Goal: Task Accomplishment & Management: Use online tool/utility

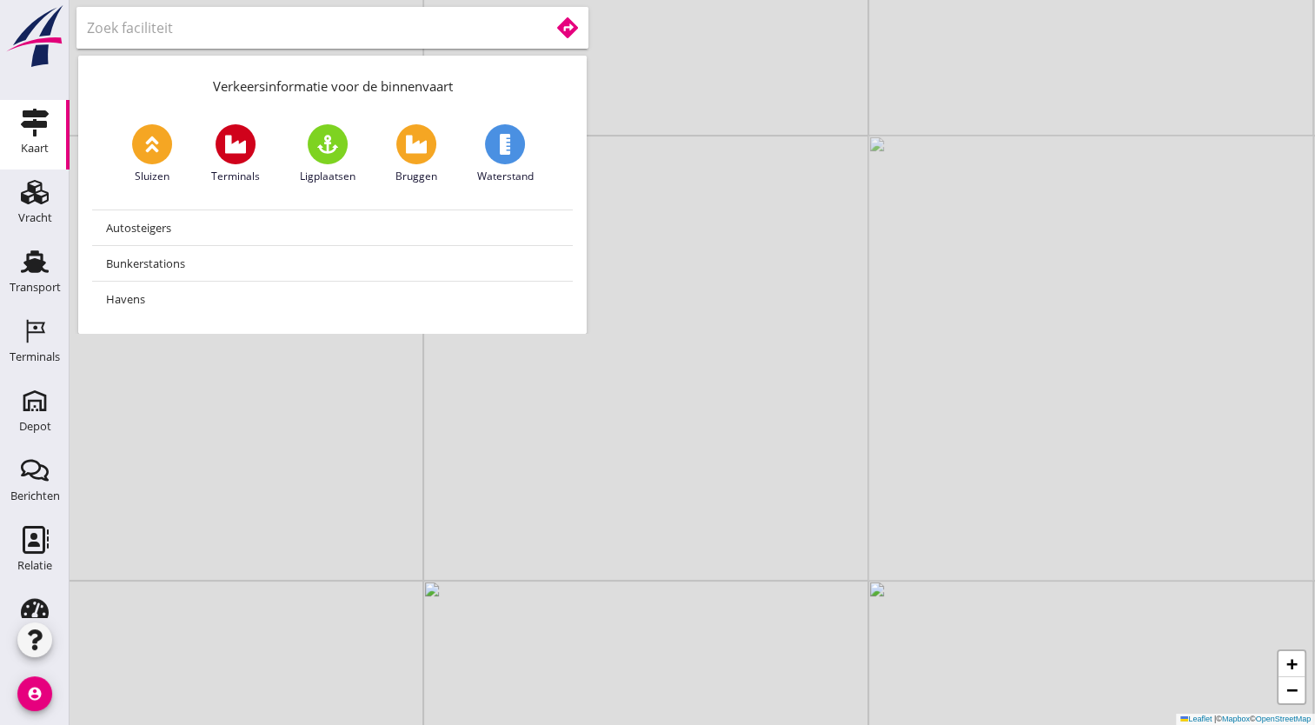
click at [199, 16] on input "text" at bounding box center [306, 28] width 438 height 28
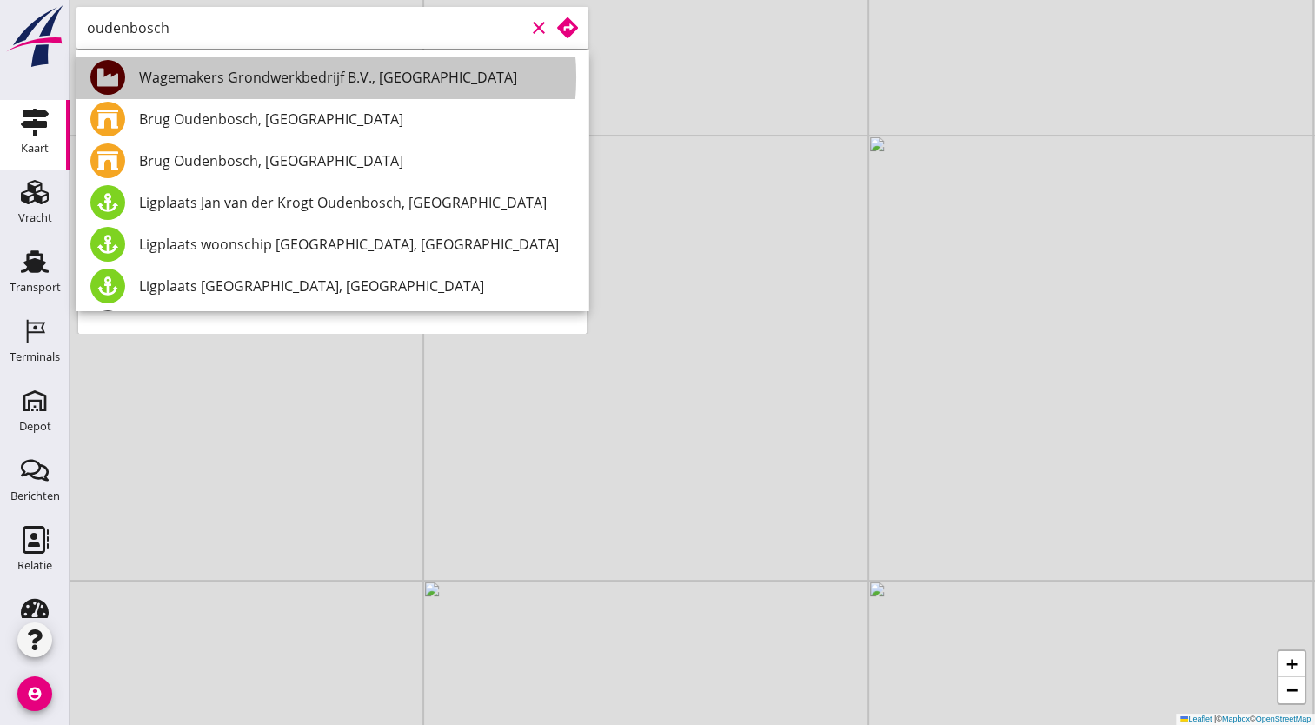
click at [284, 80] on div "Wagemakers Grondwerkbedrijf B.V., [GEOGRAPHIC_DATA]" at bounding box center [356, 77] width 435 height 21
type input "Wagemakers Grondwerkbedrijf B.V., [GEOGRAPHIC_DATA]"
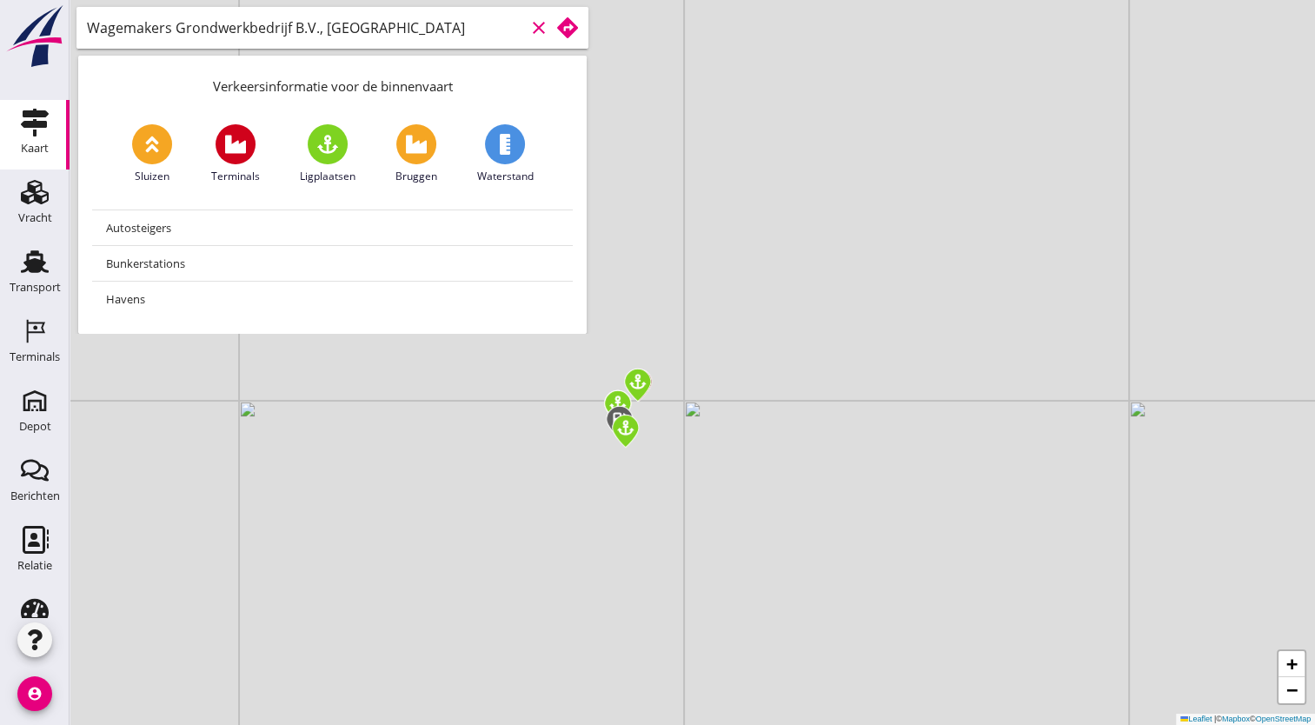
click at [571, 27] on icon at bounding box center [567, 27] width 21 height 21
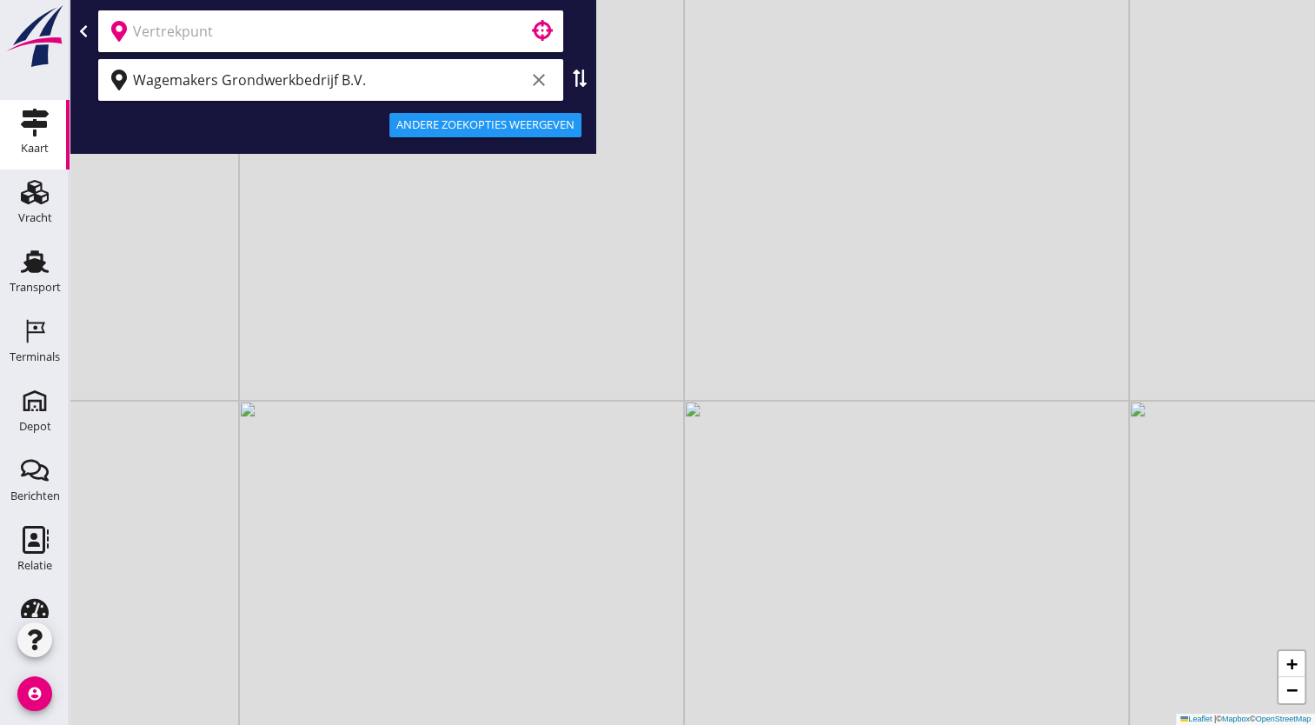
click at [582, 85] on use at bounding box center [580, 78] width 14 height 17
type input "Wagemakers Grondwerkbedrijf B.V."
click at [225, 83] on input "text" at bounding box center [318, 80] width 371 height 28
click at [223, 78] on input "text" at bounding box center [318, 80] width 371 height 28
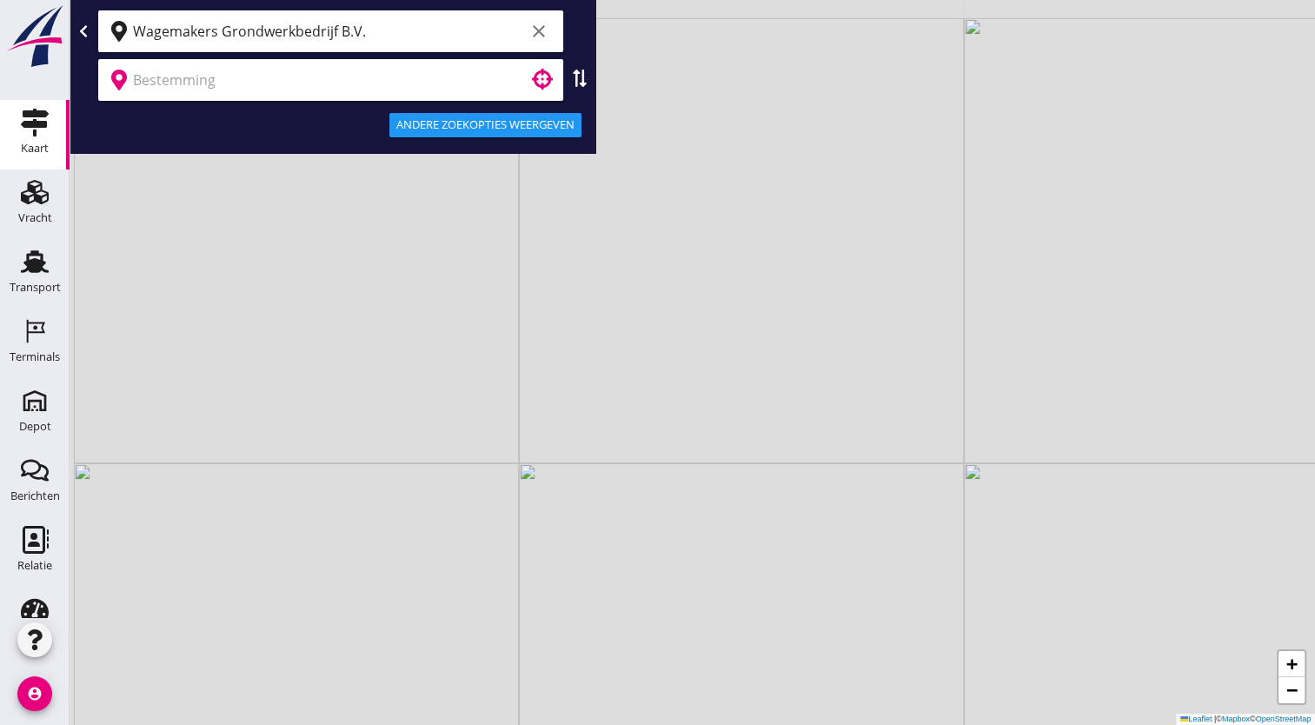
drag, startPoint x: 433, startPoint y: 351, endPoint x: 666, endPoint y: 385, distance: 235.4
click at [666, 385] on div "+ − Leaflet | © Mapbox © OpenStreetMap" at bounding box center [693, 362] width 1246 height 725
drag, startPoint x: 518, startPoint y: 449, endPoint x: 699, endPoint y: 475, distance: 182.7
click at [699, 475] on div "+ − Leaflet | © Mapbox © OpenStreetMap" at bounding box center [693, 362] width 1246 height 725
drag, startPoint x: 216, startPoint y: 368, endPoint x: 472, endPoint y: 603, distance: 348.2
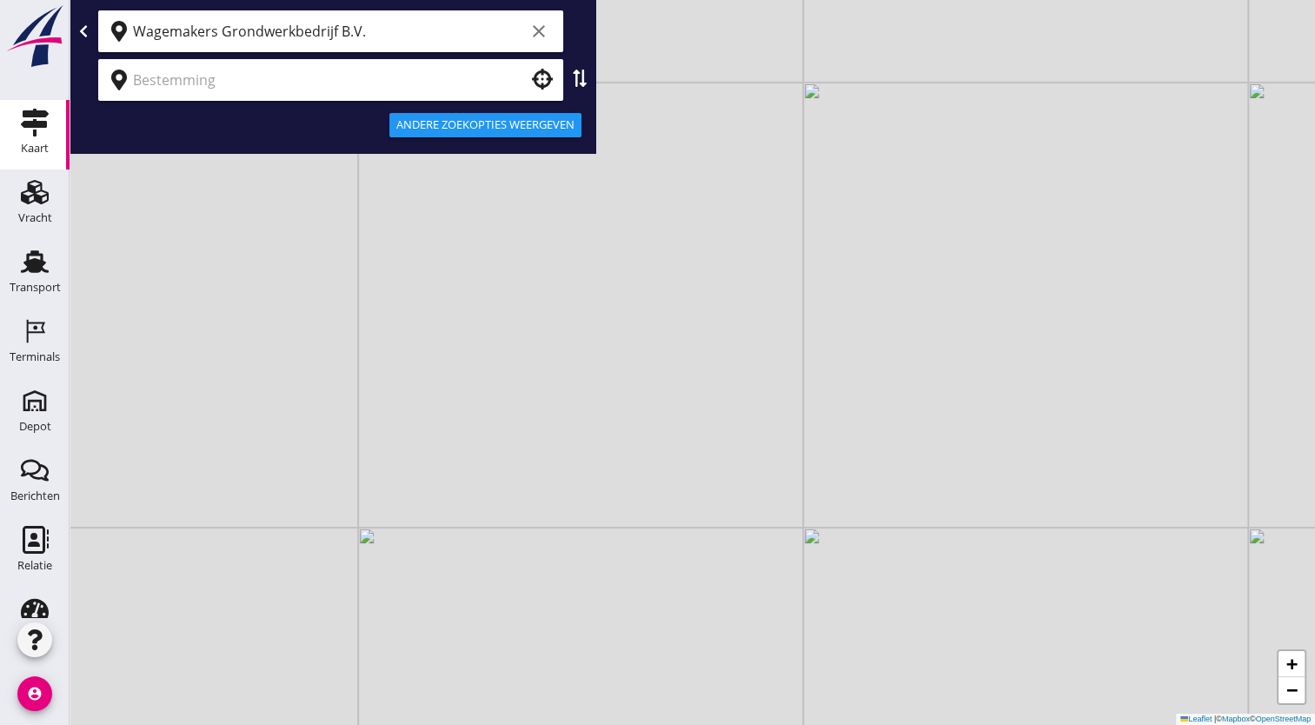
click at [469, 605] on div "+ − Leaflet | © Mapbox © OpenStreetMap" at bounding box center [693, 362] width 1246 height 725
drag, startPoint x: 787, startPoint y: 546, endPoint x: 575, endPoint y: 423, distance: 245.0
click at [575, 423] on div "+ − Leaflet | © Mapbox © OpenStreetMap" at bounding box center [693, 362] width 1246 height 725
drag, startPoint x: 640, startPoint y: 492, endPoint x: 436, endPoint y: 193, distance: 361.6
click at [402, 111] on div "+ − Leaflet | © Mapbox © OpenStreetMap Wagemakers Grondwerkbedrijf B.V. clear A…" at bounding box center [693, 362] width 1246 height 725
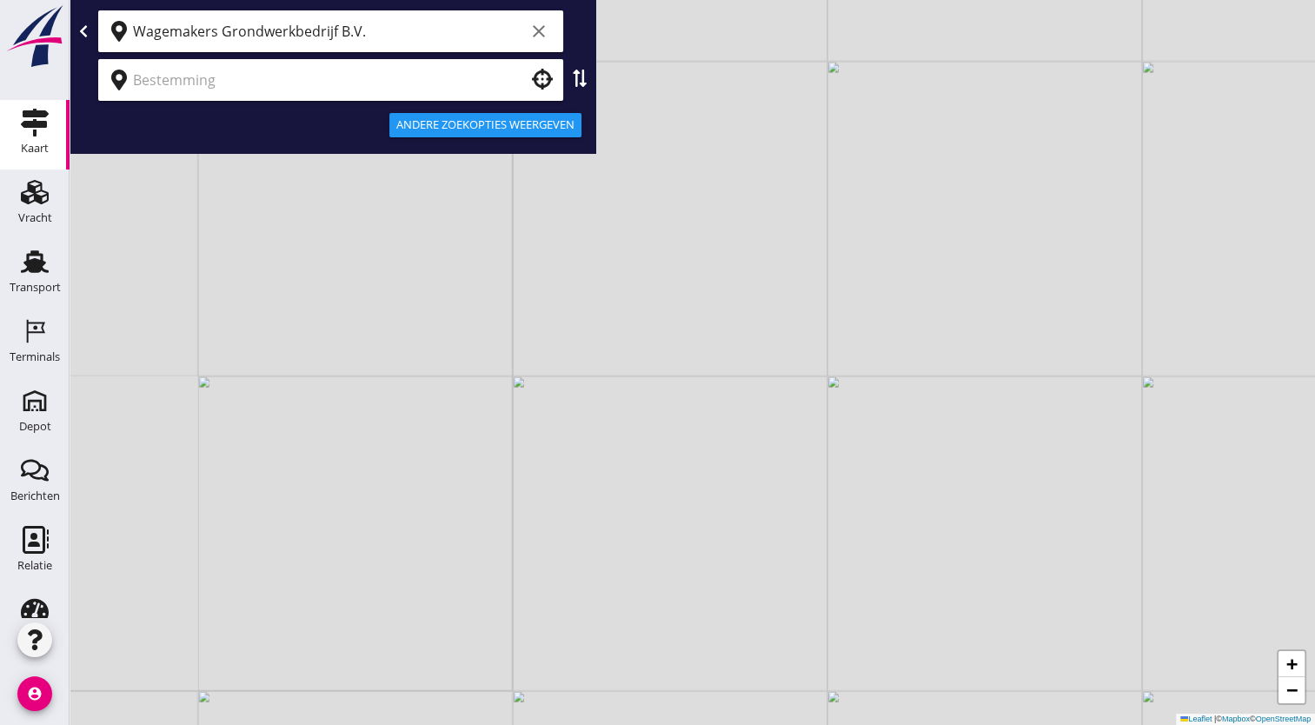
drag, startPoint x: 684, startPoint y: 329, endPoint x: 330, endPoint y: 269, distance: 358.8
click at [330, 269] on div "+ − Leaflet | © Mapbox © OpenStreetMap" at bounding box center [693, 362] width 1246 height 725
drag, startPoint x: 788, startPoint y: 489, endPoint x: 796, endPoint y: 321, distance: 168.8
click at [796, 321] on div "+ − Leaflet | © Mapbox © OpenStreetMap" at bounding box center [693, 362] width 1246 height 725
drag, startPoint x: 709, startPoint y: 503, endPoint x: 720, endPoint y: 329, distance: 174.2
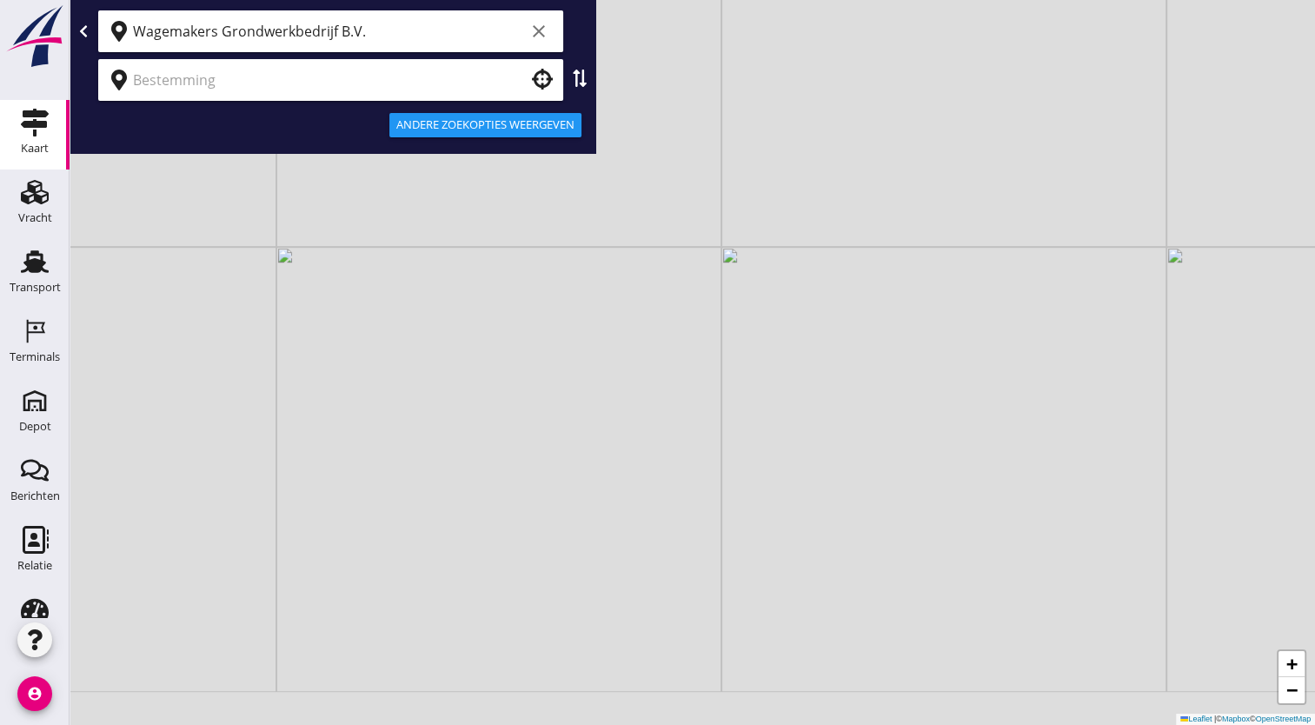
click at [721, 331] on div "+ − Leaflet | © Mapbox © OpenStreetMap" at bounding box center [693, 362] width 1246 height 725
drag, startPoint x: 701, startPoint y: 439, endPoint x: 723, endPoint y: 481, distance: 47.5
click at [723, 482] on div "+ − Leaflet | © Mapbox © OpenStreetMap" at bounding box center [693, 362] width 1246 height 725
drag, startPoint x: 640, startPoint y: 449, endPoint x: 920, endPoint y: 326, distance: 305.6
click at [920, 326] on div "+ − Leaflet | © Mapbox © OpenStreetMap" at bounding box center [693, 362] width 1246 height 725
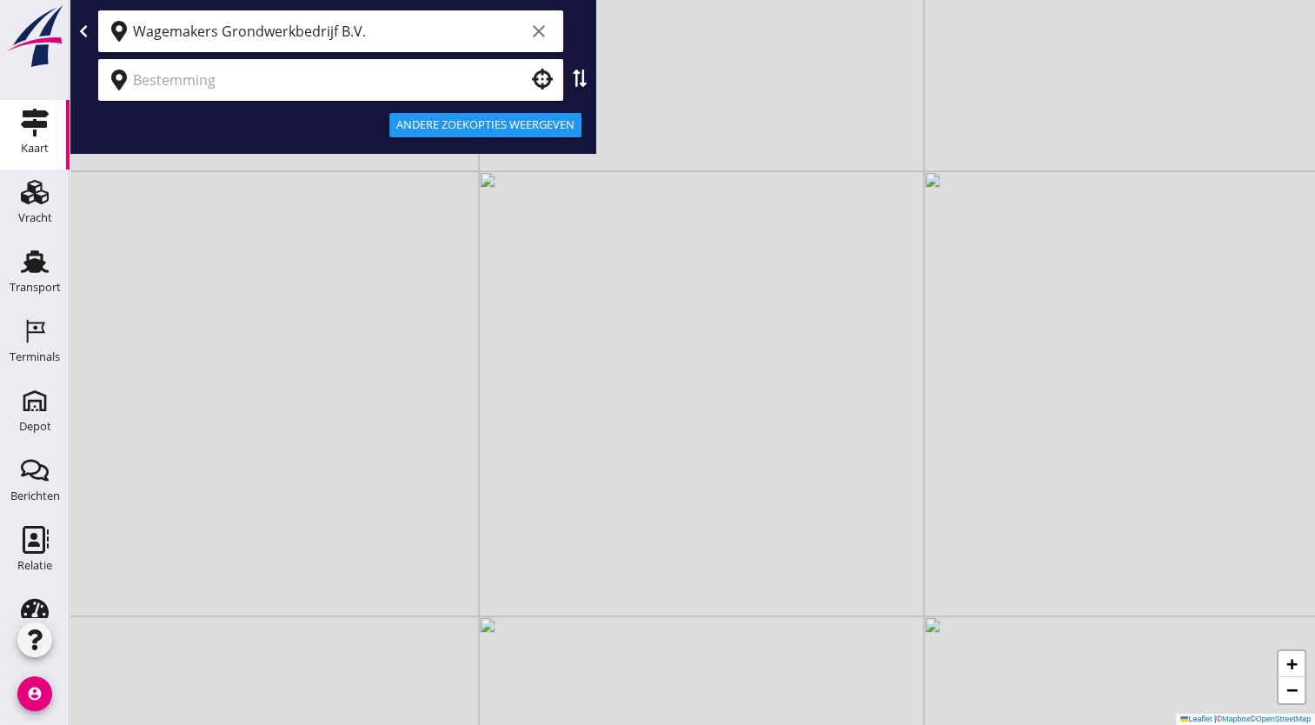
drag, startPoint x: 788, startPoint y: 477, endPoint x: 664, endPoint y: 605, distance: 177.7
click at [661, 650] on div "+ − Leaflet | © Mapbox © OpenStreetMap" at bounding box center [693, 362] width 1246 height 725
drag, startPoint x: 575, startPoint y: 677, endPoint x: 591, endPoint y: 651, distance: 30.4
click at [575, 681] on div "+ − Leaflet | © Mapbox © OpenStreetMap" at bounding box center [693, 362] width 1246 height 725
drag, startPoint x: 628, startPoint y: 495, endPoint x: 596, endPoint y: 369, distance: 129.9
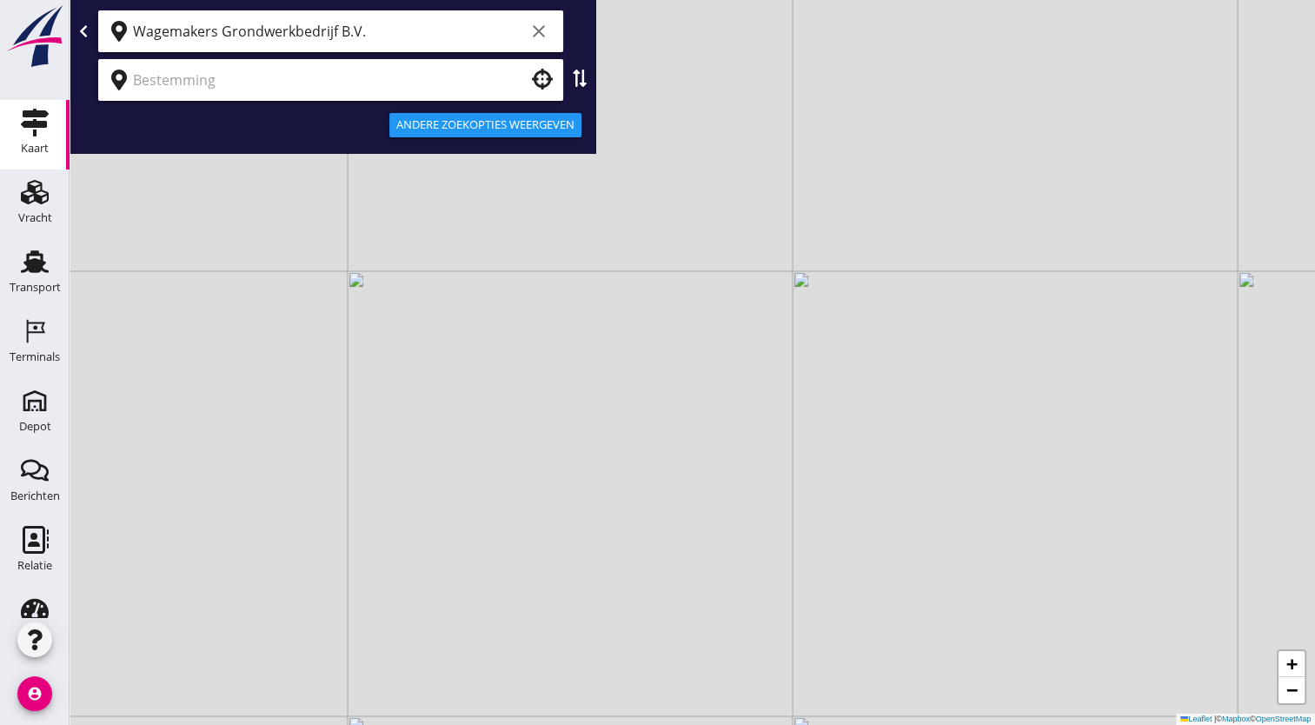
click at [596, 369] on div "+ − Leaflet | © Mapbox © OpenStreetMap" at bounding box center [693, 362] width 1246 height 725
click at [672, 421] on div "+ − Leaflet | © Mapbox © OpenStreetMap" at bounding box center [693, 362] width 1246 height 725
drag, startPoint x: 598, startPoint y: 541, endPoint x: 720, endPoint y: 496, distance: 129.5
click at [720, 496] on div "+ − Leaflet | © Mapbox © OpenStreetMap" at bounding box center [693, 362] width 1246 height 725
click at [383, 37] on input "Wagemakers Grondwerkbedrijf B.V." at bounding box center [329, 31] width 392 height 28
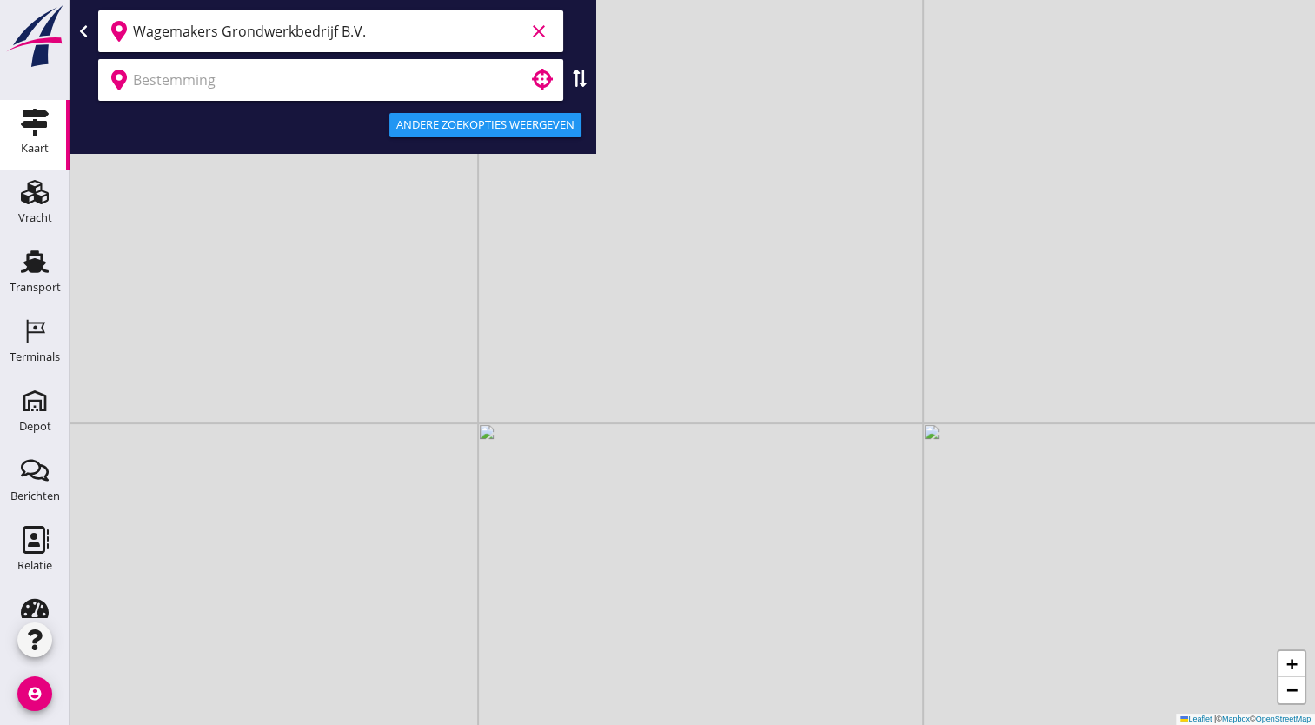
click at [357, 82] on input "text" at bounding box center [318, 80] width 371 height 28
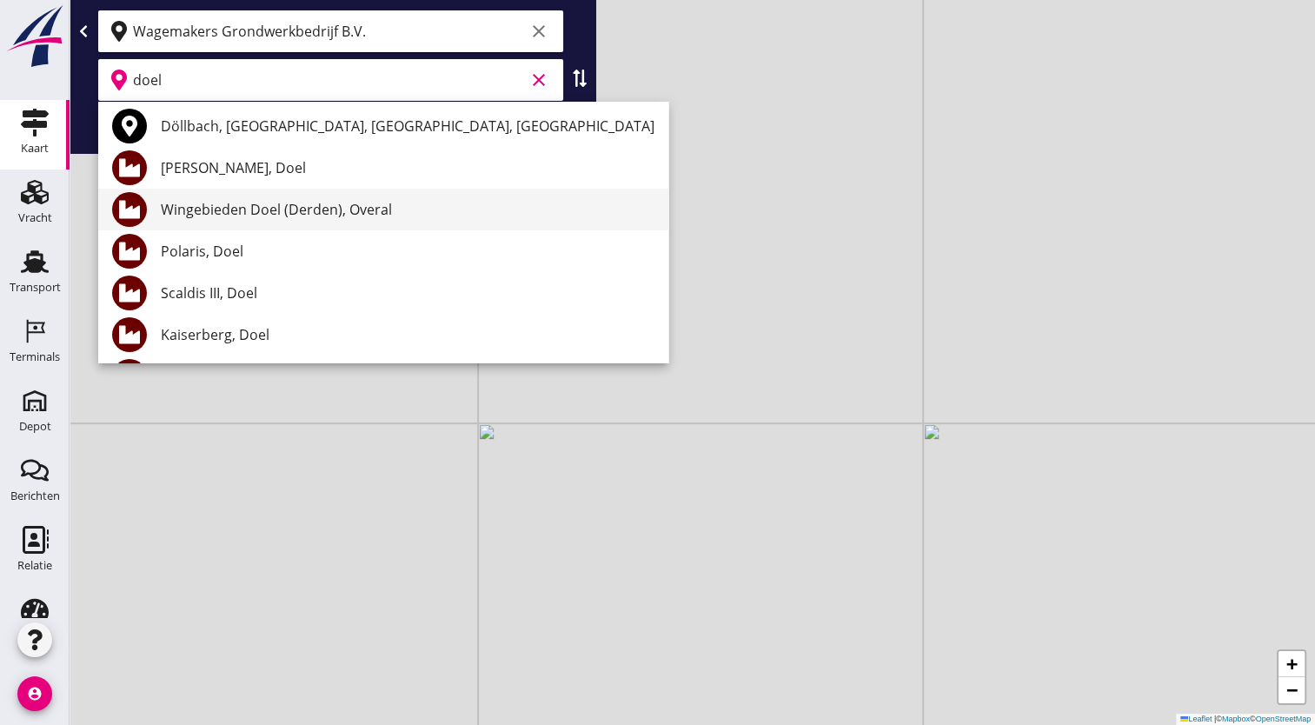
scroll to position [174, 0]
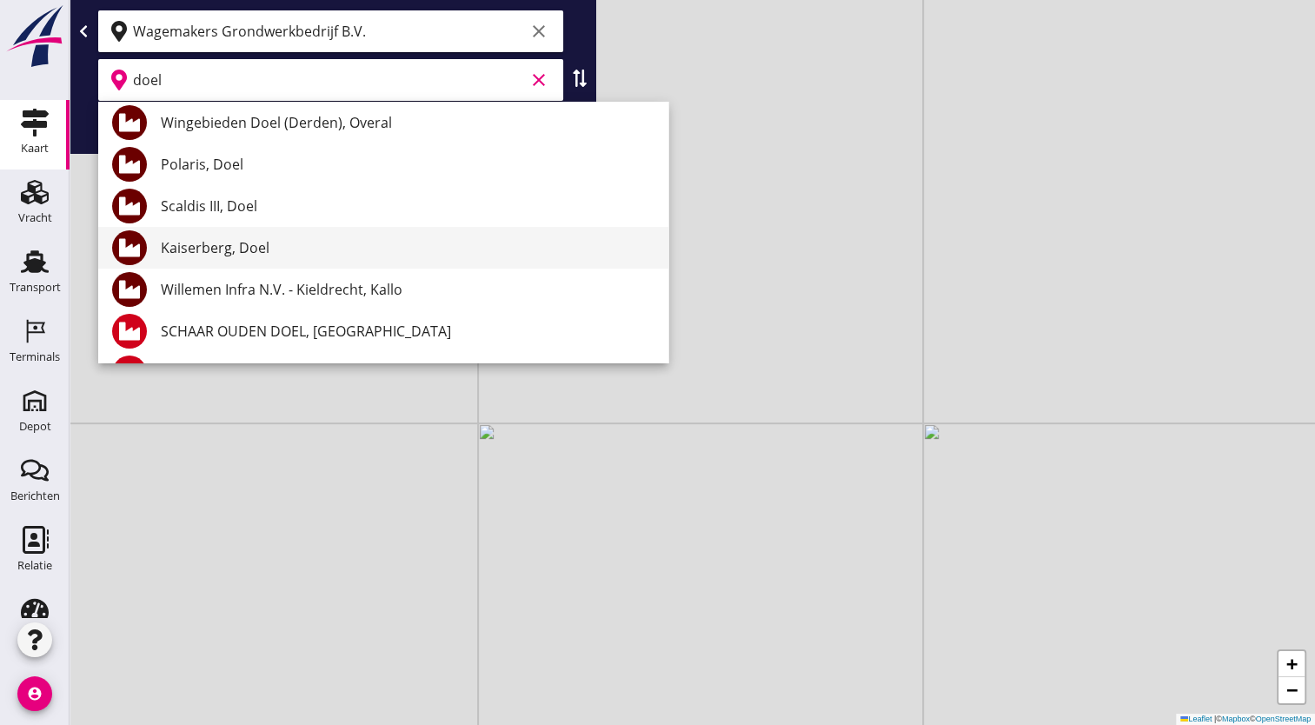
click at [285, 244] on div "Kaiserberg, Doel" at bounding box center [408, 247] width 494 height 21
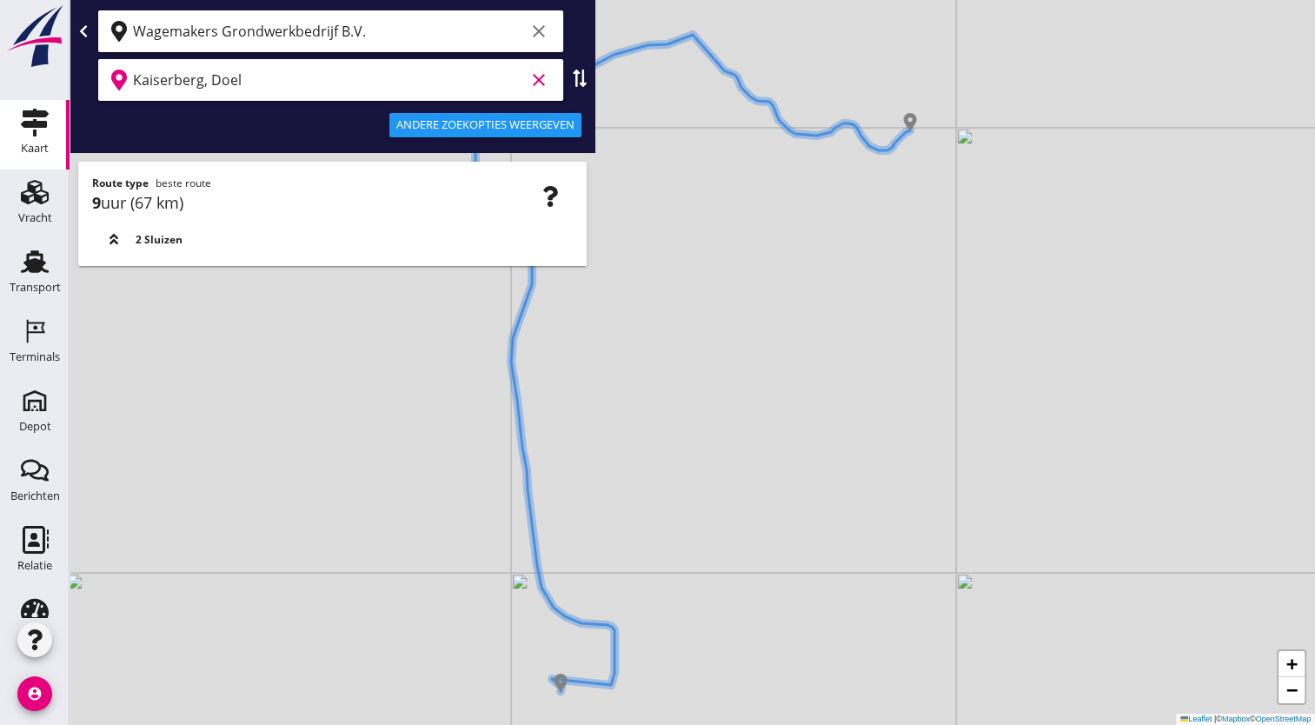
type input "Kaiserberg, Doel"
click at [527, 133] on div "Andere zoekopties weergeven" at bounding box center [485, 124] width 178 height 17
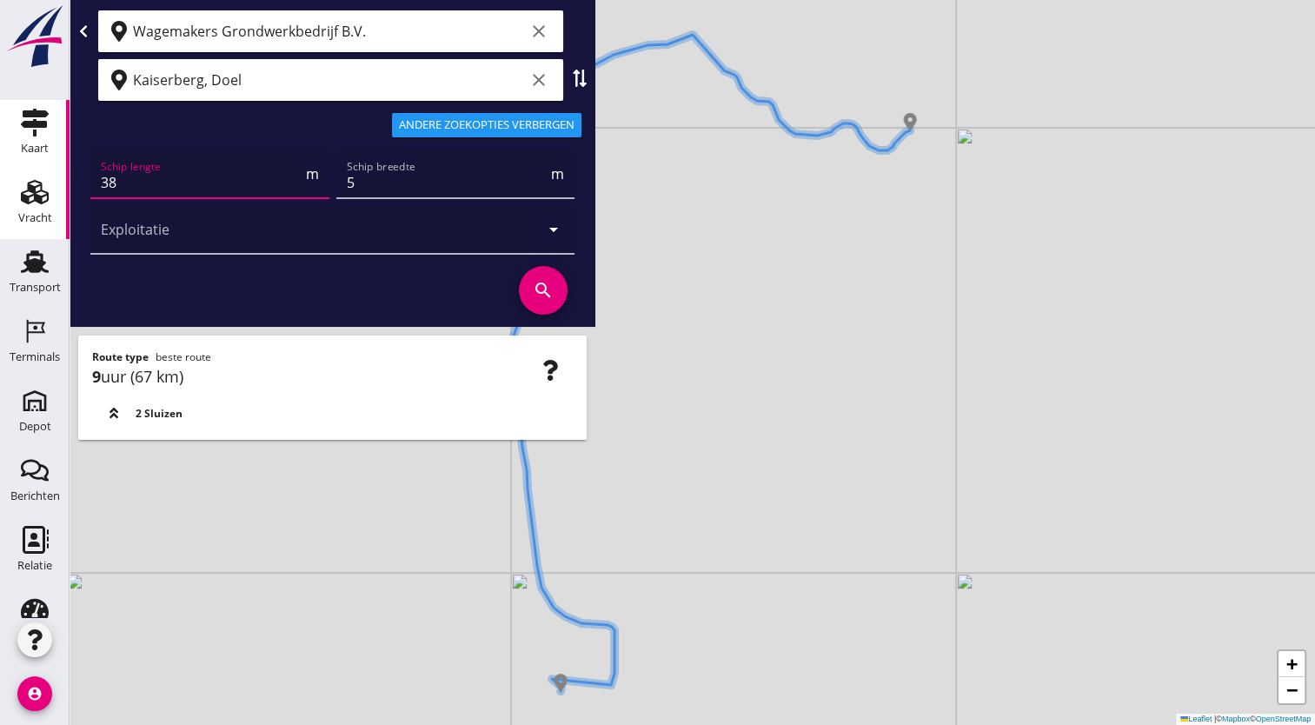
drag, startPoint x: 177, startPoint y: 189, endPoint x: 17, endPoint y: 172, distance: 160.9
click at [17, 172] on div "Kaart Kaart Vracht Vracht Transport Transport Terminals Terminals Depot Depot B…" at bounding box center [657, 362] width 1315 height 725
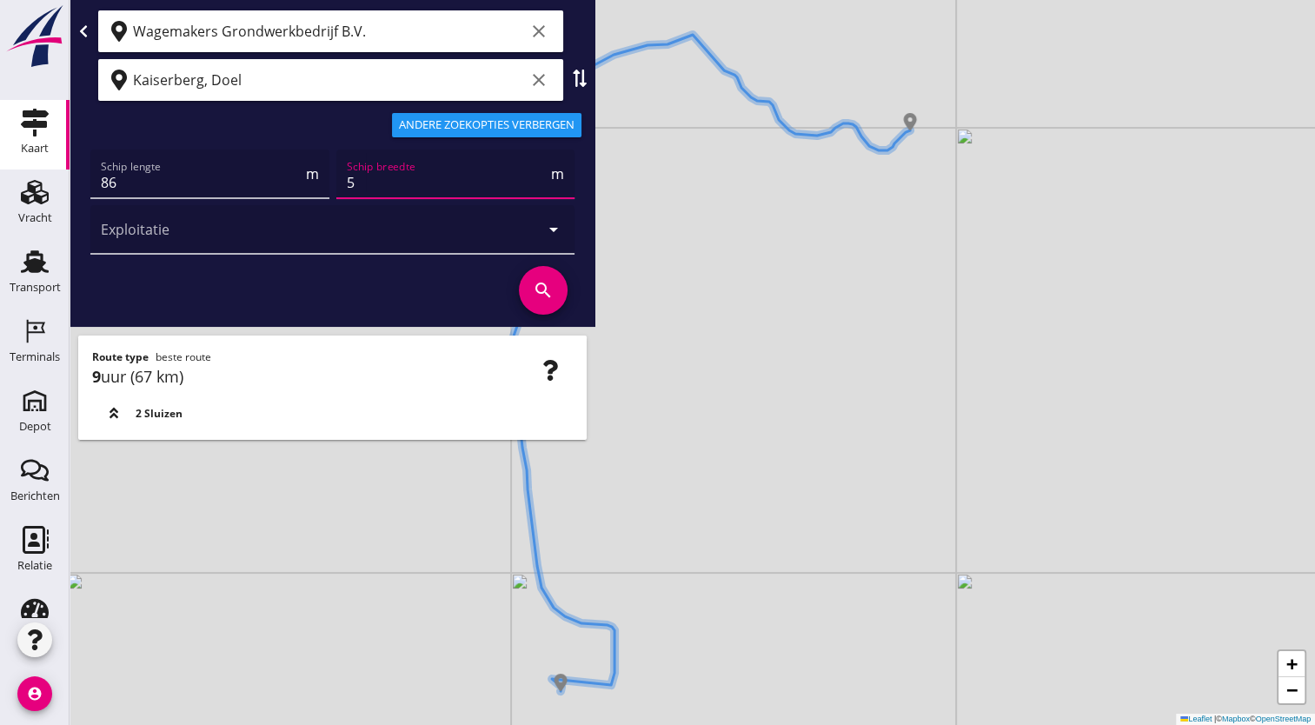
click at [372, 182] on input "5" at bounding box center [448, 183] width 202 height 28
drag, startPoint x: 372, startPoint y: 182, endPoint x: 271, endPoint y: 189, distance: 101.1
click at [271, 189] on div "Schip lengte 86 m Schip breedte 5 m Exploitatie arrow_drop_down" at bounding box center [332, 201] width 491 height 111
type input "86"
drag, startPoint x: 372, startPoint y: 169, endPoint x: 348, endPoint y: 181, distance: 27.2
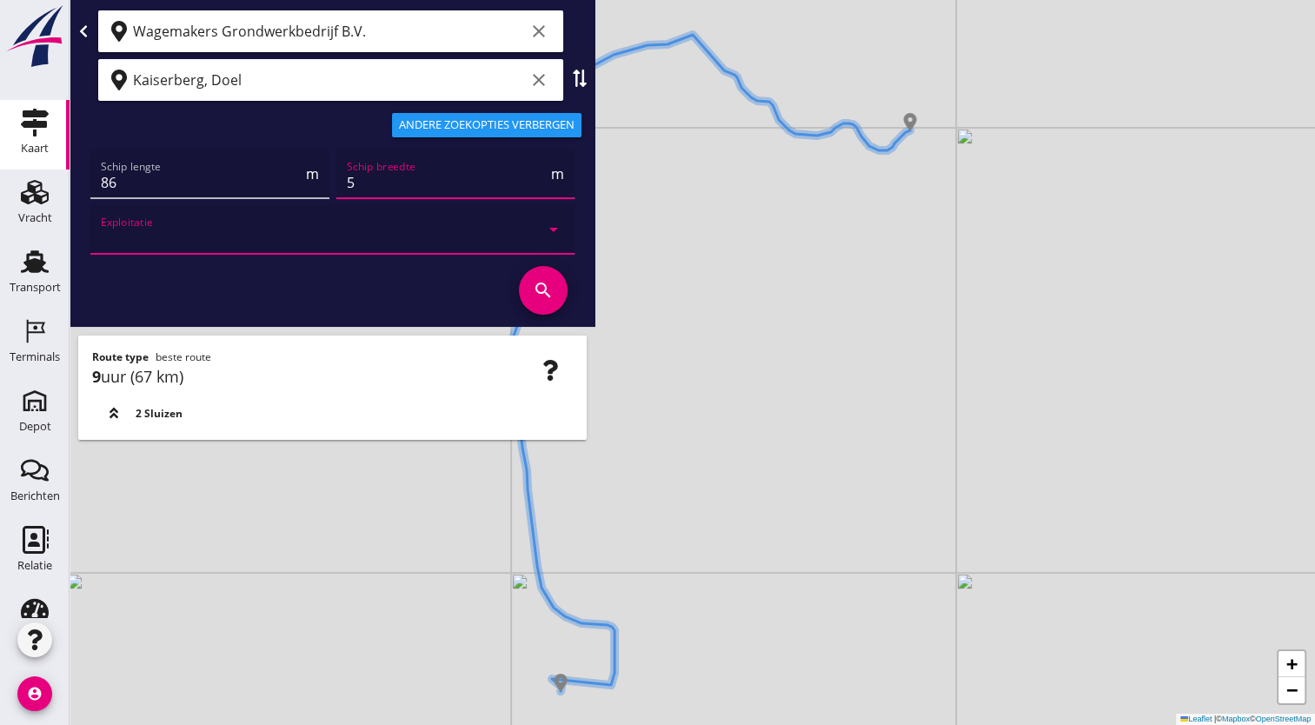
click at [348, 179] on input "5" at bounding box center [448, 183] width 202 height 28
type input "11"
click at [539, 288] on icon "search" at bounding box center [543, 290] width 49 height 49
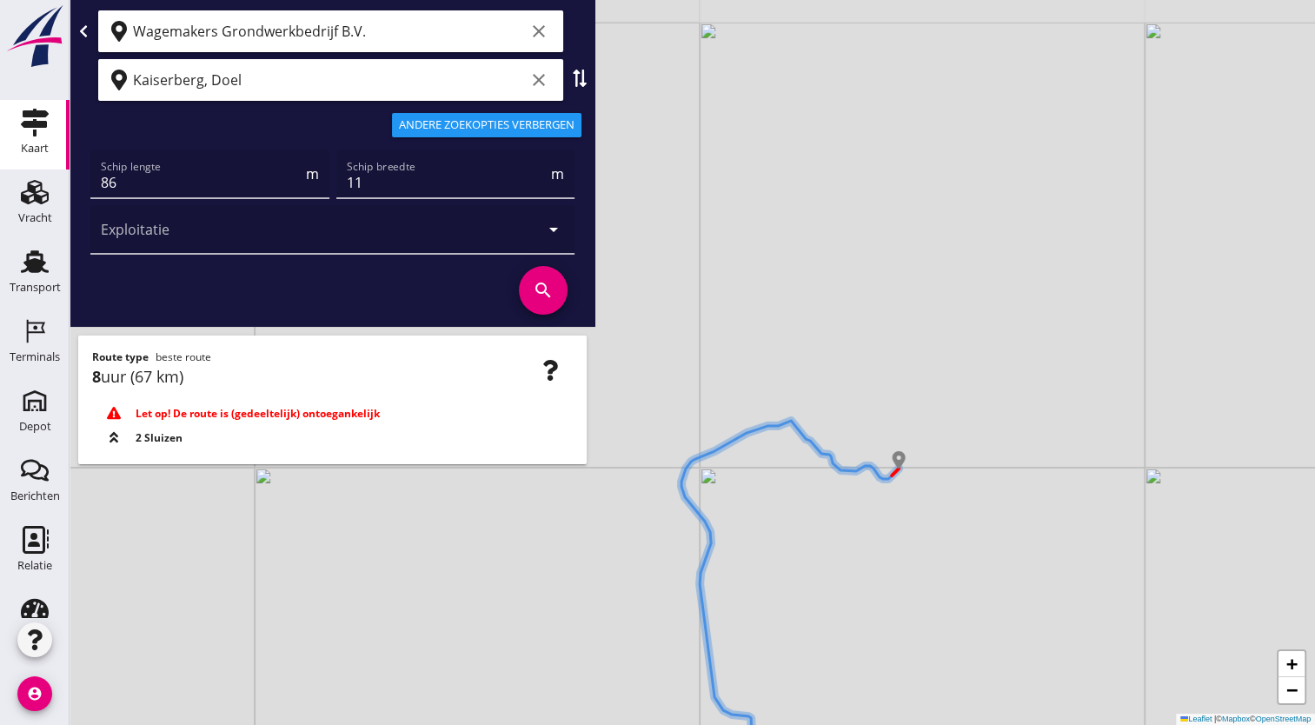
drag, startPoint x: 618, startPoint y: 555, endPoint x: 754, endPoint y: 667, distance: 176.1
click at [754, 667] on div "+ − Leaflet | © Mapbox © OpenStreetMap" at bounding box center [693, 362] width 1246 height 725
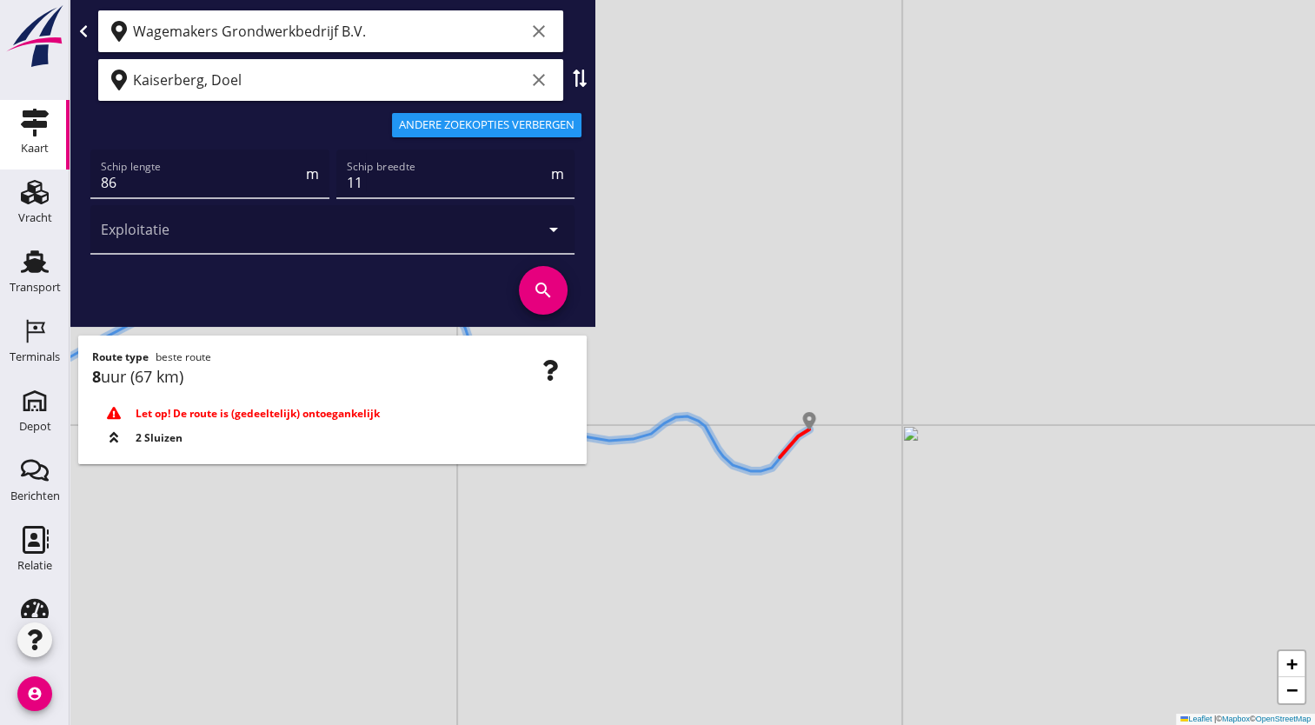
click at [576, 85] on use at bounding box center [580, 78] width 14 height 17
type input "Kaiserberg, Doel"
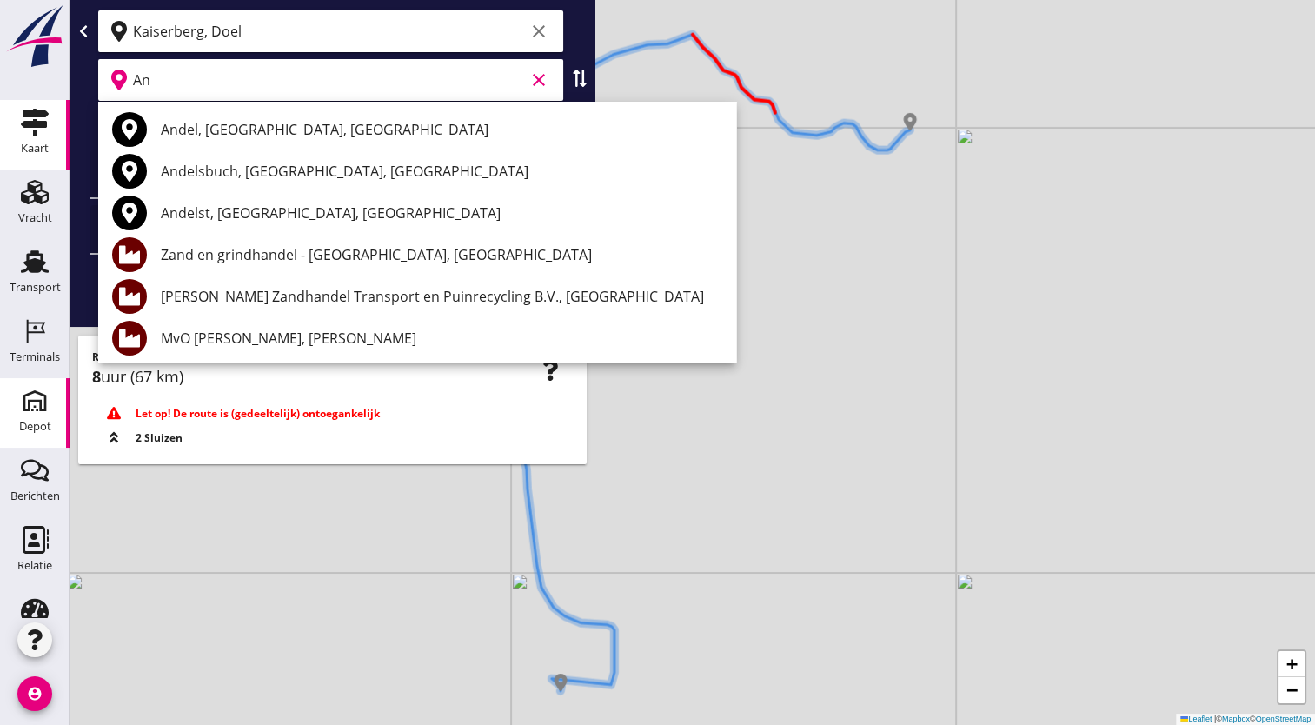
type input "A"
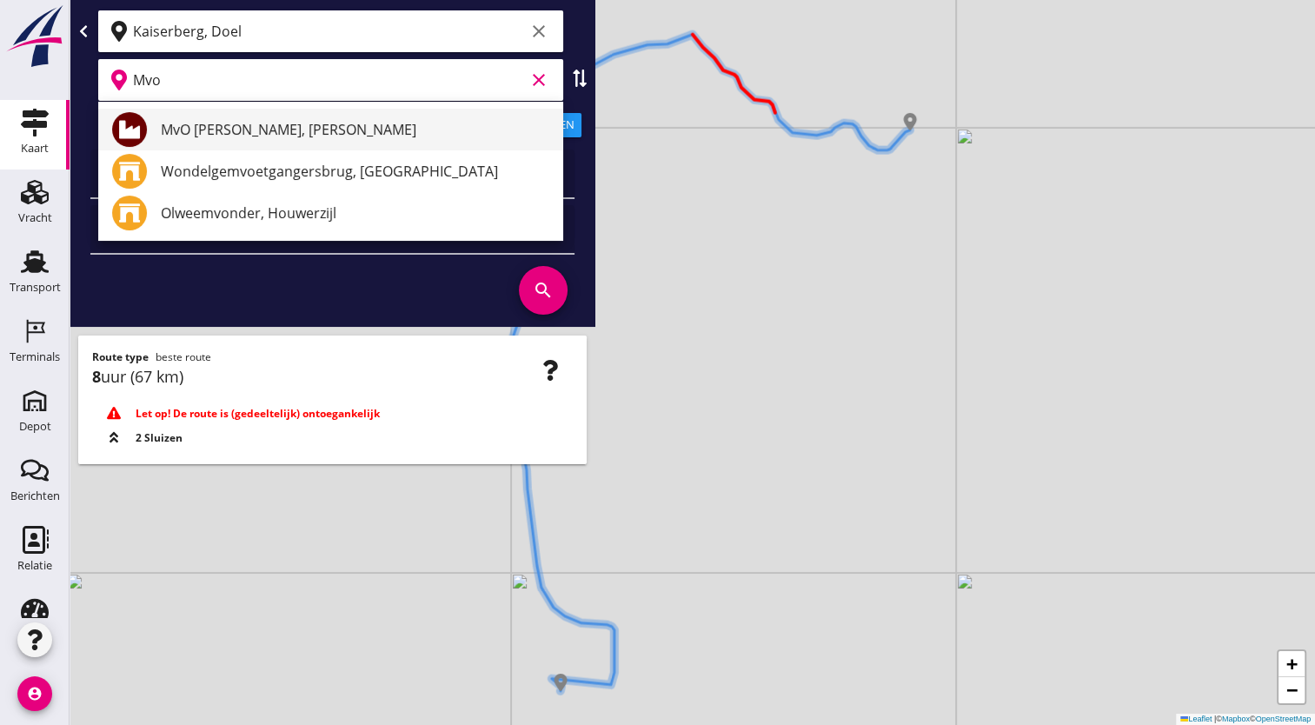
click at [256, 137] on div "MvO [PERSON_NAME], [PERSON_NAME]" at bounding box center [355, 129] width 389 height 21
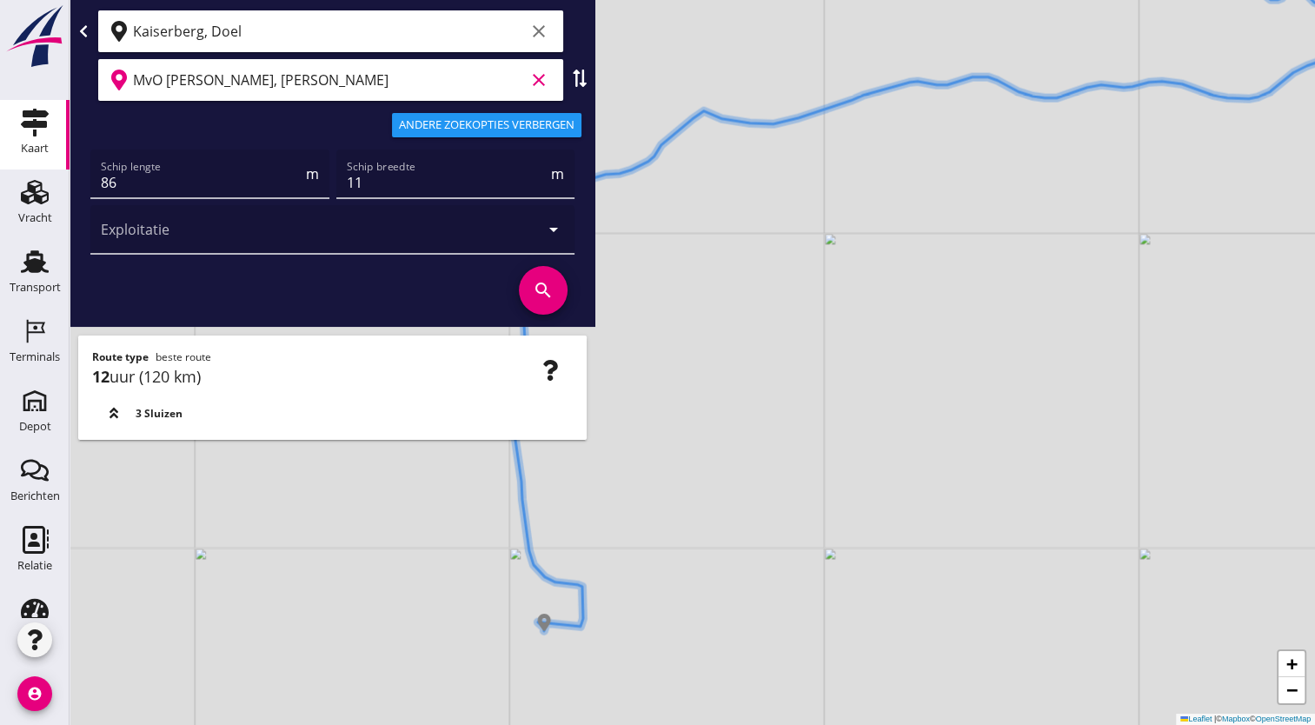
drag, startPoint x: 608, startPoint y: 628, endPoint x: 736, endPoint y: 547, distance: 151.7
click at [736, 547] on div "+ − Leaflet | © Mapbox © OpenStreetMap" at bounding box center [693, 362] width 1246 height 725
click at [283, 42] on input "Kaiserberg, Doel" at bounding box center [329, 31] width 392 height 28
click at [337, 80] on input "MvO [PERSON_NAME], [PERSON_NAME]" at bounding box center [329, 80] width 392 height 28
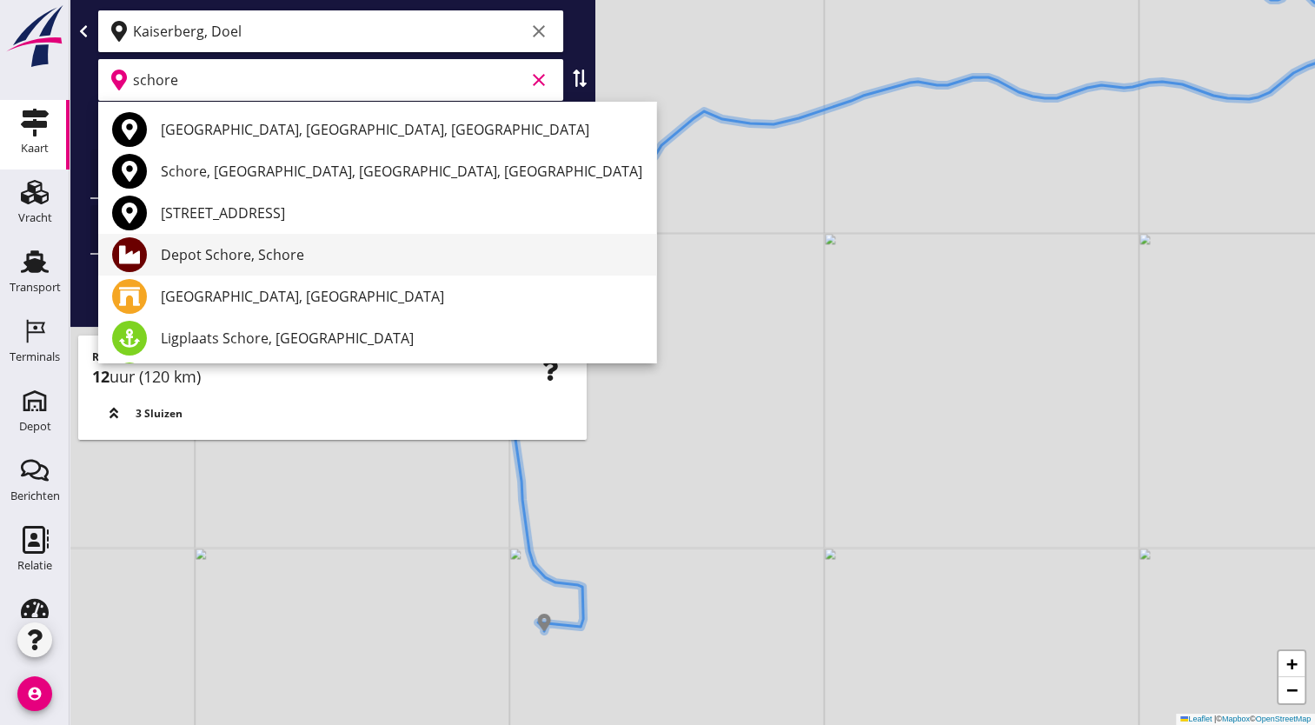
click at [294, 256] on div "Depot Schore, Schore" at bounding box center [402, 254] width 482 height 21
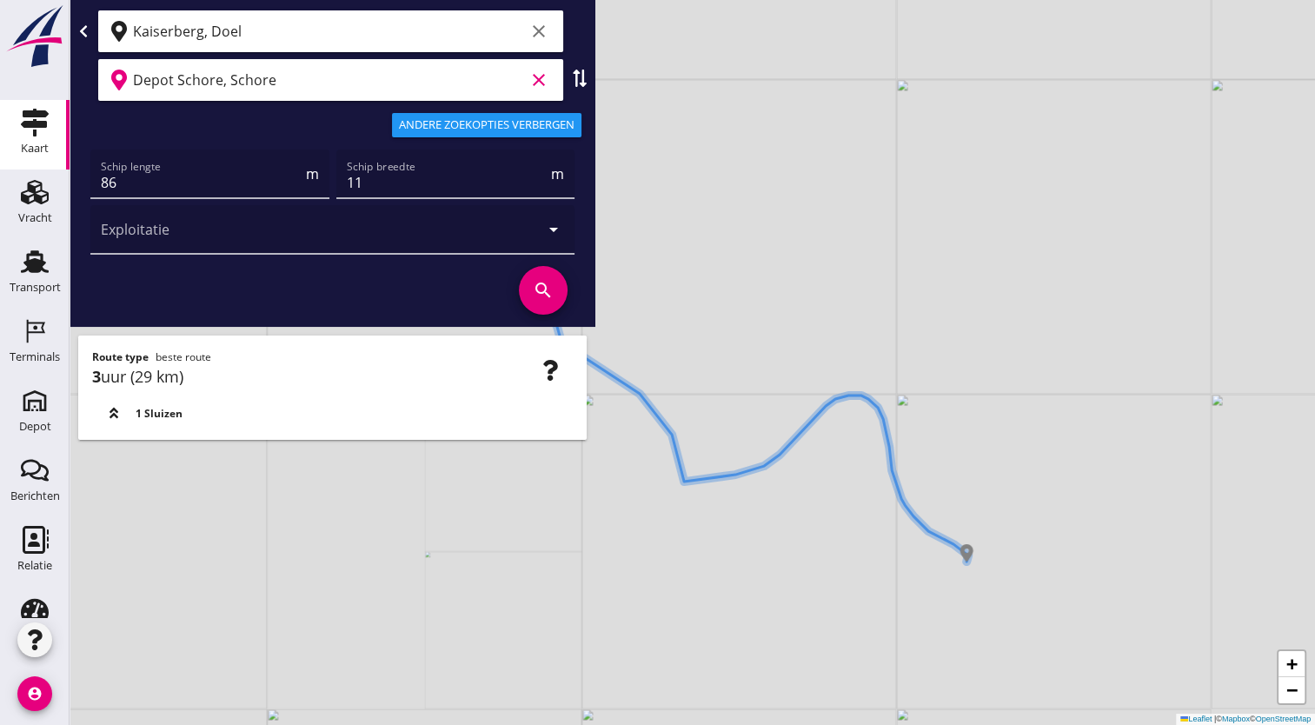
type input "Depot Schore, Schore"
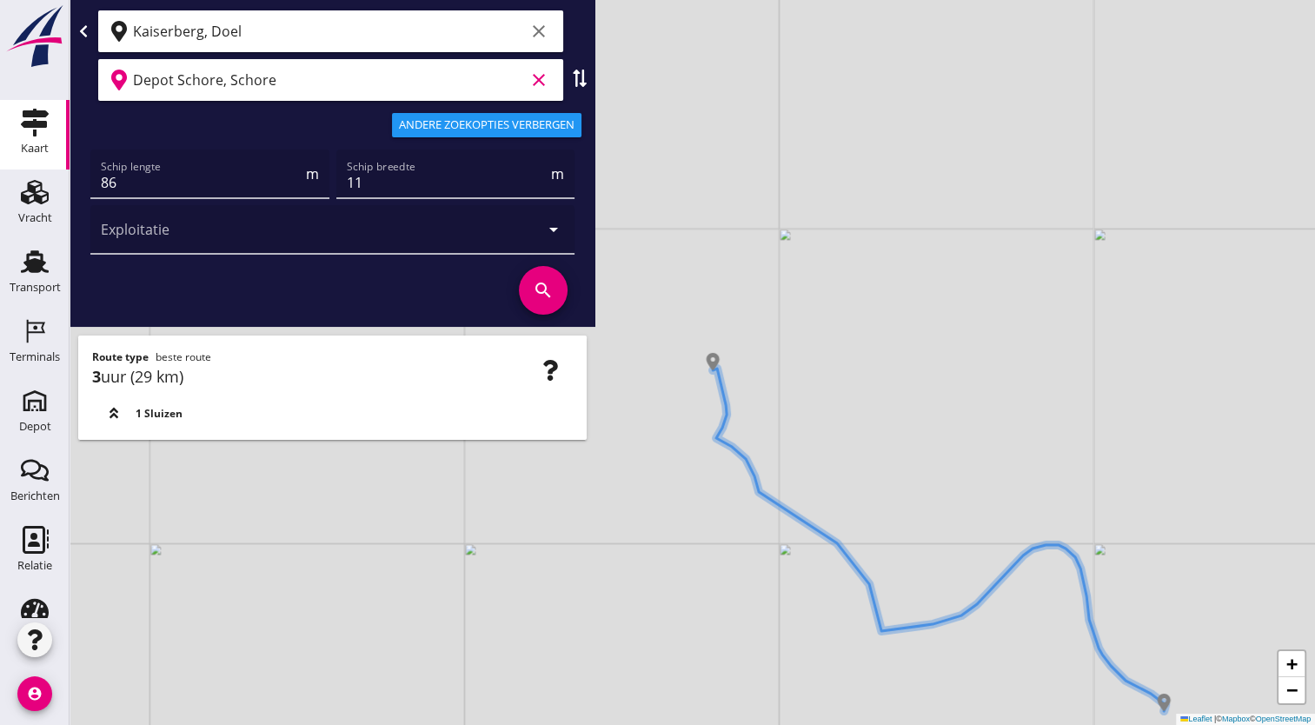
drag, startPoint x: 761, startPoint y: 450, endPoint x: 958, endPoint y: 596, distance: 244.8
click at [958, 596] on div "+ − Leaflet | © Mapbox © OpenStreetMap" at bounding box center [693, 362] width 1246 height 725
click at [574, 71] on use at bounding box center [580, 78] width 14 height 17
type input "Depot Schore, Schore"
type input "Kaiserberg, Doel"
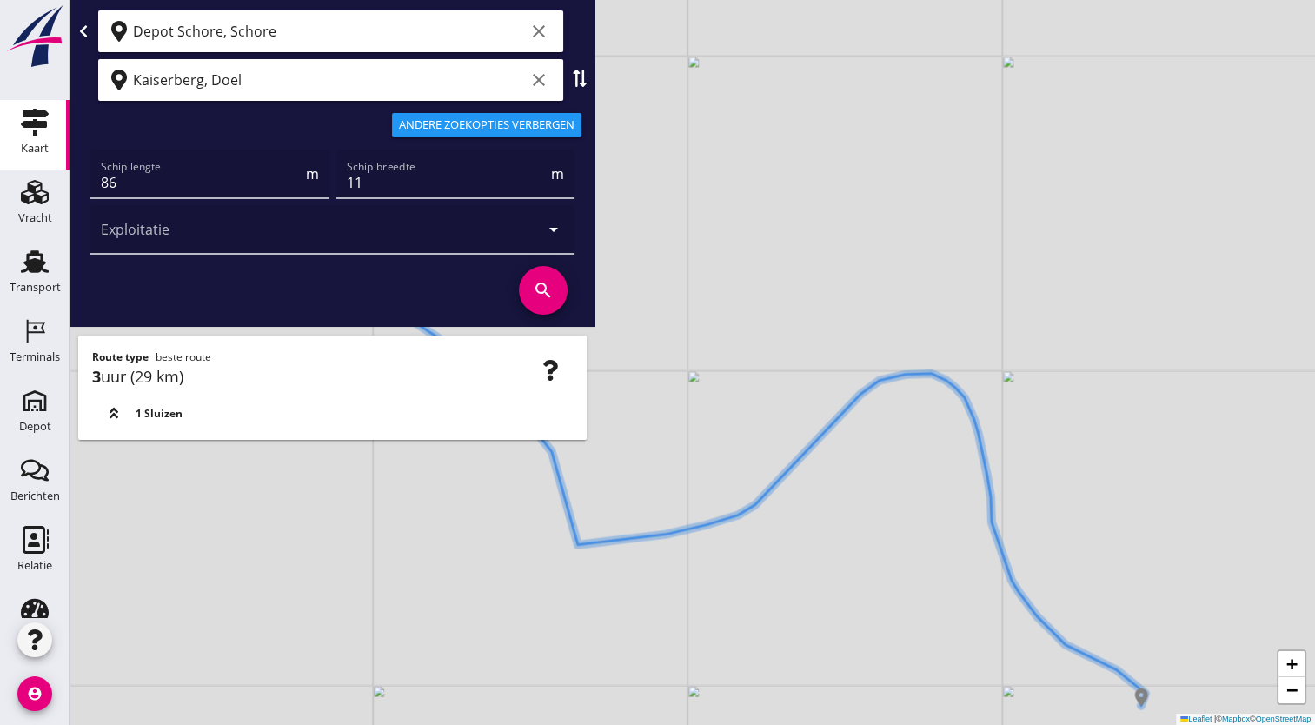
click at [582, 78] on use at bounding box center [580, 78] width 14 height 17
type input "Kaiserberg, Doel"
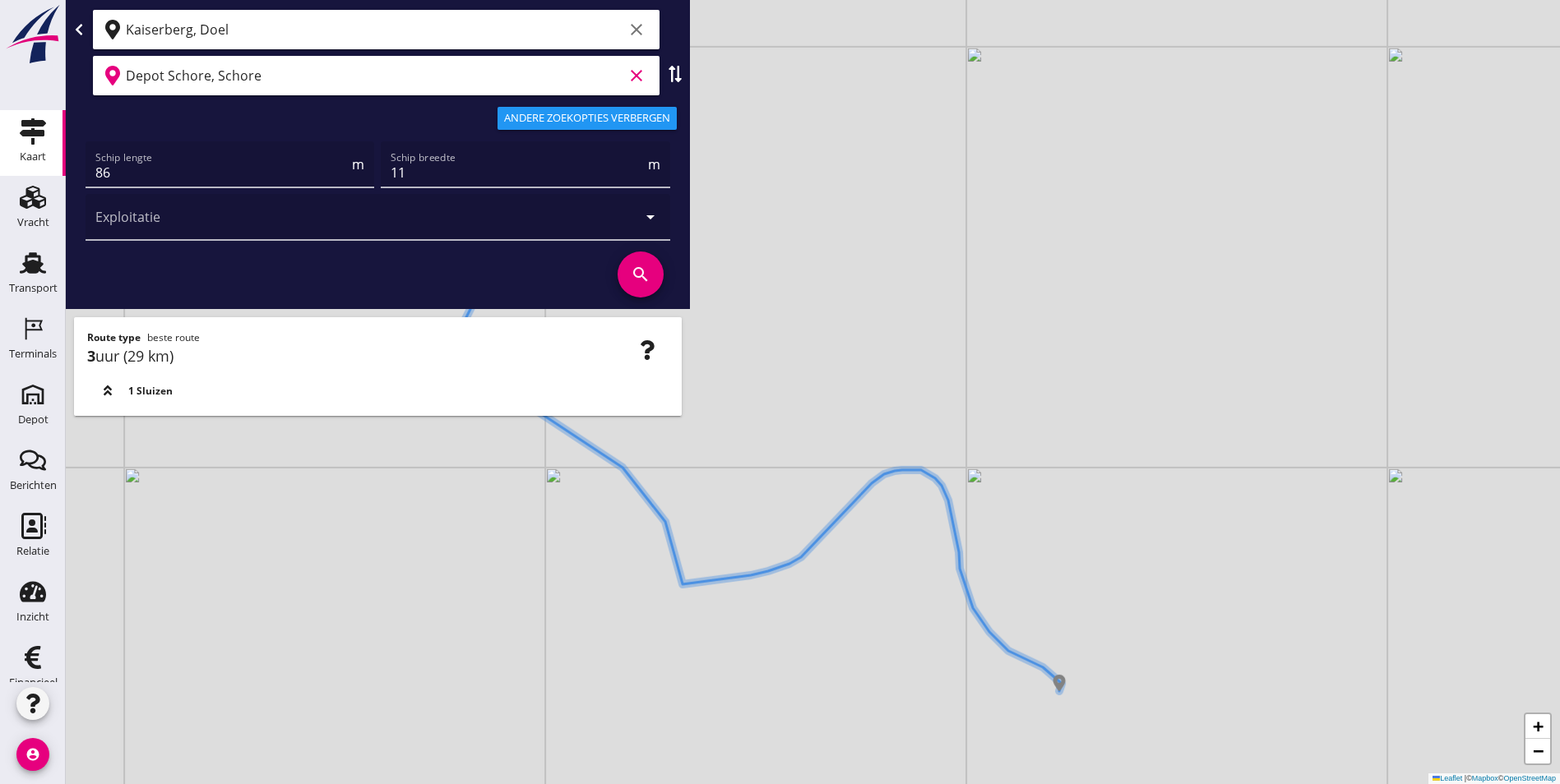
click at [345, 66] on input "Depot Schore, Schore" at bounding box center [375, 76] width 498 height 26
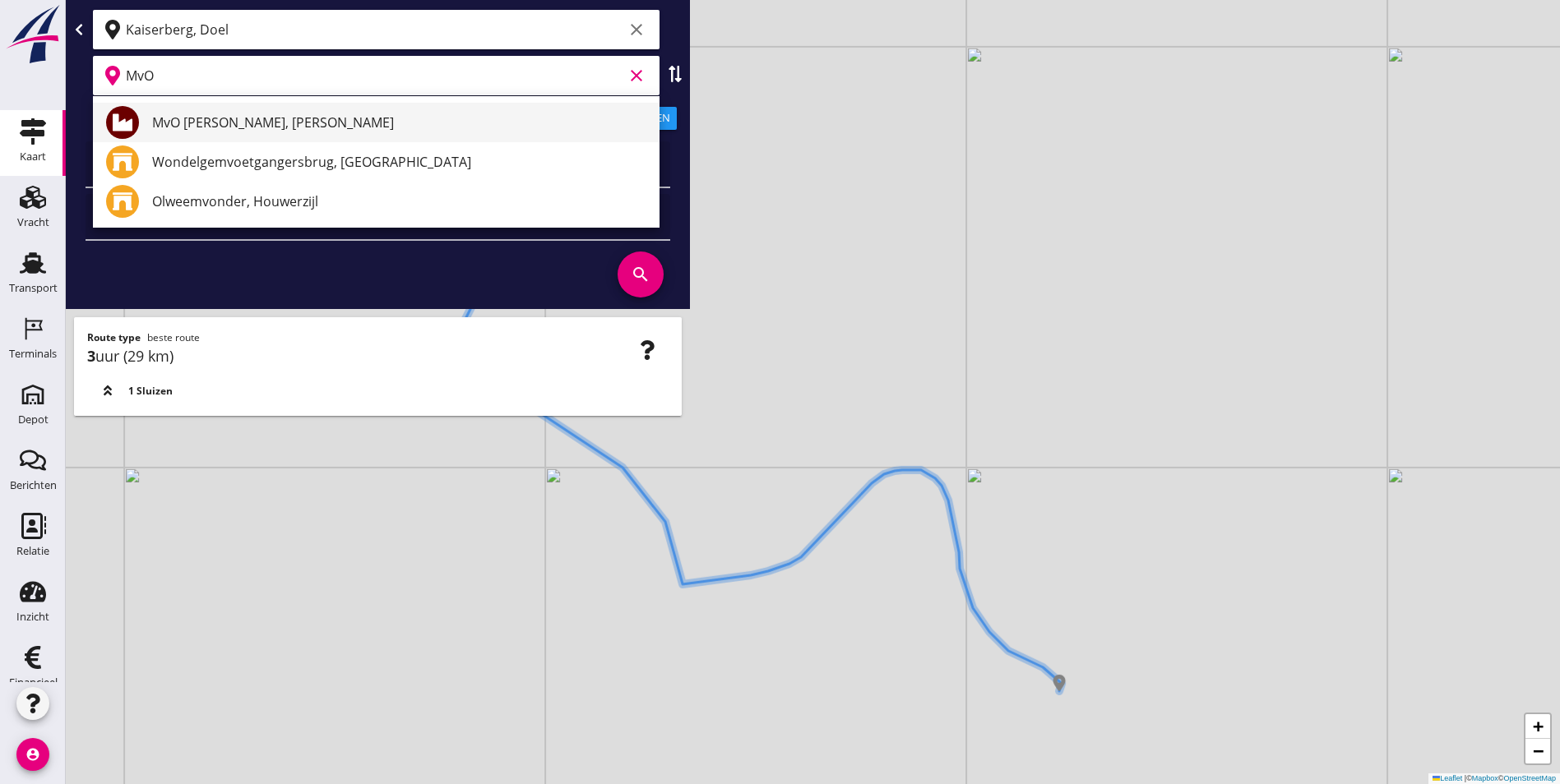
click at [254, 123] on div "MvO [PERSON_NAME], [PERSON_NAME]" at bounding box center [399, 122] width 494 height 20
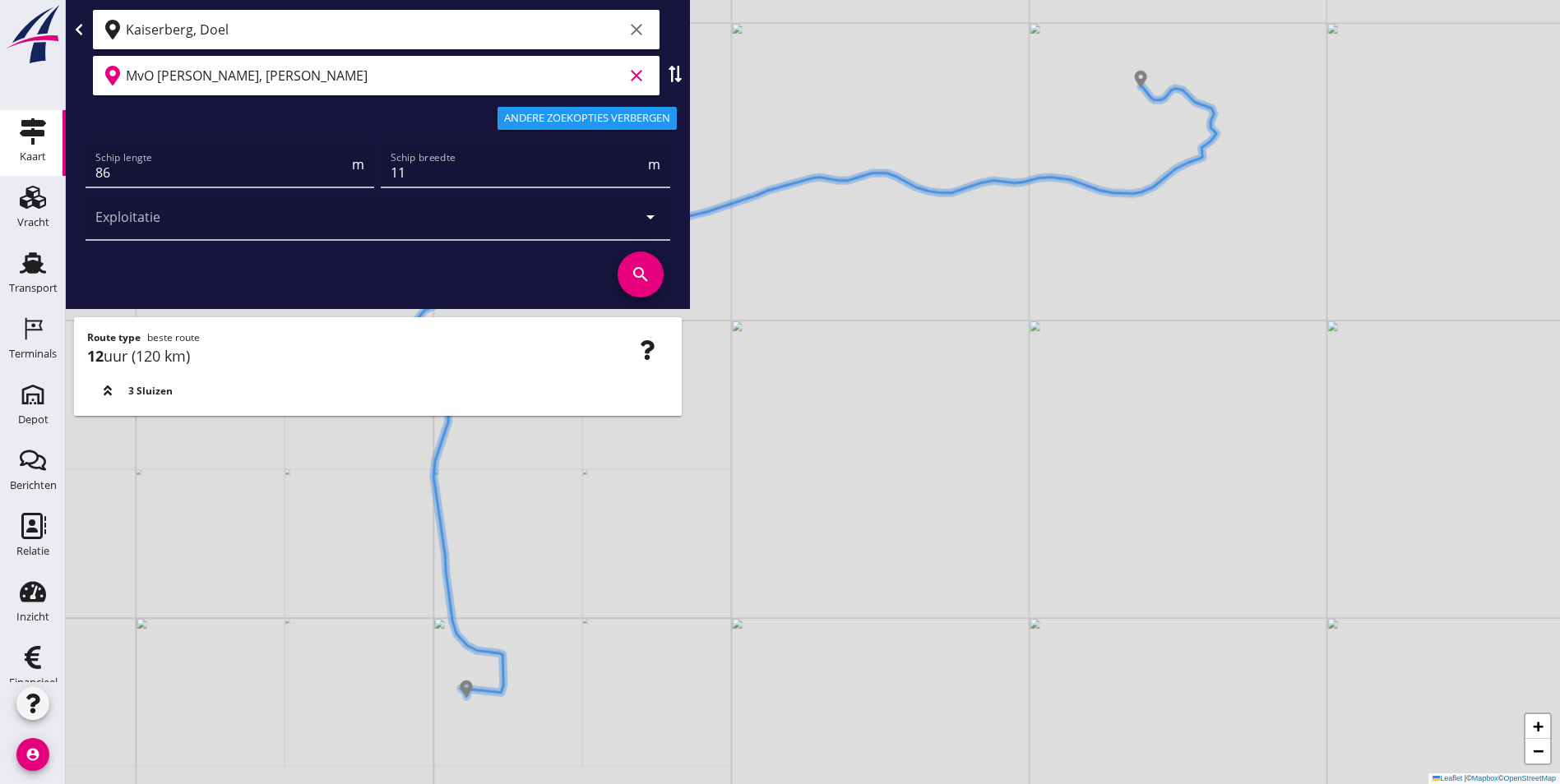
type input "MvO [PERSON_NAME], [PERSON_NAME]"
click at [632, 276] on icon "search" at bounding box center [640, 274] width 46 height 46
click at [967, 373] on div "+ − Leaflet | © Mapbox © OpenStreetMap" at bounding box center [813, 392] width 1494 height 784
click at [782, 140] on div "+ − Leaflet | © Mapbox © OpenStreetMap" at bounding box center [813, 392] width 1494 height 784
drag, startPoint x: 377, startPoint y: 536, endPoint x: 782, endPoint y: 617, distance: 413.0
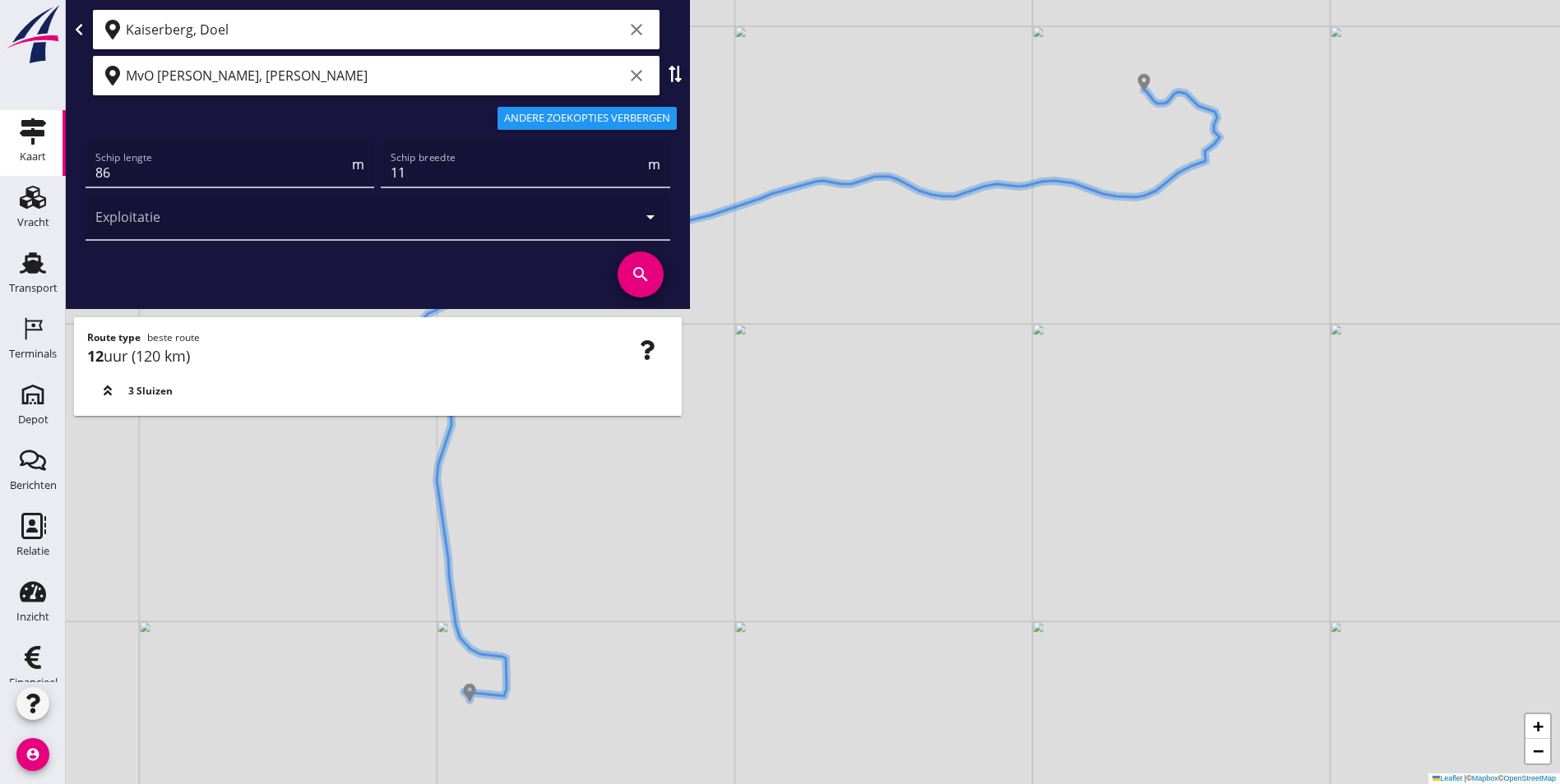
click at [780, 617] on div "+ − Leaflet | © Mapbox © OpenStreetMap" at bounding box center [813, 392] width 1494 height 784
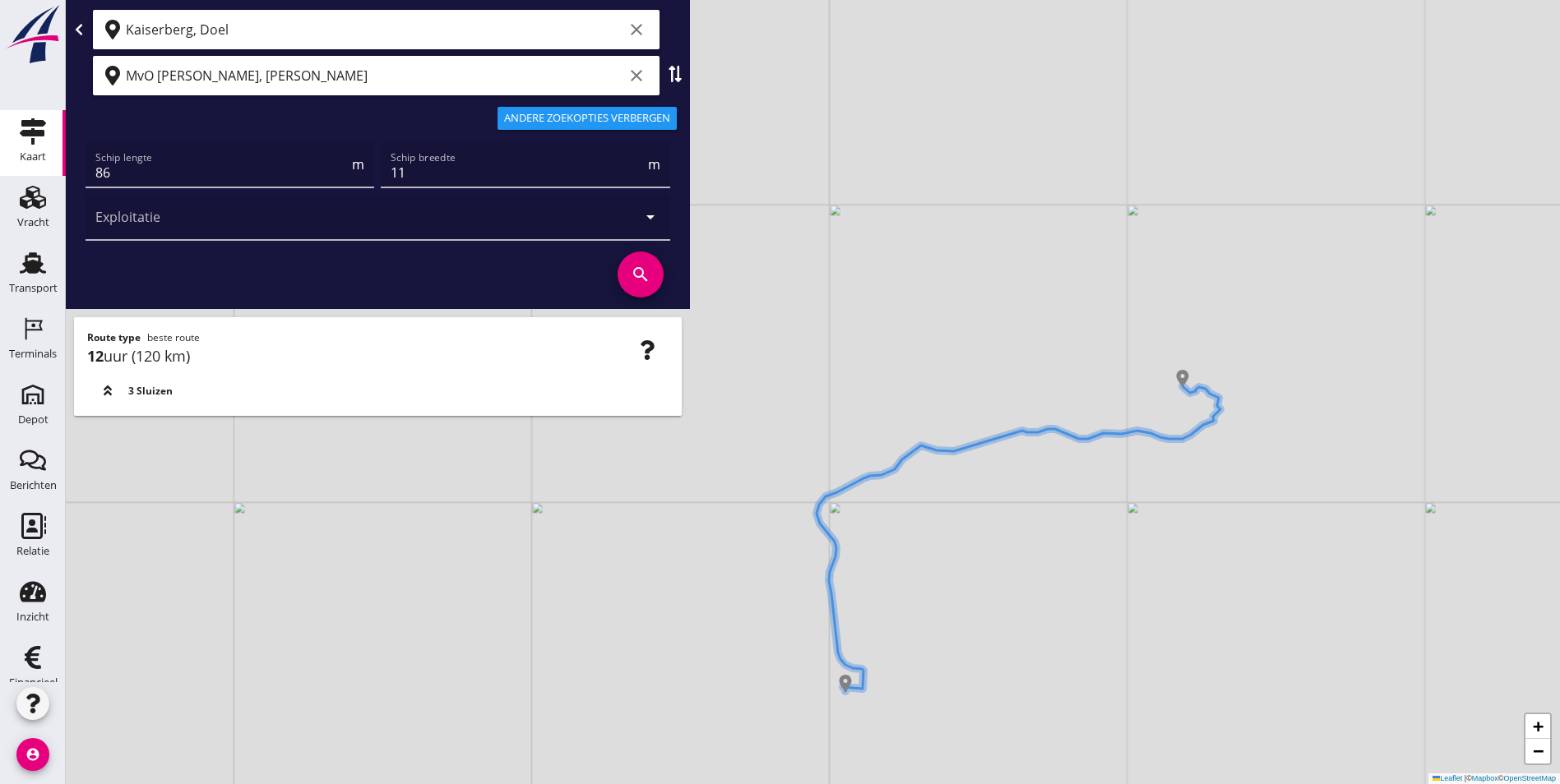
click at [861, 685] on div "+ − Leaflet | © Mapbox © OpenStreetMap" at bounding box center [813, 392] width 1494 height 784
click at [299, 38] on input "Kaiserberg, Doel" at bounding box center [375, 29] width 498 height 26
click at [447, 57] on div "MvO [PERSON_NAME], Andel clear" at bounding box center [376, 76] width 567 height 40
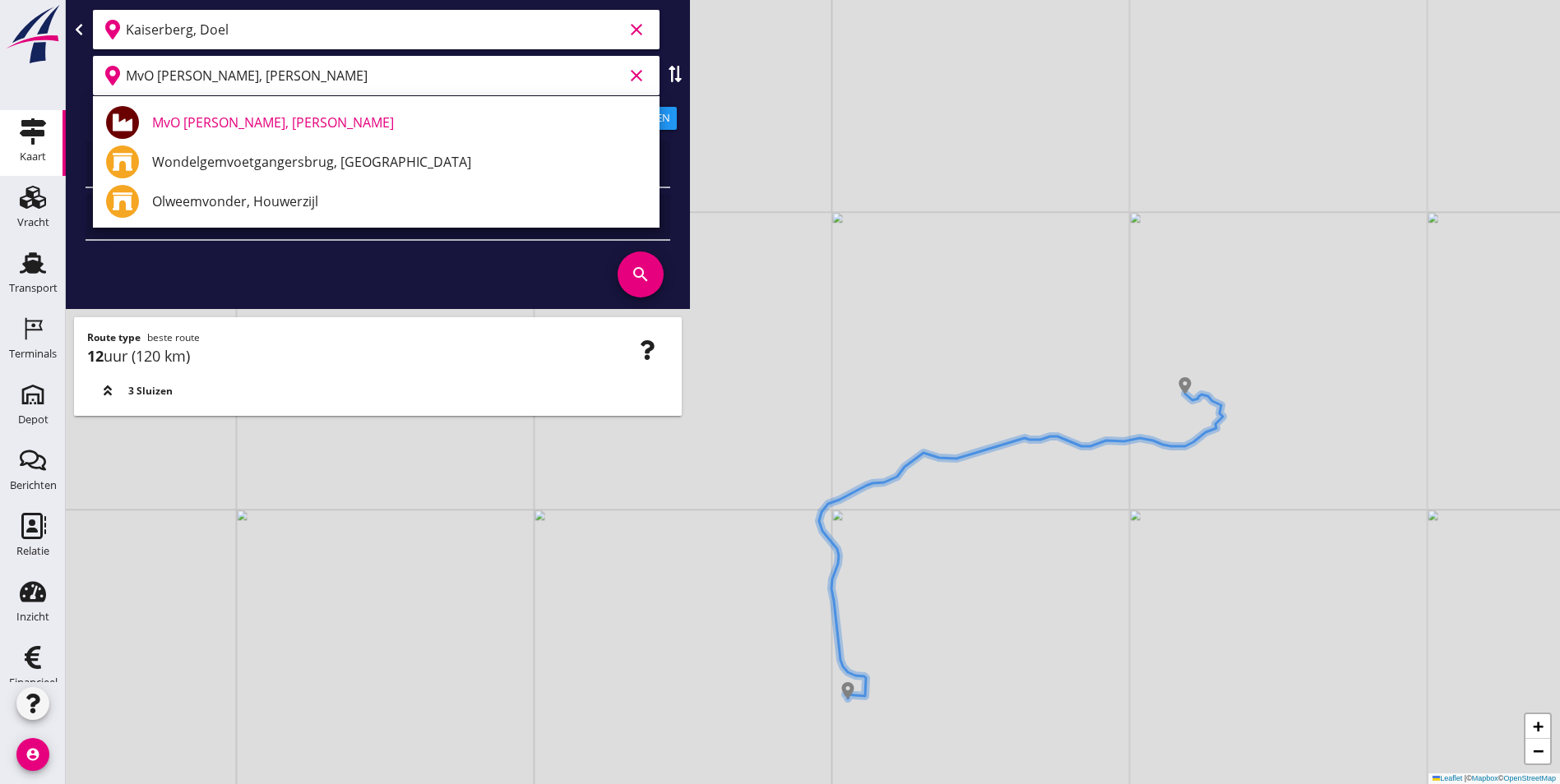
click at [385, 31] on input "Kaiserberg, Doel" at bounding box center [375, 29] width 498 height 26
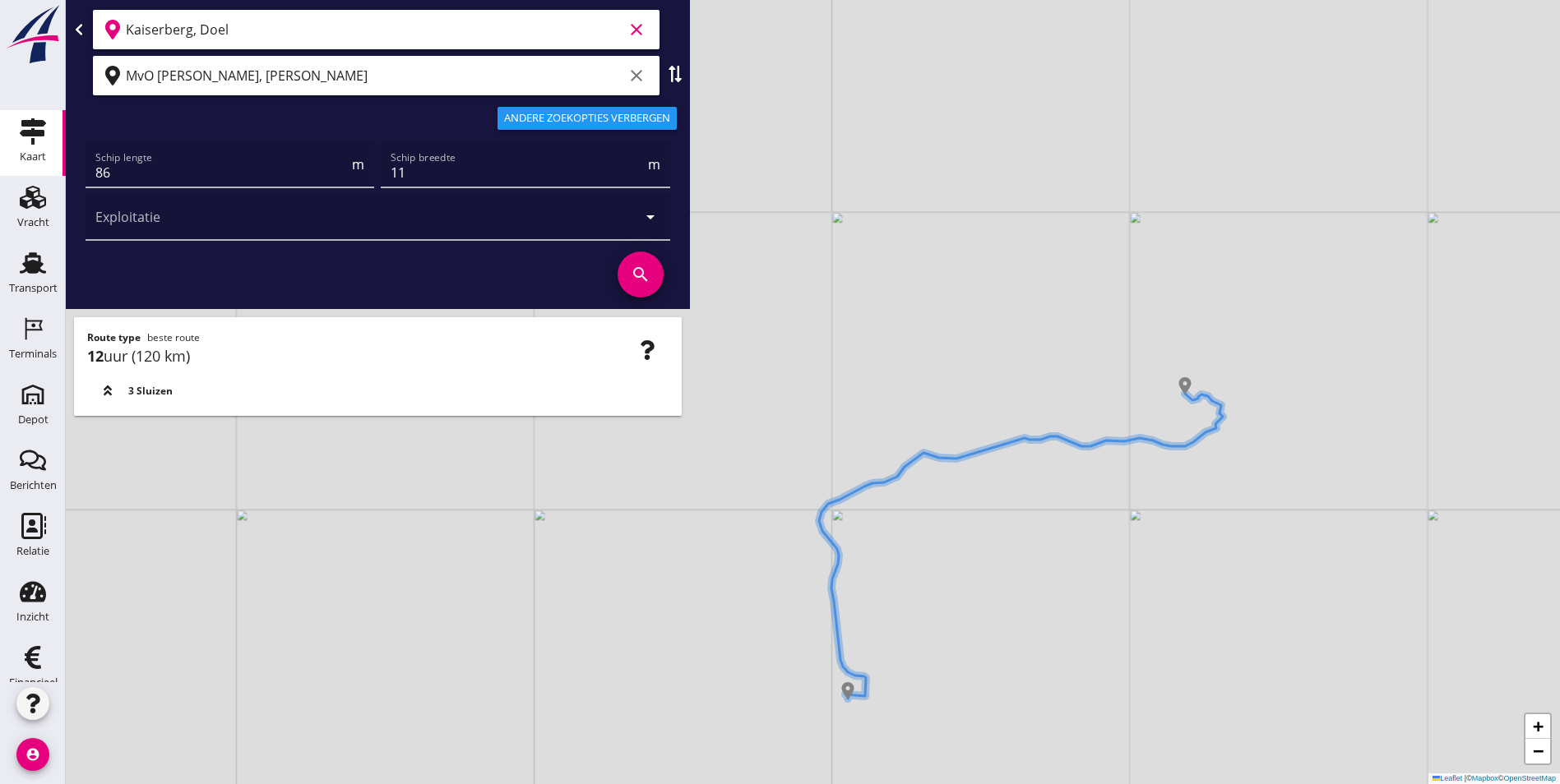
type input "g"
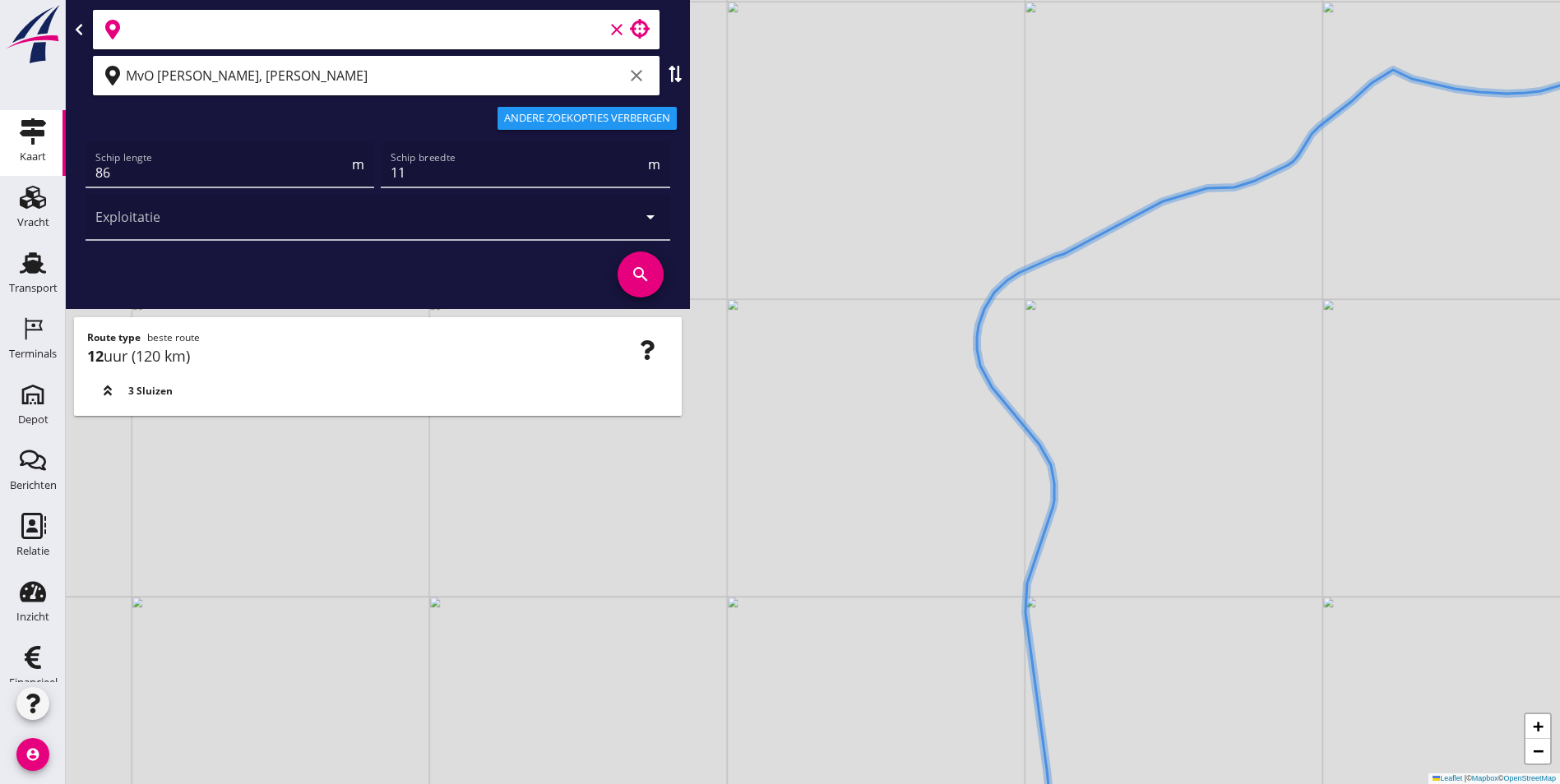
drag, startPoint x: 973, startPoint y: 629, endPoint x: 955, endPoint y: 621, distance: 19.7
click at [955, 621] on div "+ − Leaflet | © Mapbox © OpenStreetMap" at bounding box center [813, 392] width 1494 height 784
click at [198, 22] on input "text" at bounding box center [364, 29] width 478 height 26
drag, startPoint x: 237, startPoint y: 32, endPoint x: 14, endPoint y: 77, distance: 227.5
click at [15, 77] on div "Kaart Kaart Vracht Vracht Transport Transport Terminals Terminals Depot Depot B…" at bounding box center [780, 392] width 1560 height 784
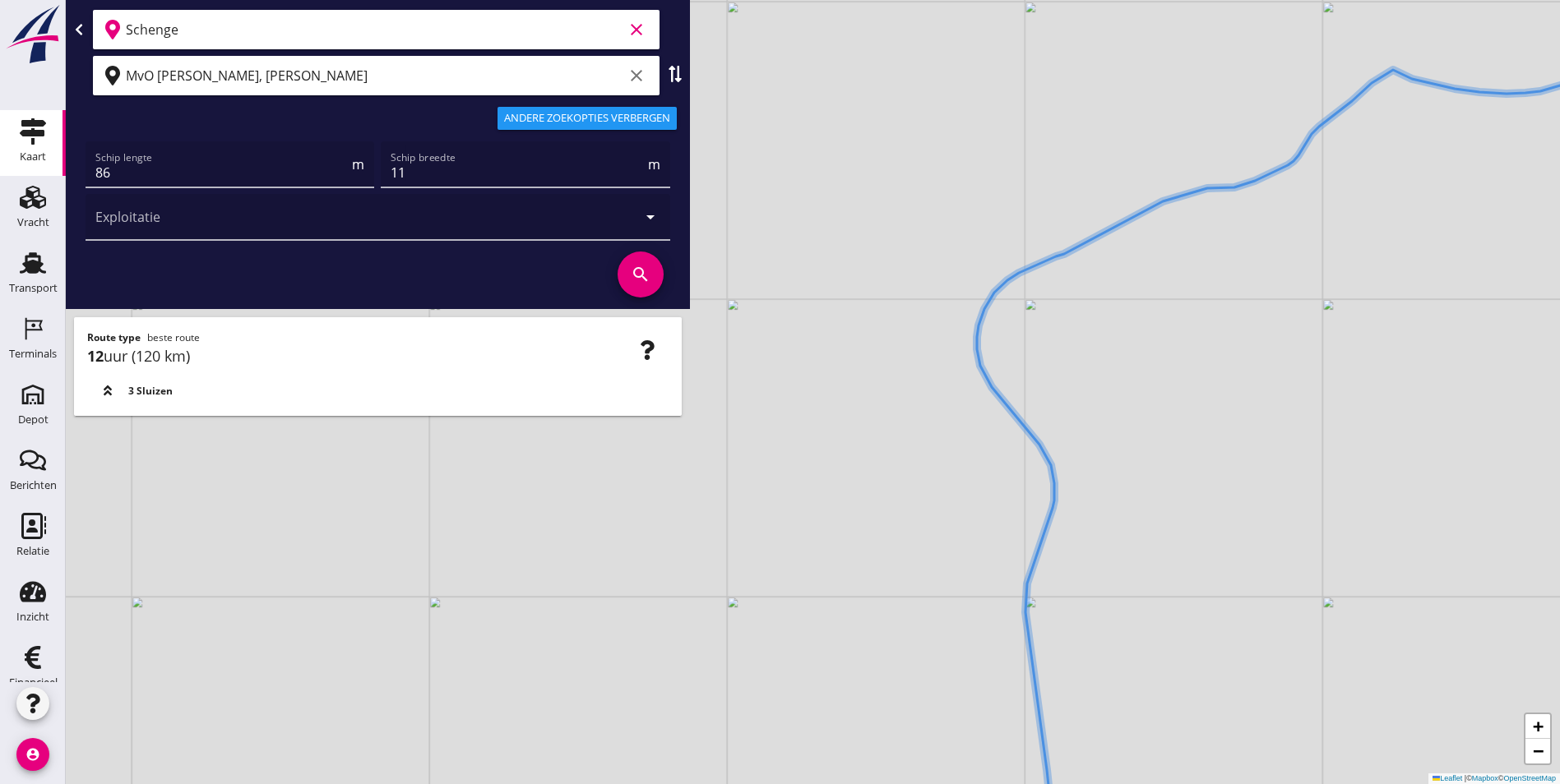
click at [645, 76] on icon "clear" at bounding box center [636, 76] width 20 height 20
type input "Schenge"
click at [303, 18] on input "Schenge" at bounding box center [375, 29] width 498 height 26
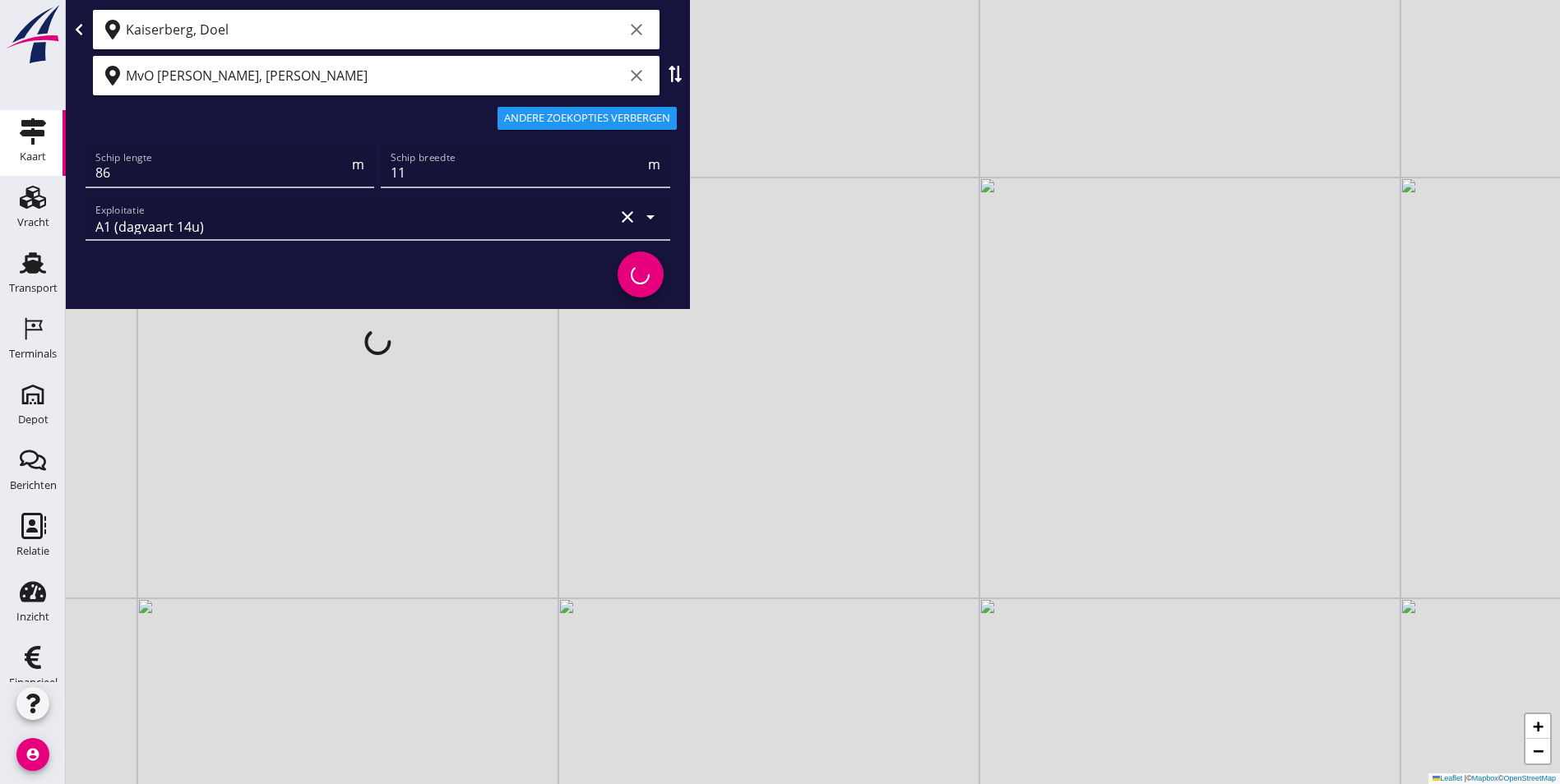
click at [223, 36] on input "Kaiserberg, Doel" at bounding box center [375, 29] width 498 height 26
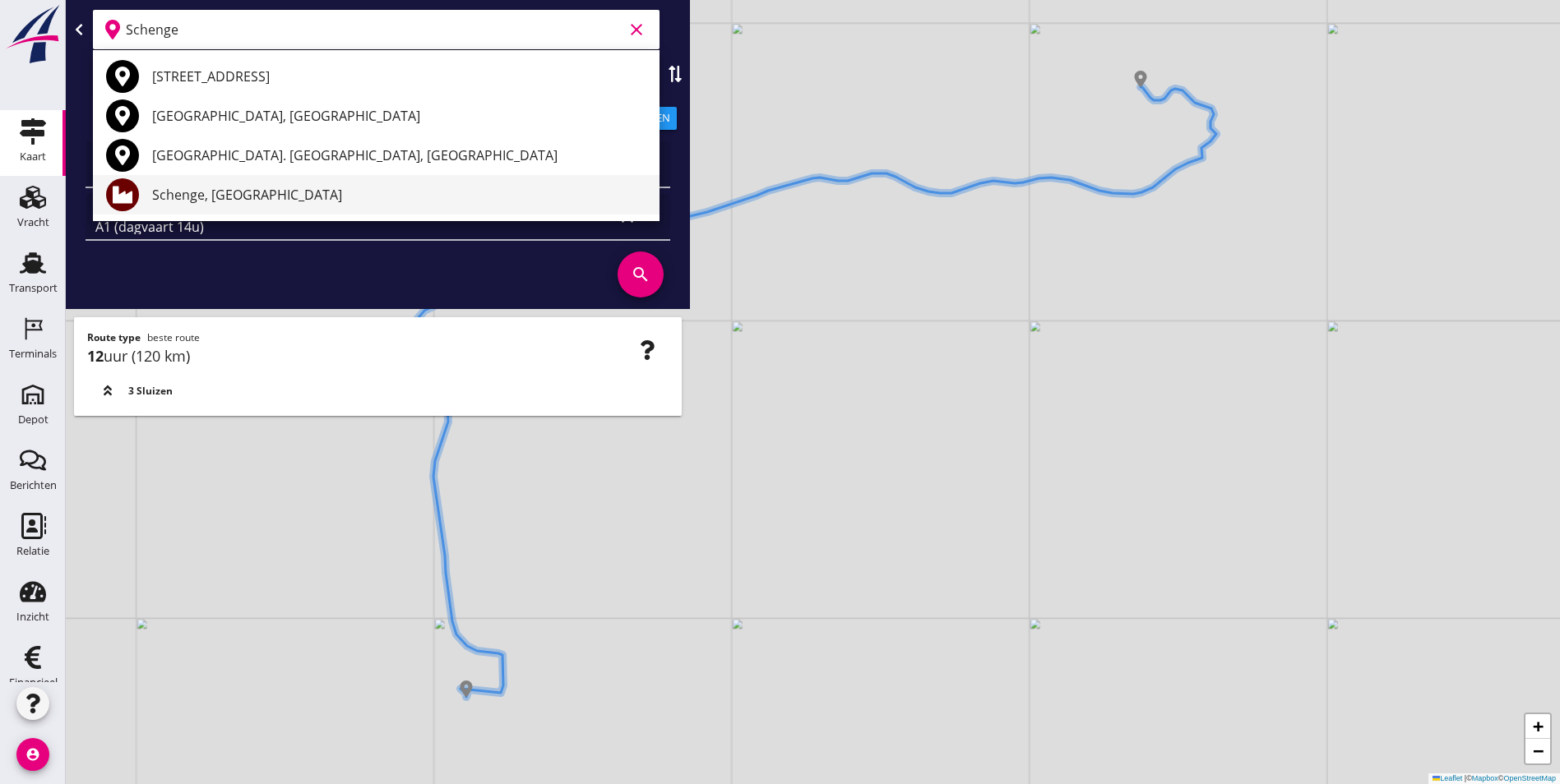
click at [261, 189] on div "Schenge, [GEOGRAPHIC_DATA]" at bounding box center [399, 195] width 494 height 20
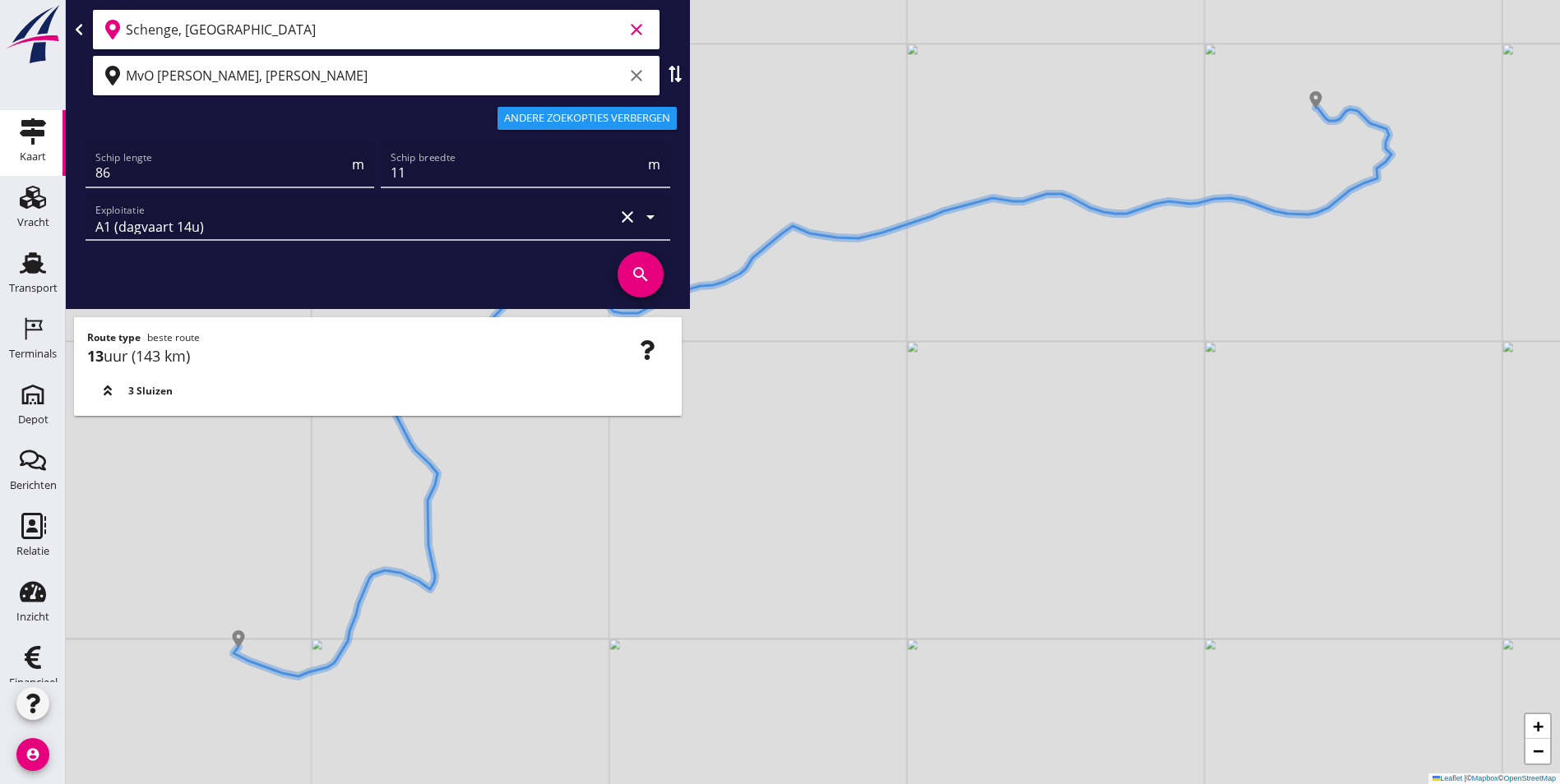
drag, startPoint x: 248, startPoint y: 89, endPoint x: 267, endPoint y: 88, distance: 19.0
type input "Schenge, [GEOGRAPHIC_DATA]"
click at [249, 89] on div "MvO [PERSON_NAME], Andel clear" at bounding box center [376, 76] width 567 height 40
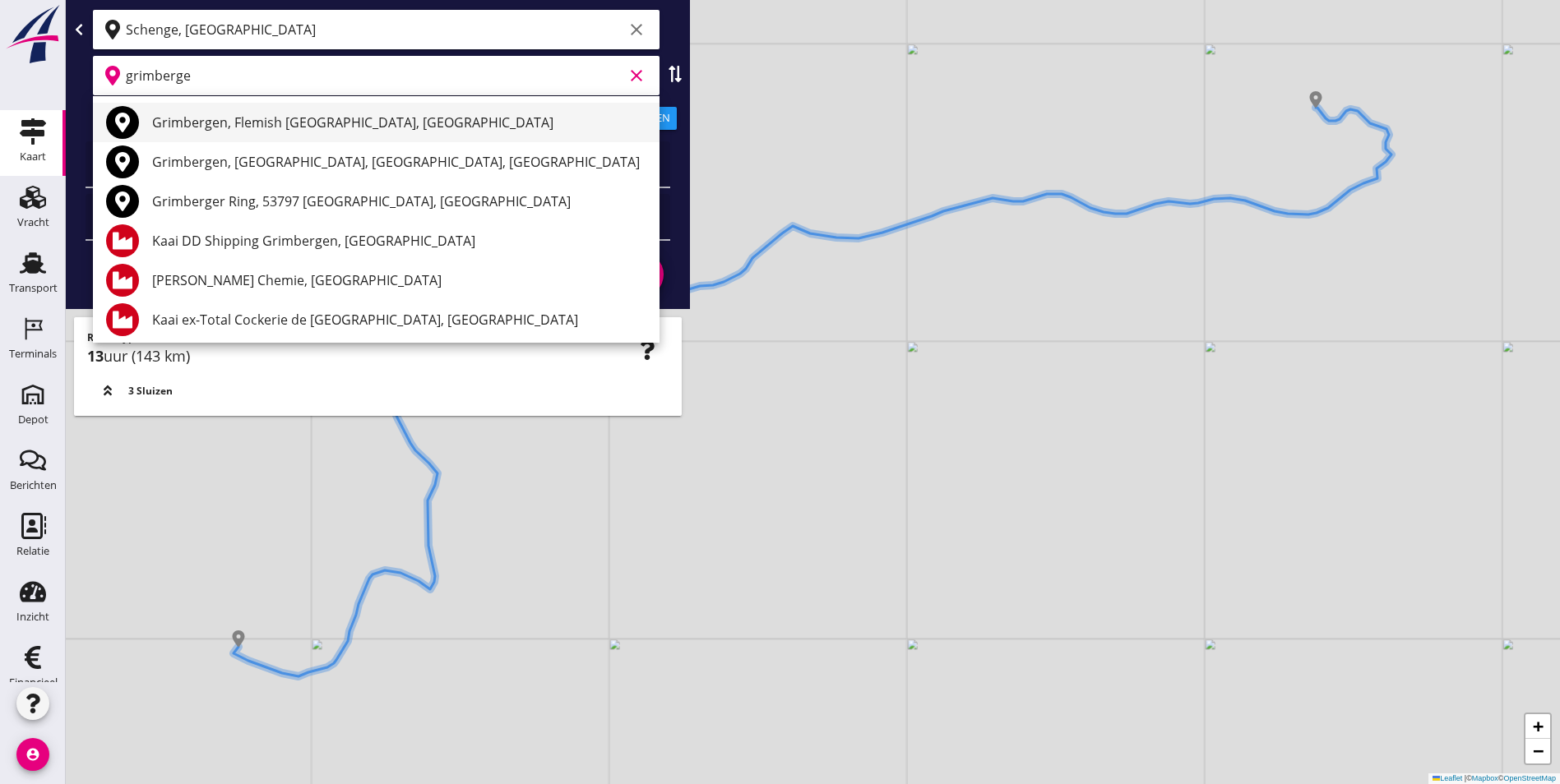
click at [422, 130] on div "Grimbergen, Flemish [GEOGRAPHIC_DATA], [GEOGRAPHIC_DATA]" at bounding box center [399, 122] width 494 height 20
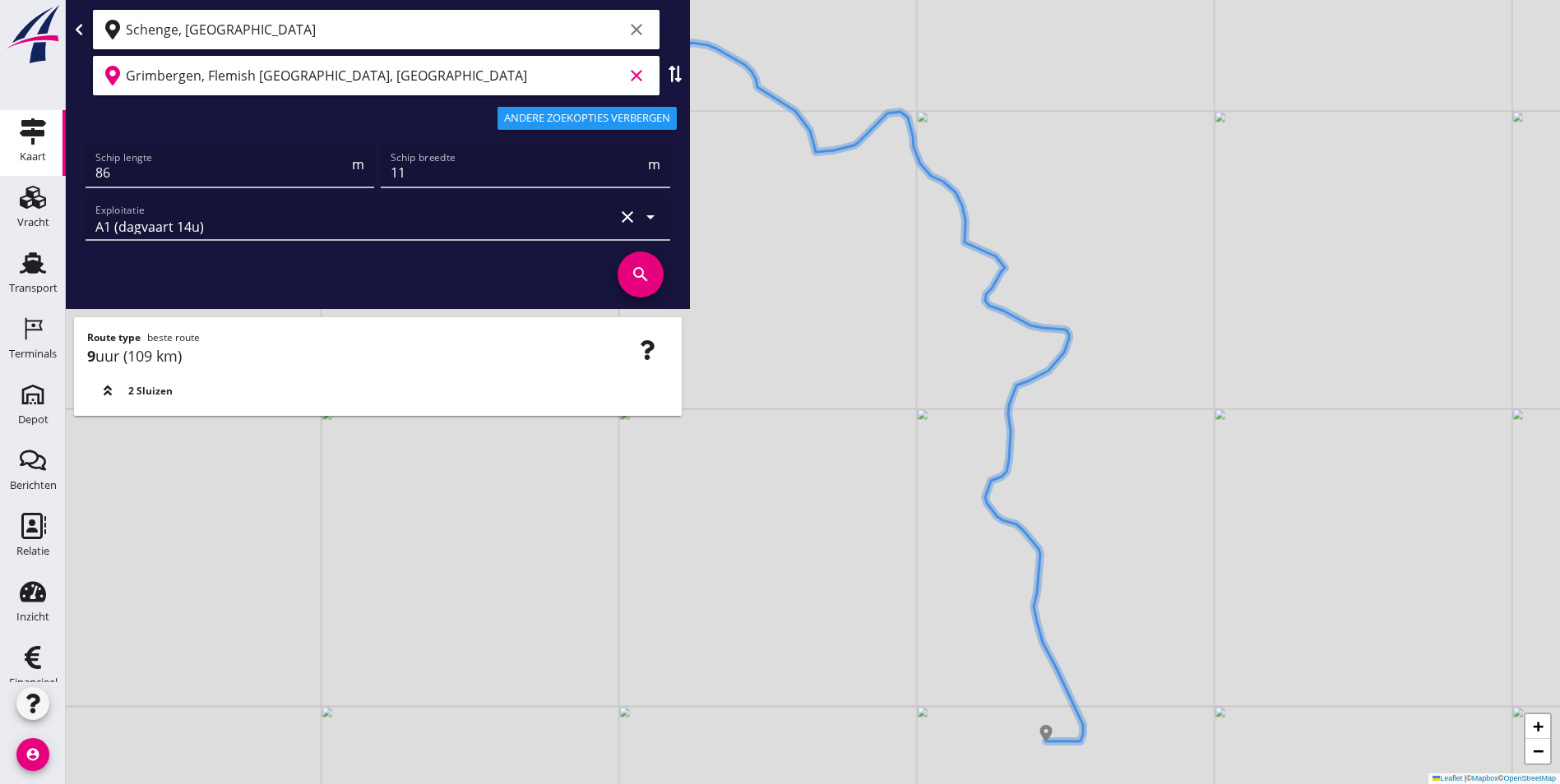
type input "Grimbergen, Flemish [GEOGRAPHIC_DATA], [GEOGRAPHIC_DATA]"
click at [676, 84] on div "Grimbergen, Flemish [GEOGRAPHIC_DATA], [GEOGRAPHIC_DATA] clear" at bounding box center [377, 76] width 611 height 40
click at [677, 77] on use at bounding box center [675, 74] width 13 height 16
type input "Grimbergen, Flemish [GEOGRAPHIC_DATA], [GEOGRAPHIC_DATA]"
type input "Schenge, [GEOGRAPHIC_DATA]"
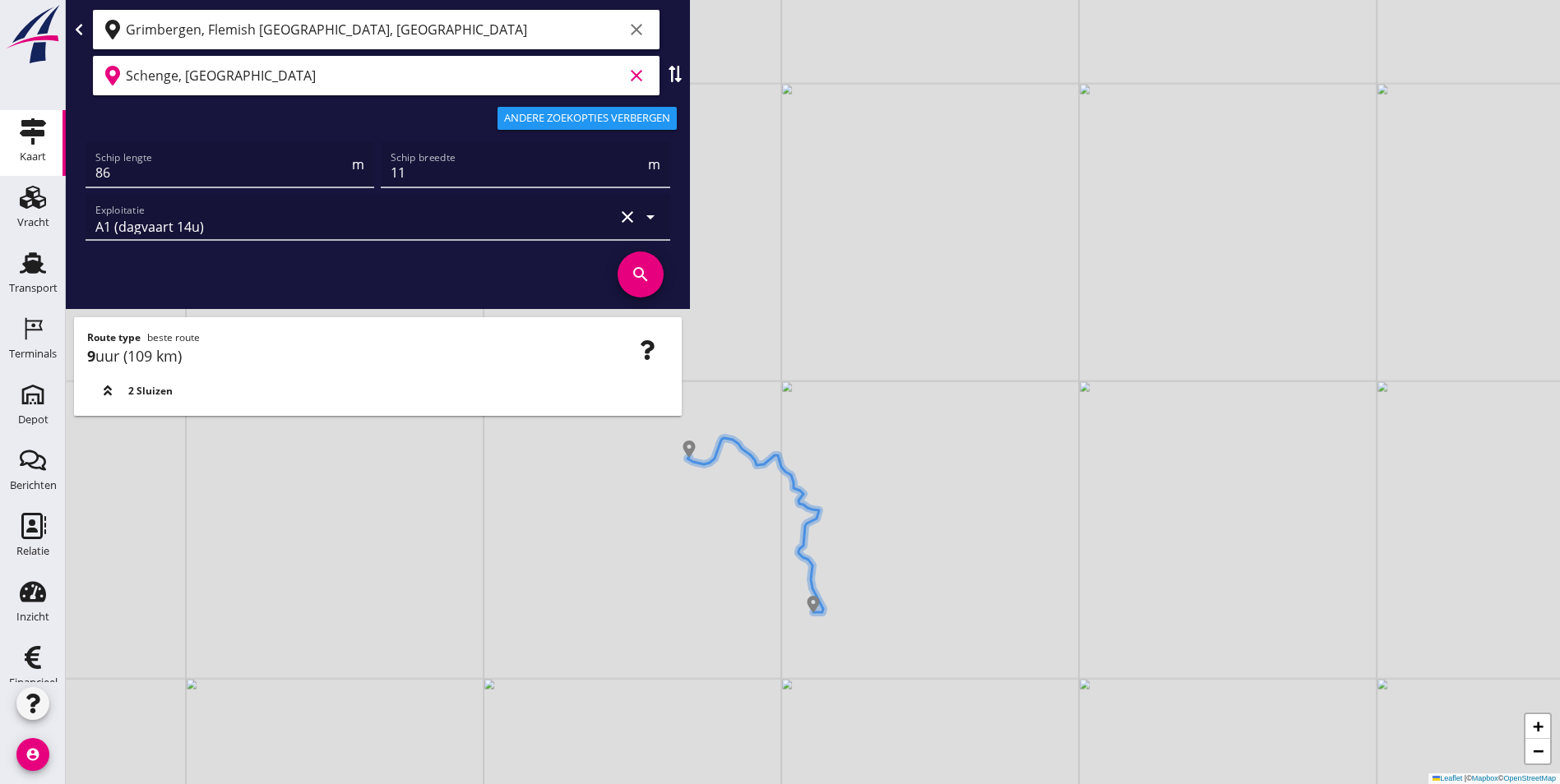
click at [674, 82] on div "Schenge, Westerschelde clear" at bounding box center [377, 76] width 611 height 40
drag, startPoint x: 671, startPoint y: 72, endPoint x: 581, endPoint y: 74, distance: 90.0
click at [672, 72] on use at bounding box center [675, 74] width 13 height 16
type input "Schenge, [GEOGRAPHIC_DATA]"
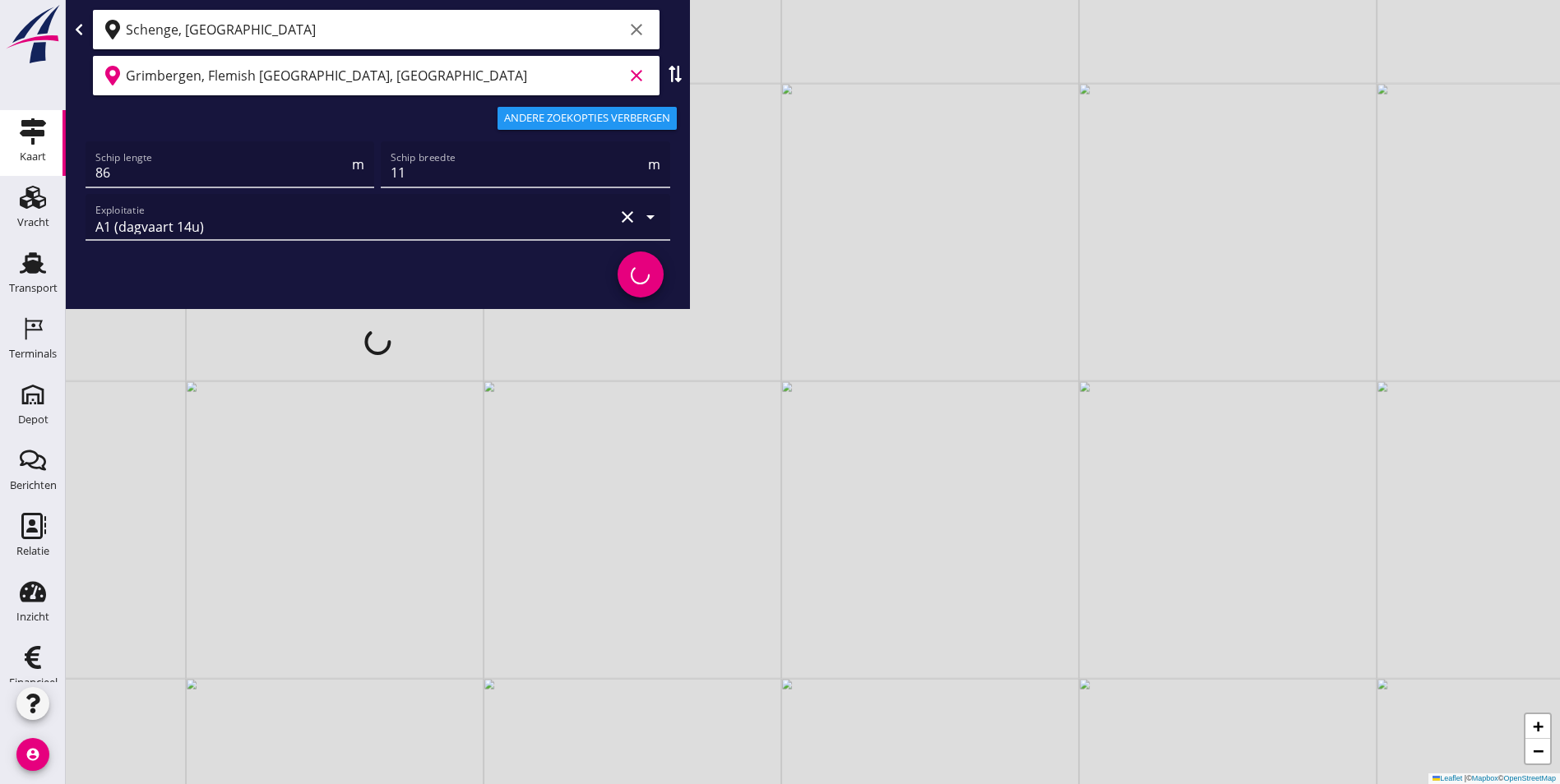
click at [396, 72] on input "Grimbergen, Flemish [GEOGRAPHIC_DATA], [GEOGRAPHIC_DATA]" at bounding box center [375, 76] width 498 height 26
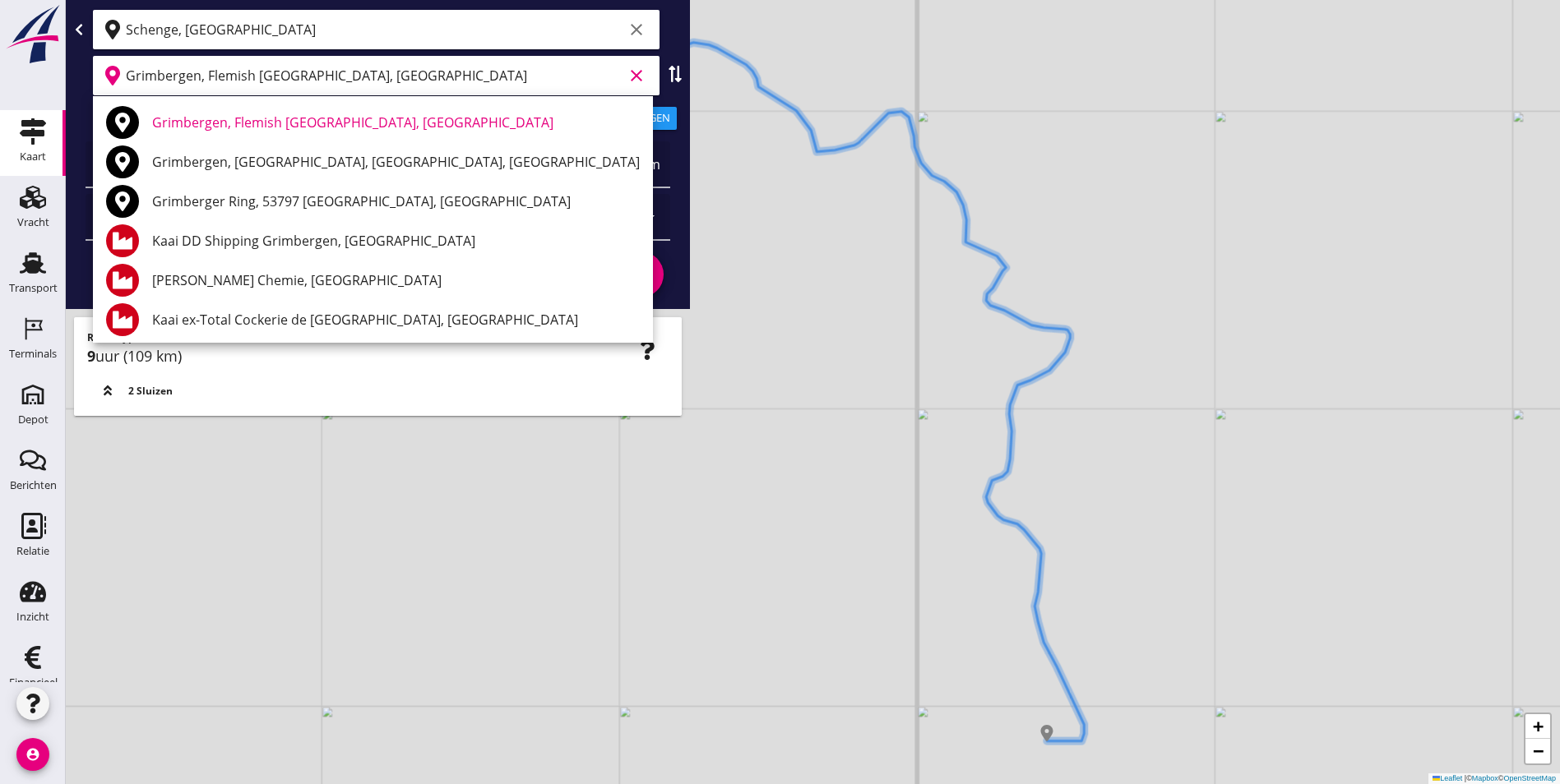
drag, startPoint x: 396, startPoint y: 72, endPoint x: -61, endPoint y: 78, distance: 457.0
click at [0, 78] on html "Geef feedback over deze route A1 (dagvaart 14u) A2 (semi-continuvaart 18u) A2+ …" at bounding box center [780, 392] width 1560 height 784
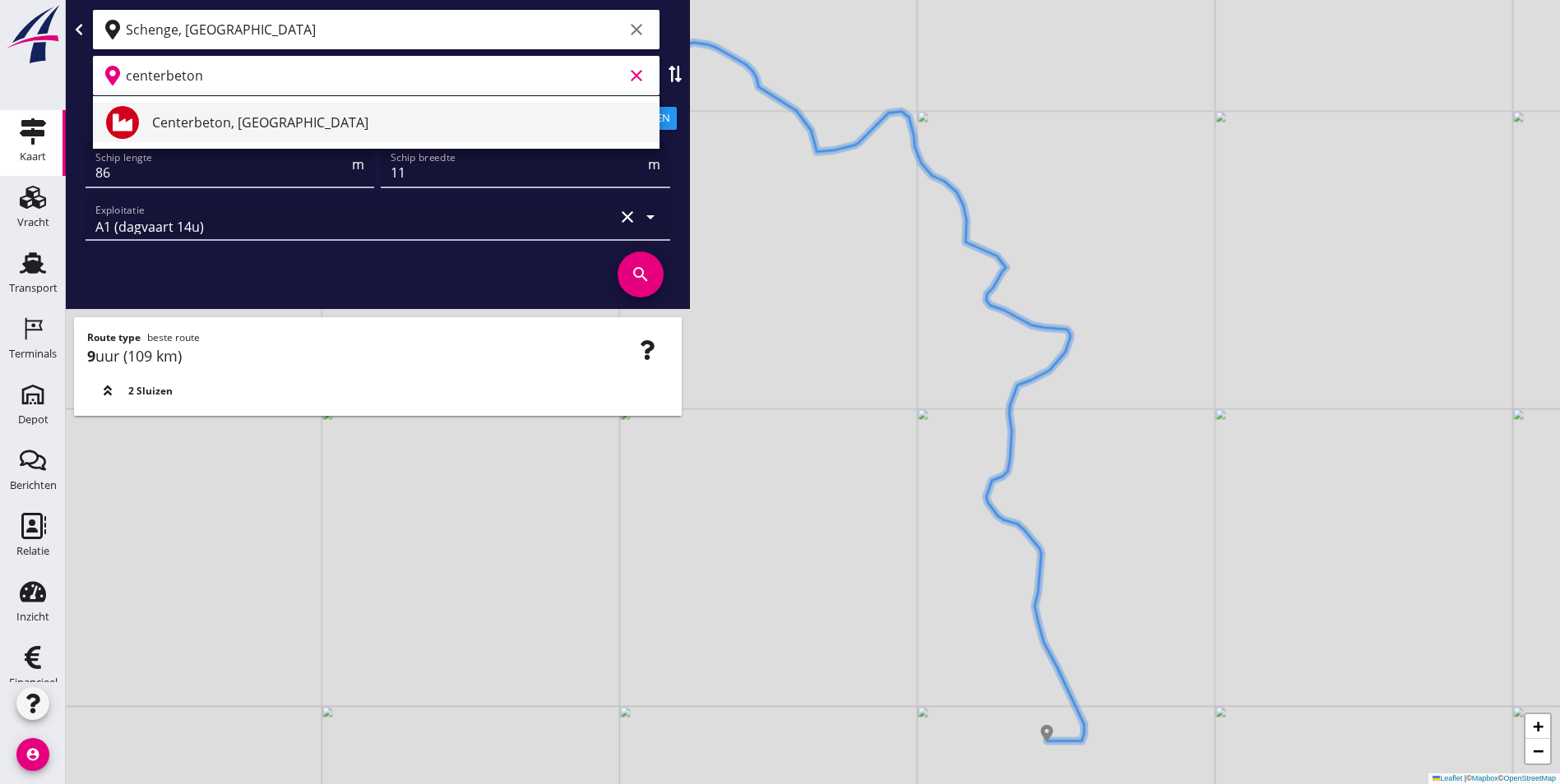
click at [286, 111] on div "Centerbeton, [GEOGRAPHIC_DATA]" at bounding box center [399, 123] width 494 height 40
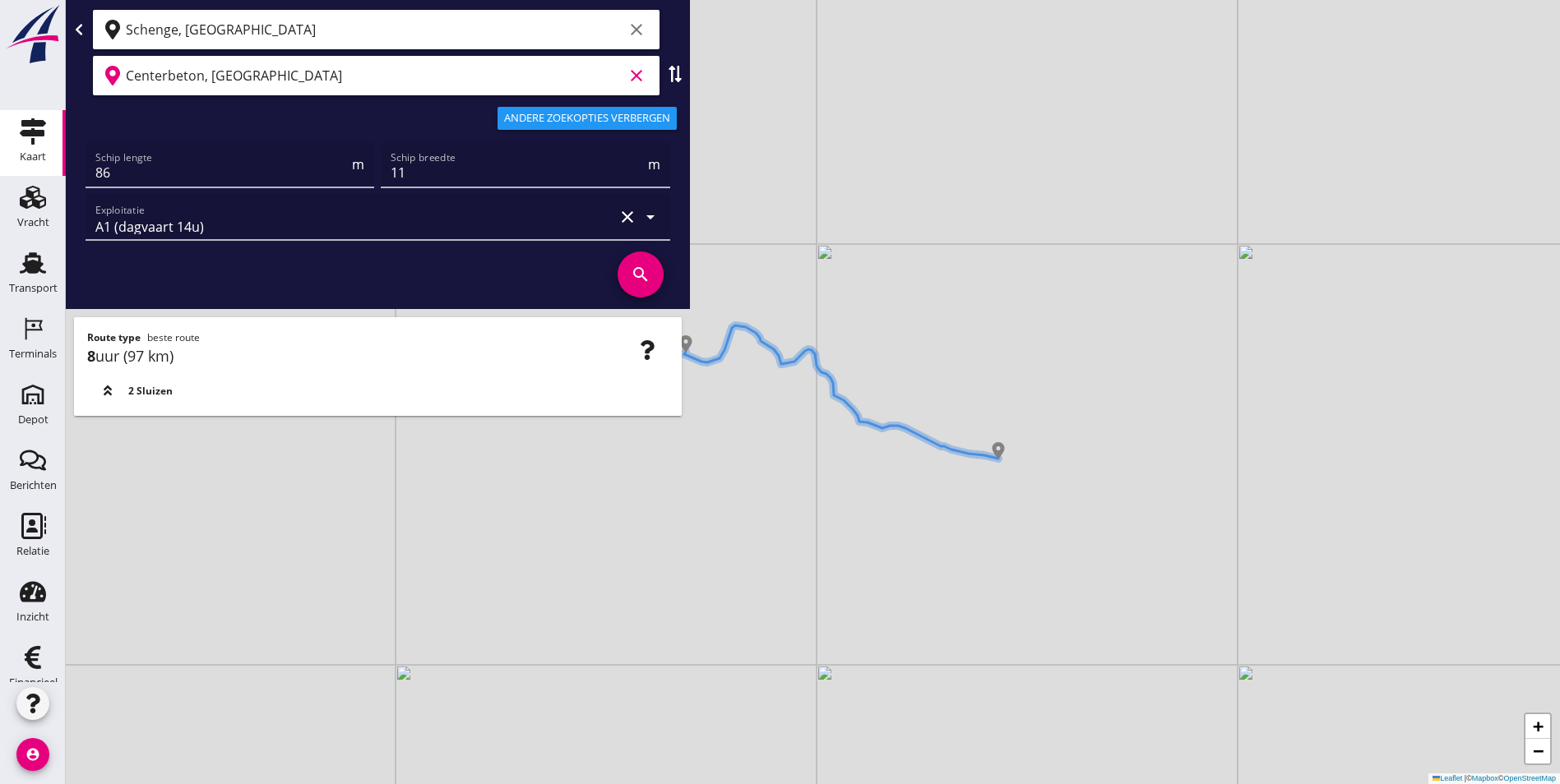
type input "Centerbeton, [GEOGRAPHIC_DATA]"
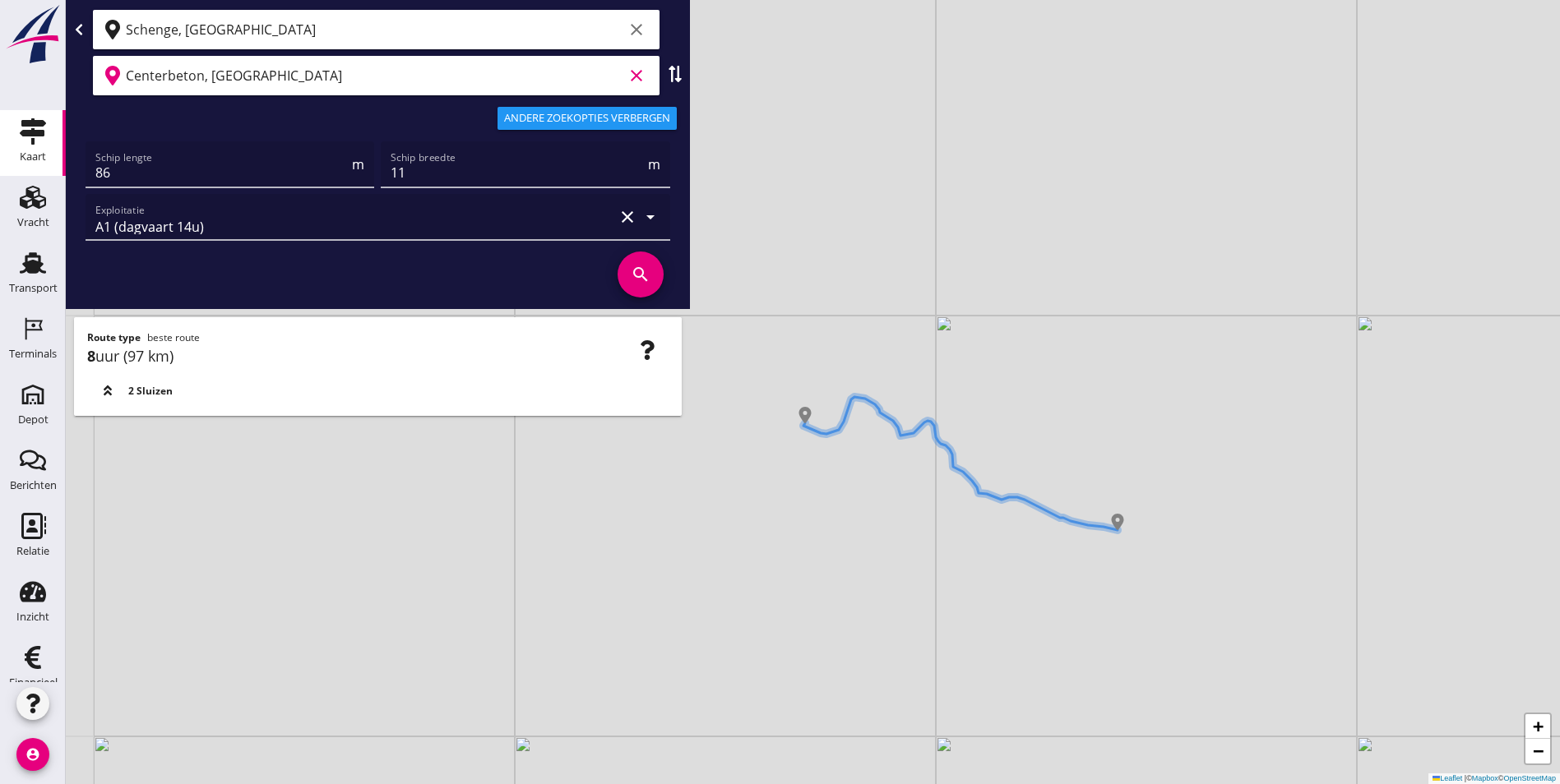
drag, startPoint x: 771, startPoint y: 444, endPoint x: 890, endPoint y: 515, distance: 138.6
click at [890, 515] on div "+ − Leaflet | © Mapbox © OpenStreetMap" at bounding box center [813, 392] width 1494 height 784
click at [661, 214] on div "Exploitatie A1 (dagvaart 14u) clear arrow_drop_down" at bounding box center [377, 217] width 585 height 46
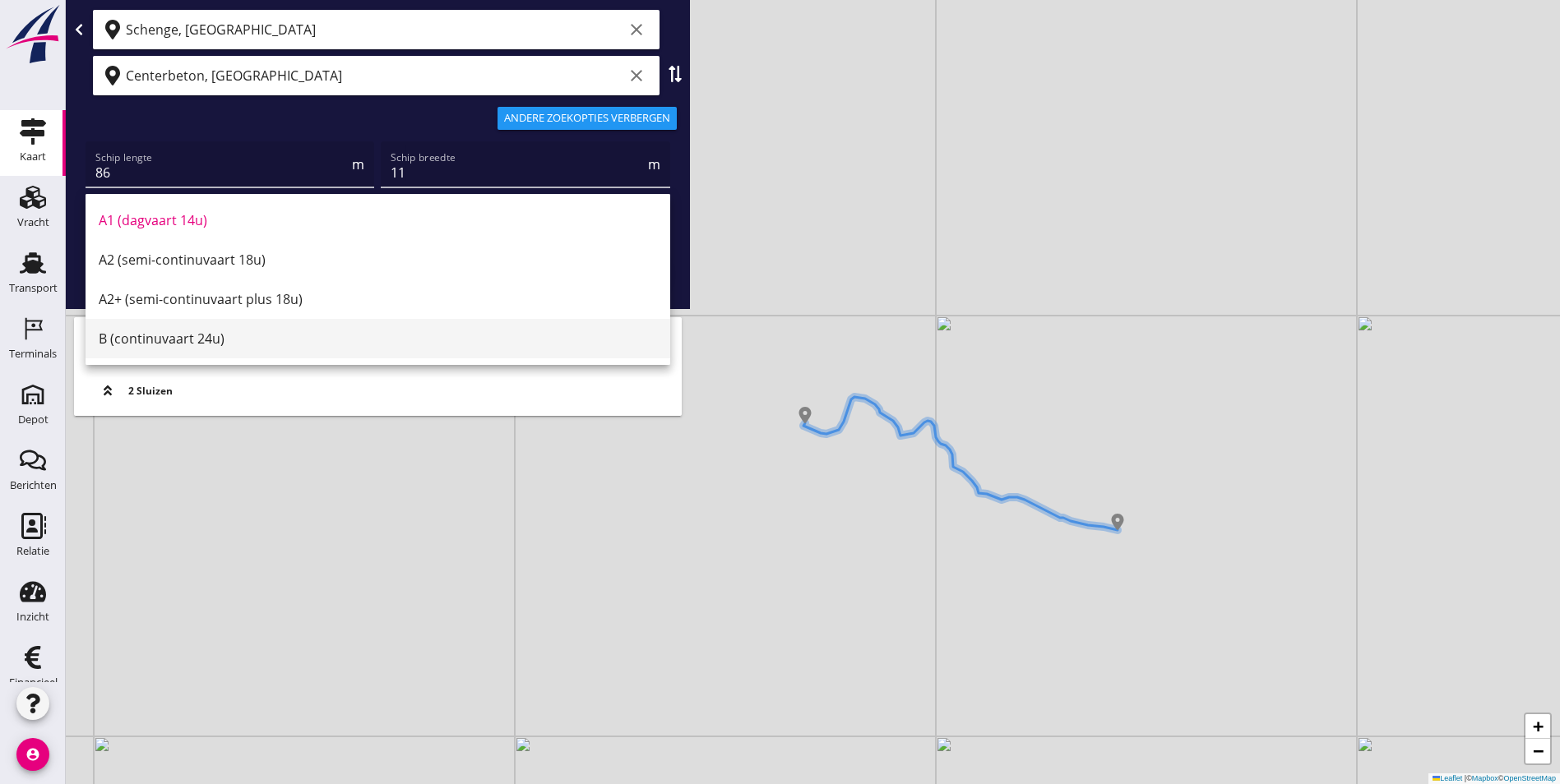
click at [288, 342] on div "B (continuvaart 24u)" at bounding box center [377, 339] width 558 height 20
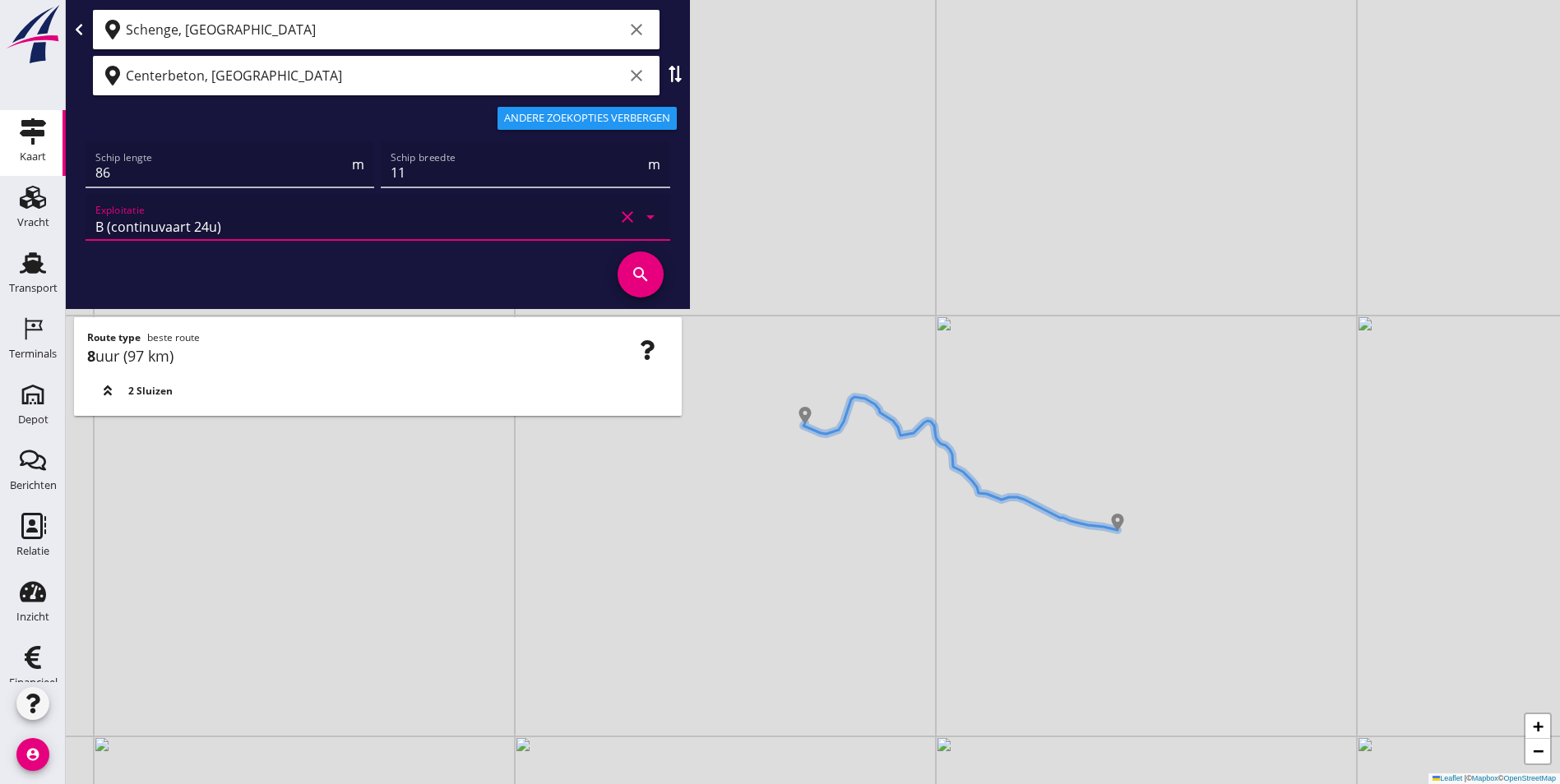
click at [640, 268] on icon "search" at bounding box center [640, 274] width 46 height 46
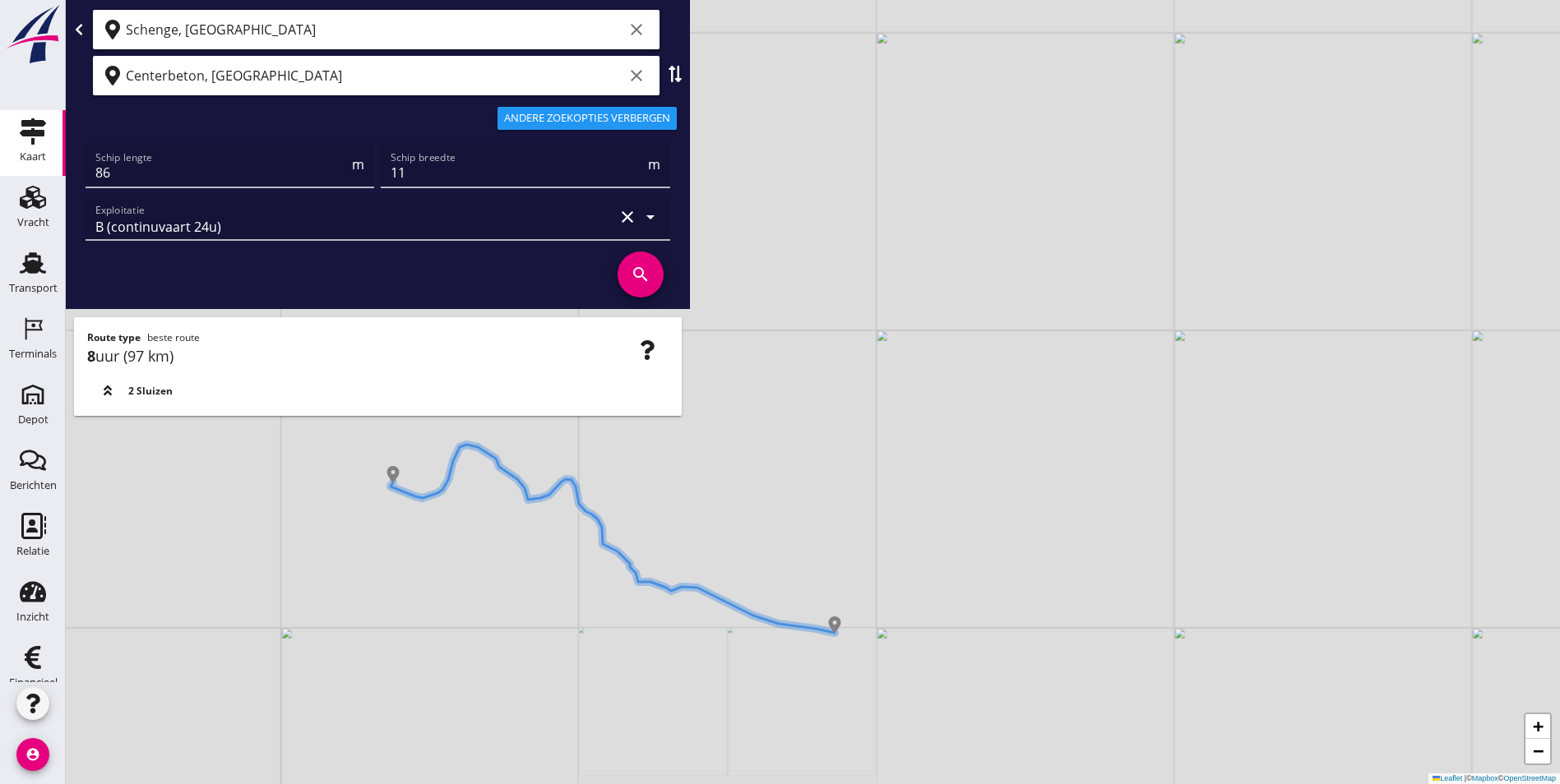
drag, startPoint x: 478, startPoint y: 620, endPoint x: 499, endPoint y: 608, distance: 24.2
click at [499, 608] on div "+ − Leaflet | © Mapbox © OpenStreetMap" at bounding box center [813, 392] width 1494 height 784
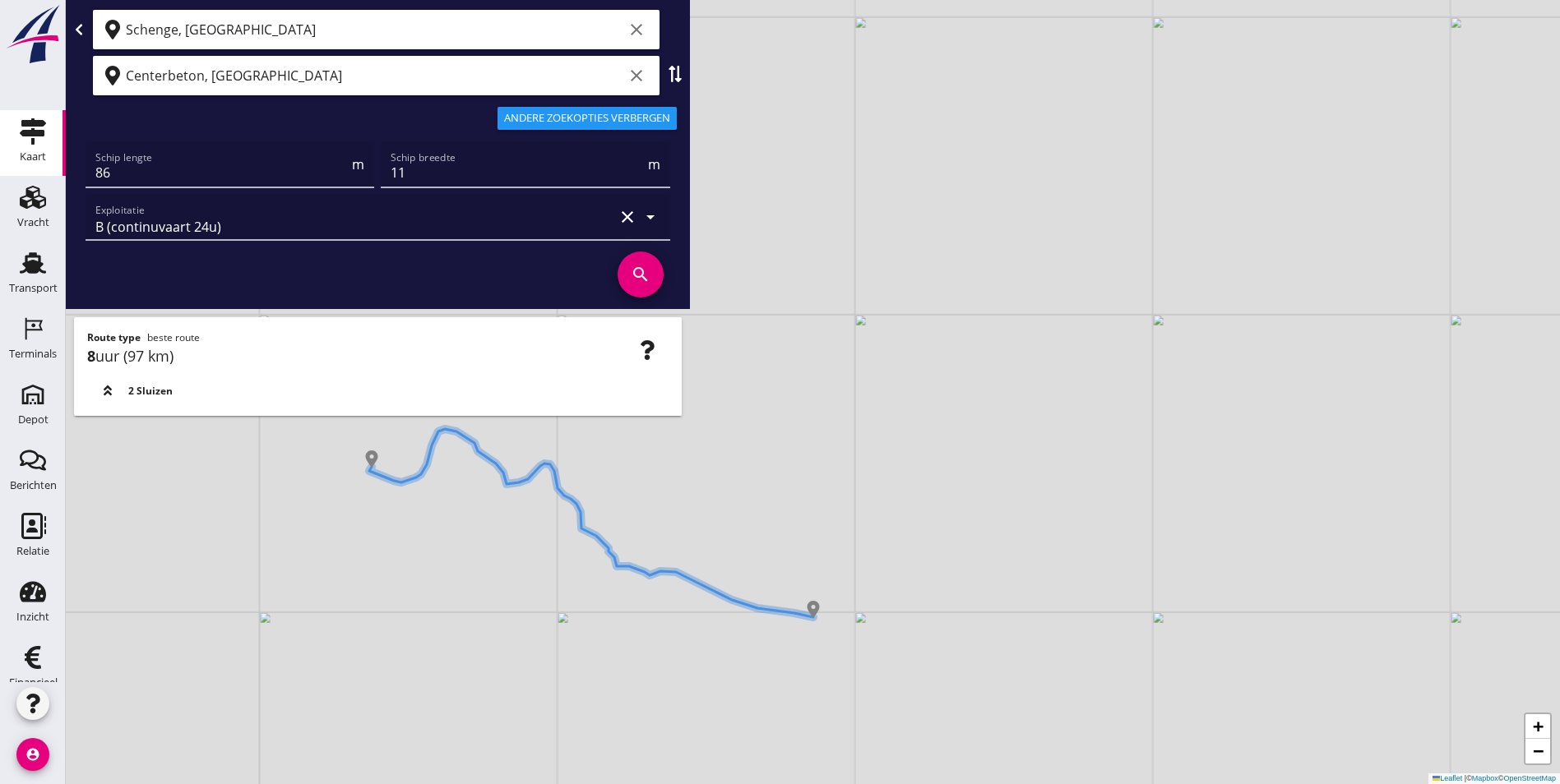
drag, startPoint x: 828, startPoint y: 638, endPoint x: 802, endPoint y: 625, distance: 29.1
click at [802, 625] on div "+ − Leaflet | © Mapbox © OpenStreetMap" at bounding box center [813, 392] width 1494 height 784
click at [316, 32] on input "Schenge, [GEOGRAPHIC_DATA]" at bounding box center [375, 29] width 498 height 26
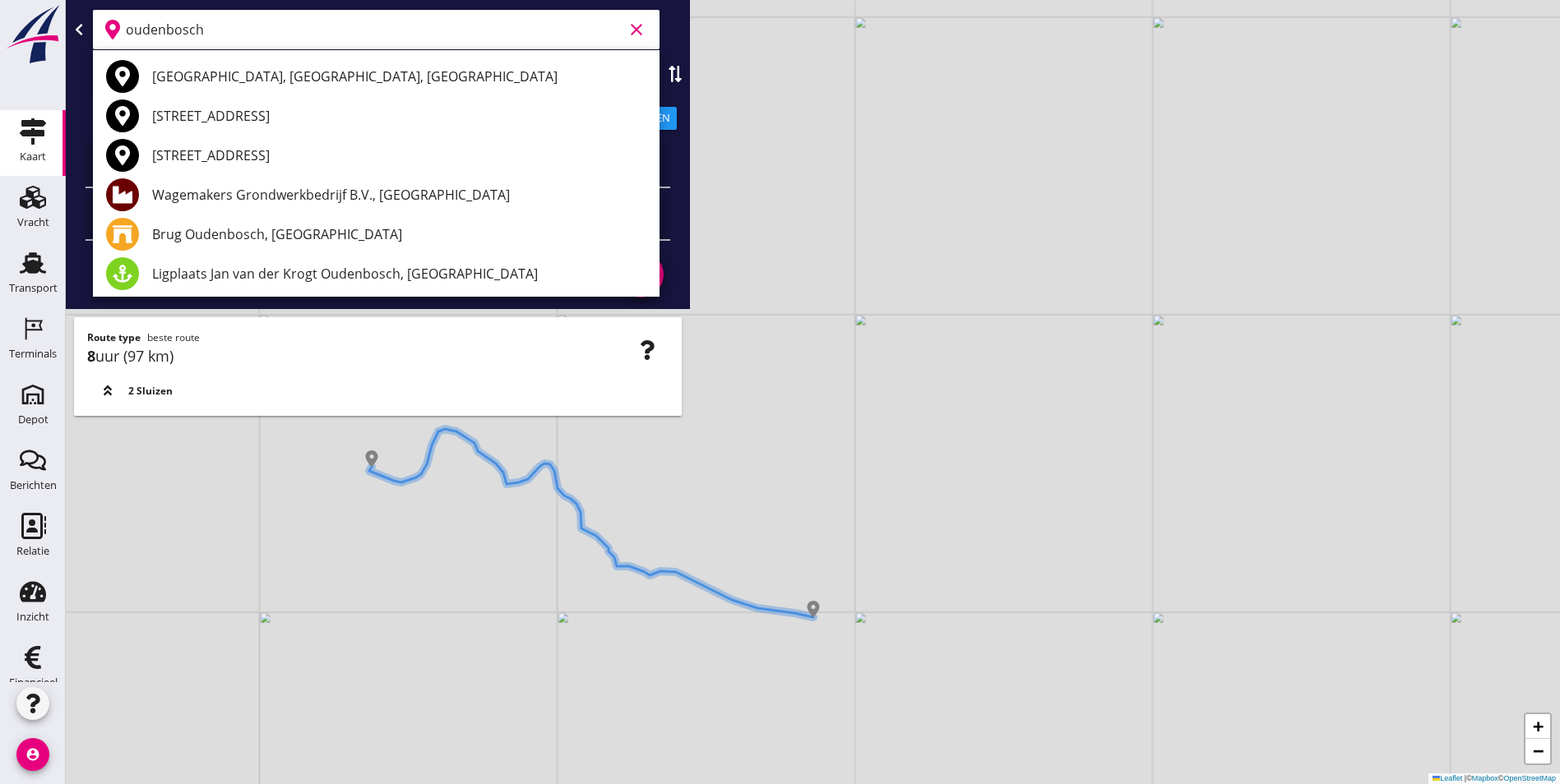
scroll to position [1, 0]
drag, startPoint x: 231, startPoint y: 26, endPoint x: -22, endPoint y: 52, distance: 254.3
click at [0, 52] on html "Geef feedback over deze route A1 (dagvaart 14u) A2 (semi-continuvaart 18u) A2+ …" at bounding box center [780, 392] width 1560 height 784
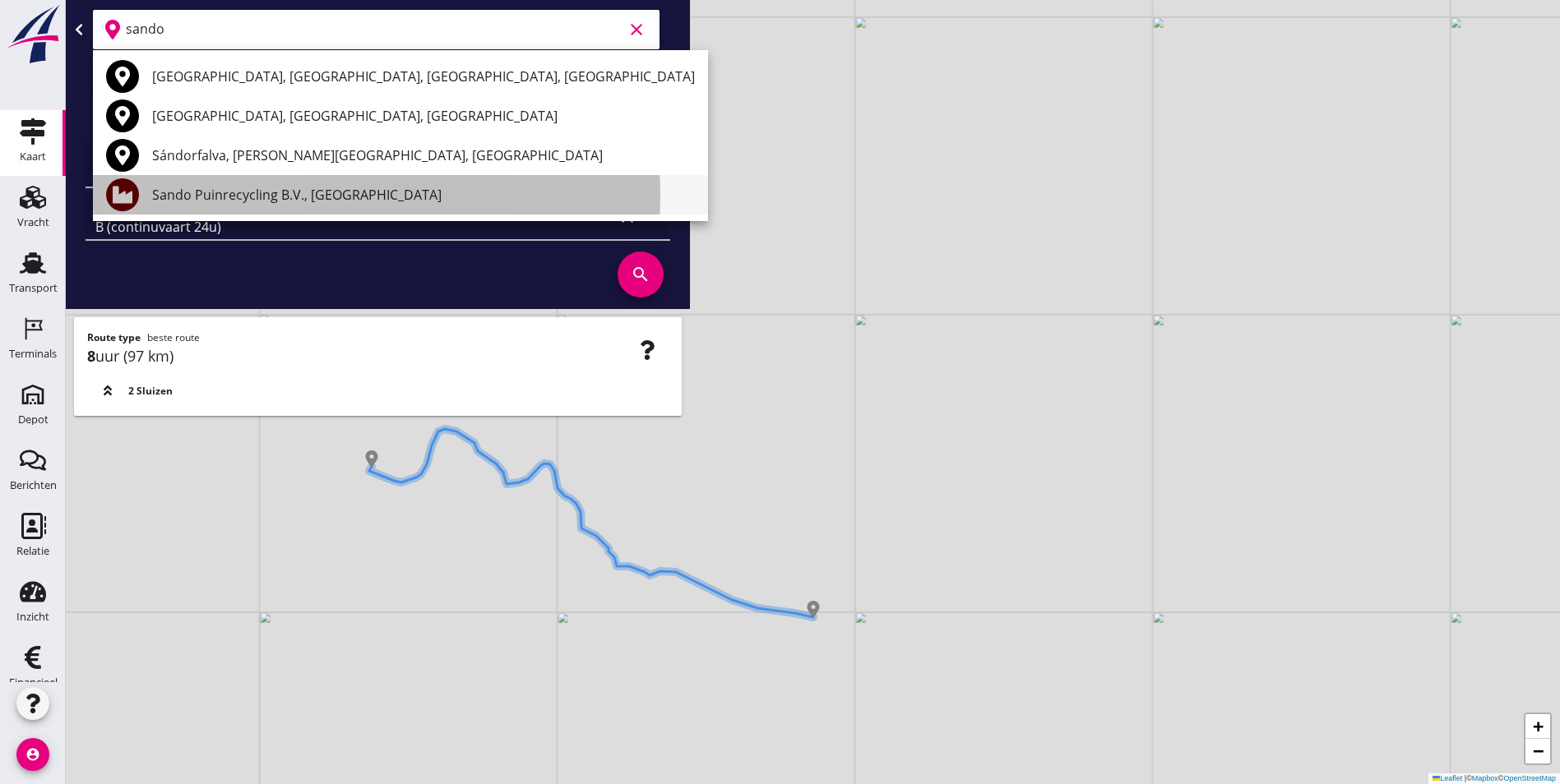
click at [263, 199] on div "Sando Puinrecycling B.V., [GEOGRAPHIC_DATA]" at bounding box center [424, 195] width 543 height 20
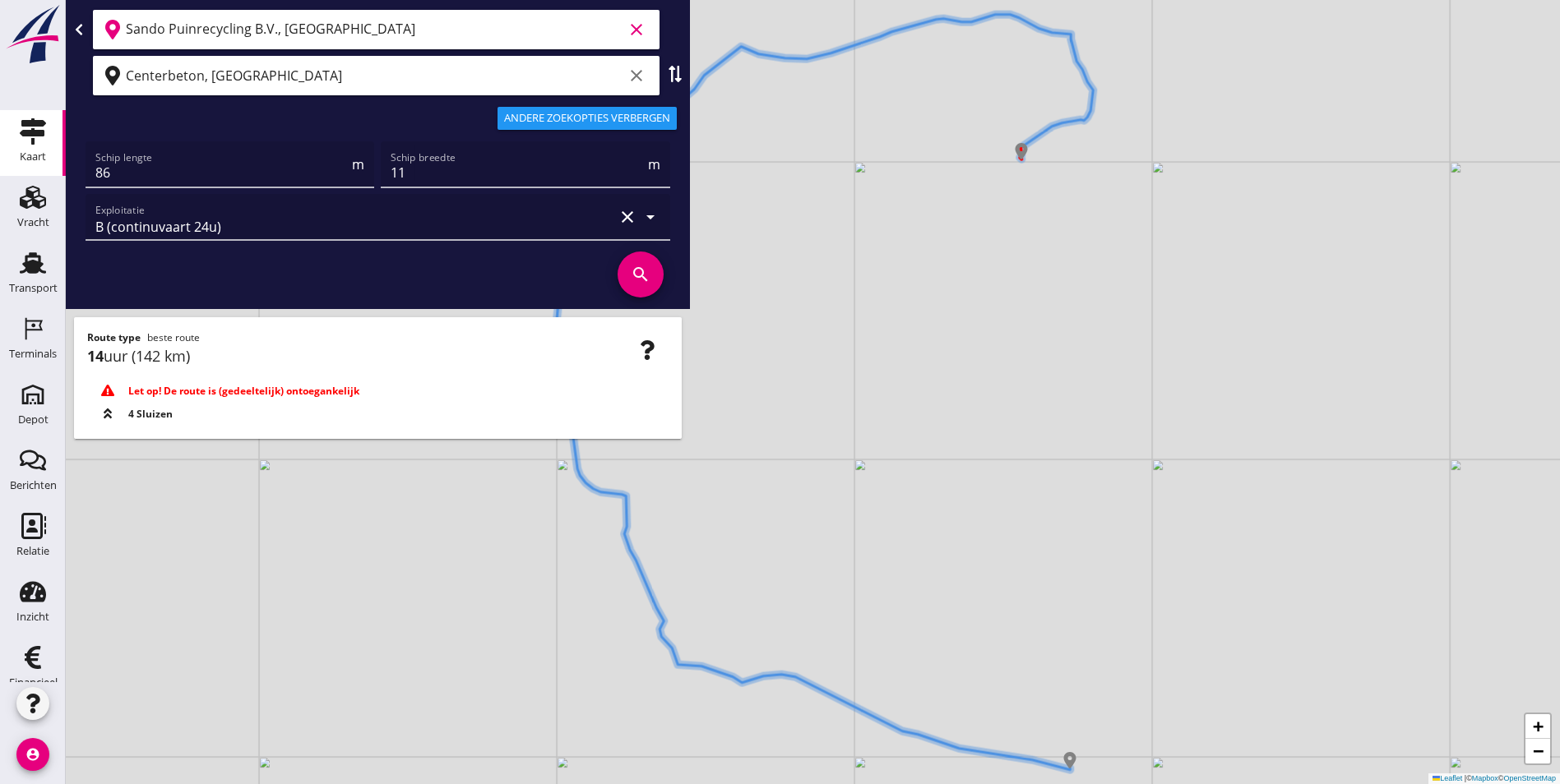
type input "Sando Puinrecycling B.V., [GEOGRAPHIC_DATA]"
click at [508, 77] on input "Centerbeton, [GEOGRAPHIC_DATA]" at bounding box center [375, 76] width 498 height 26
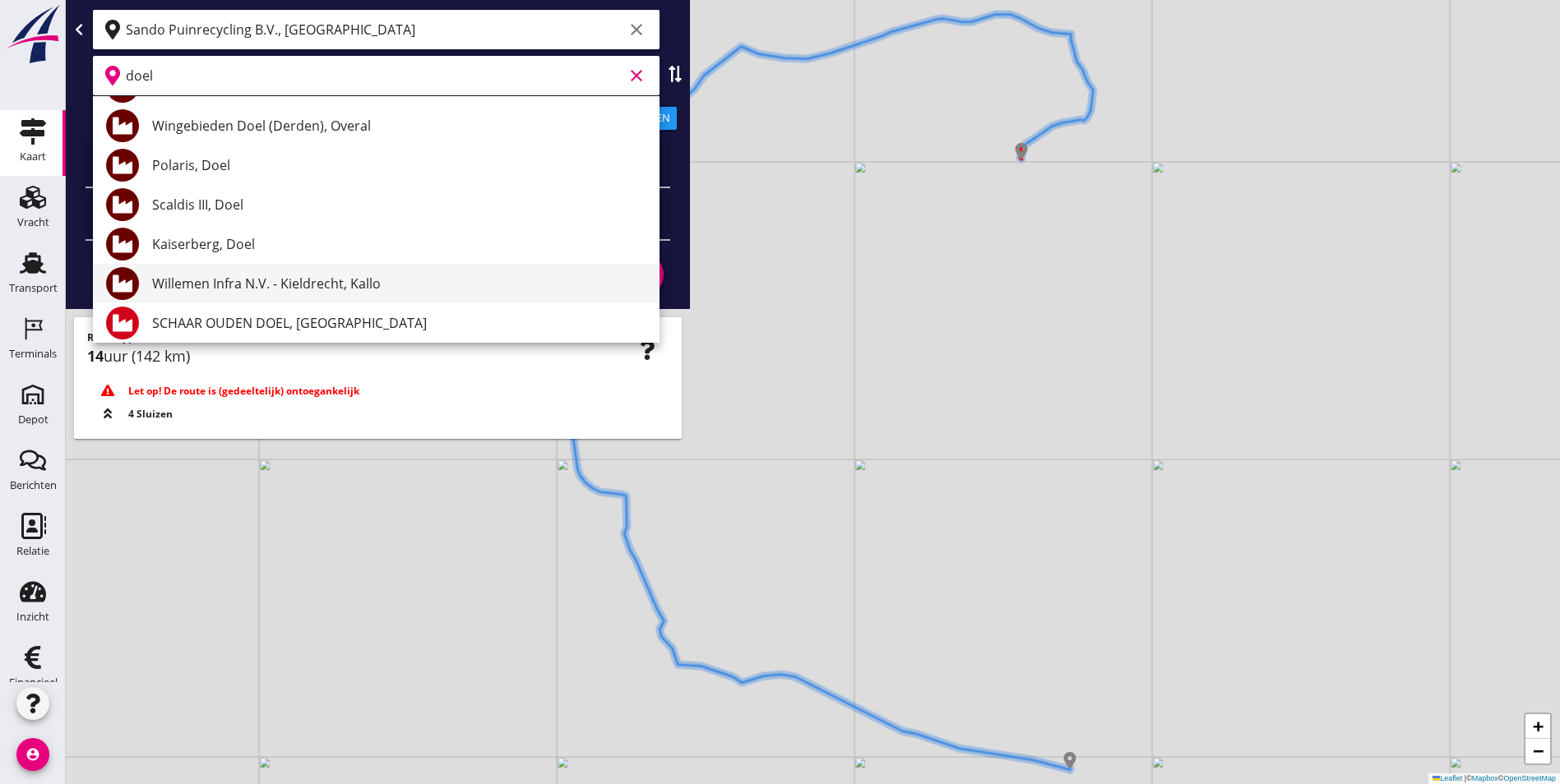
scroll to position [165, 0]
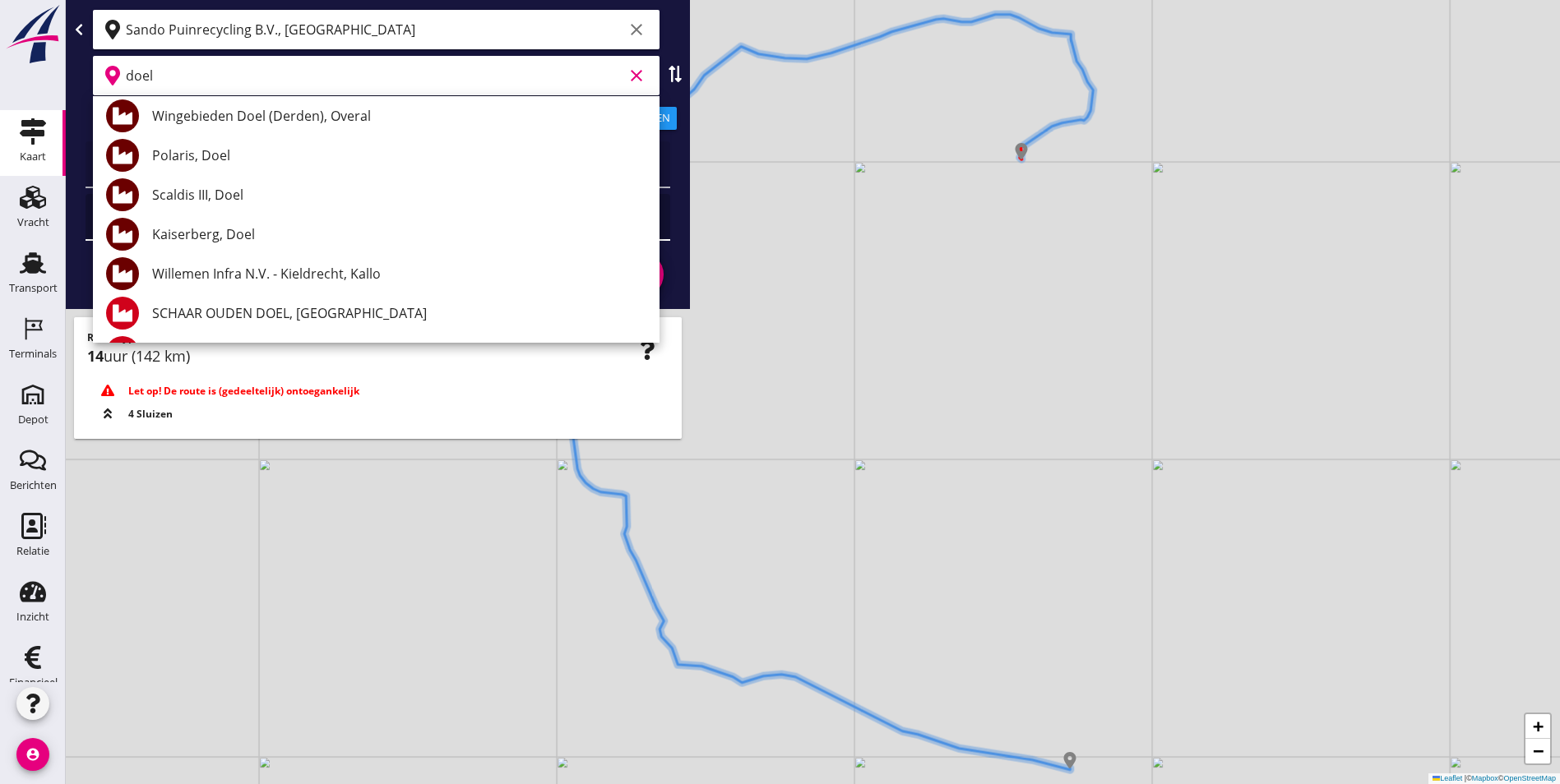
click at [275, 239] on div "Kaiserberg, Doel" at bounding box center [399, 234] width 494 height 20
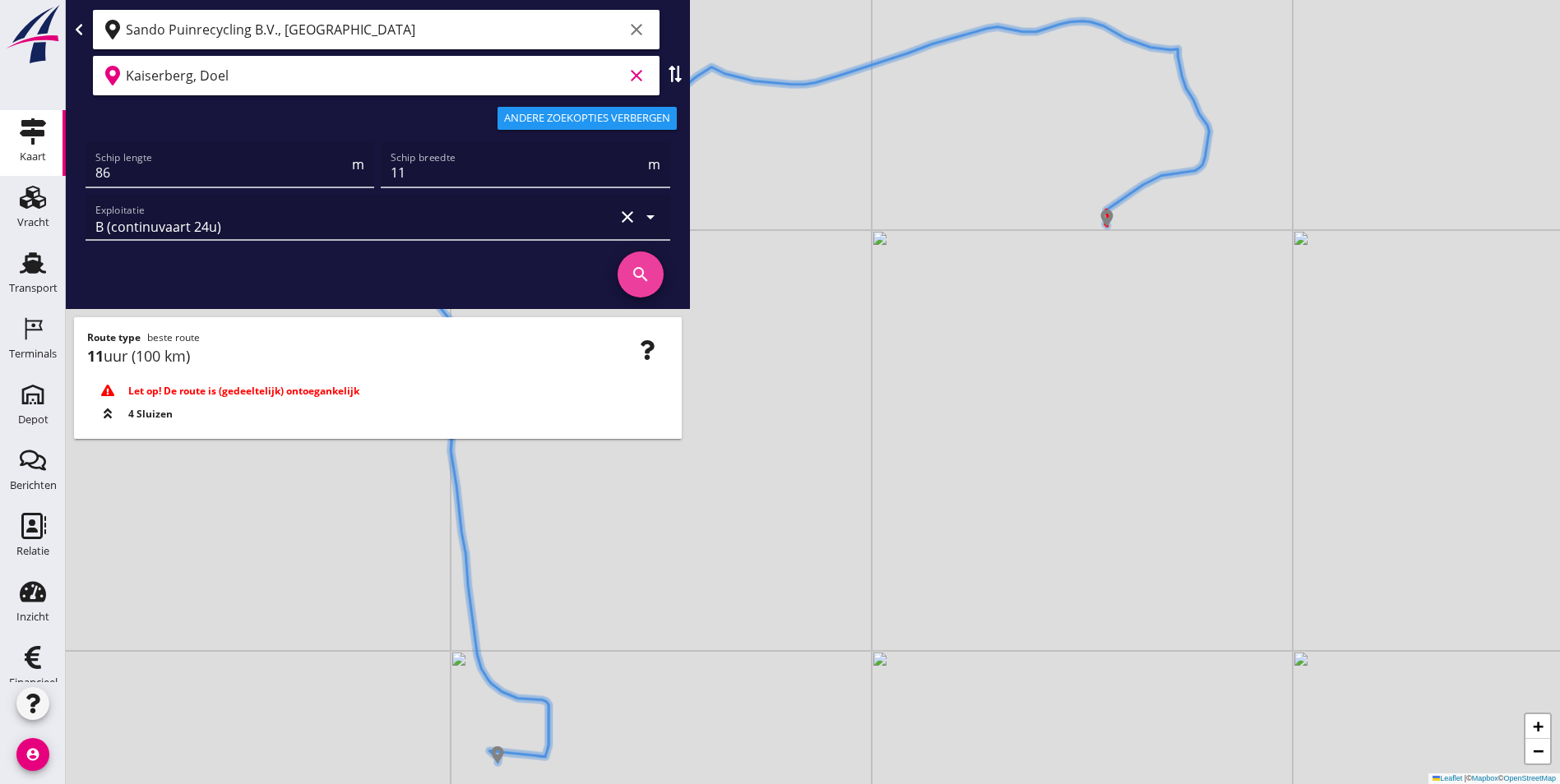
click at [642, 273] on icon "search" at bounding box center [640, 274] width 46 height 46
click at [855, 503] on div "+ − Leaflet | © Mapbox © OpenStreetMap" at bounding box center [813, 392] width 1494 height 784
click at [829, 335] on div "+ − Leaflet | © Mapbox © OpenStreetMap" at bounding box center [813, 392] width 1494 height 784
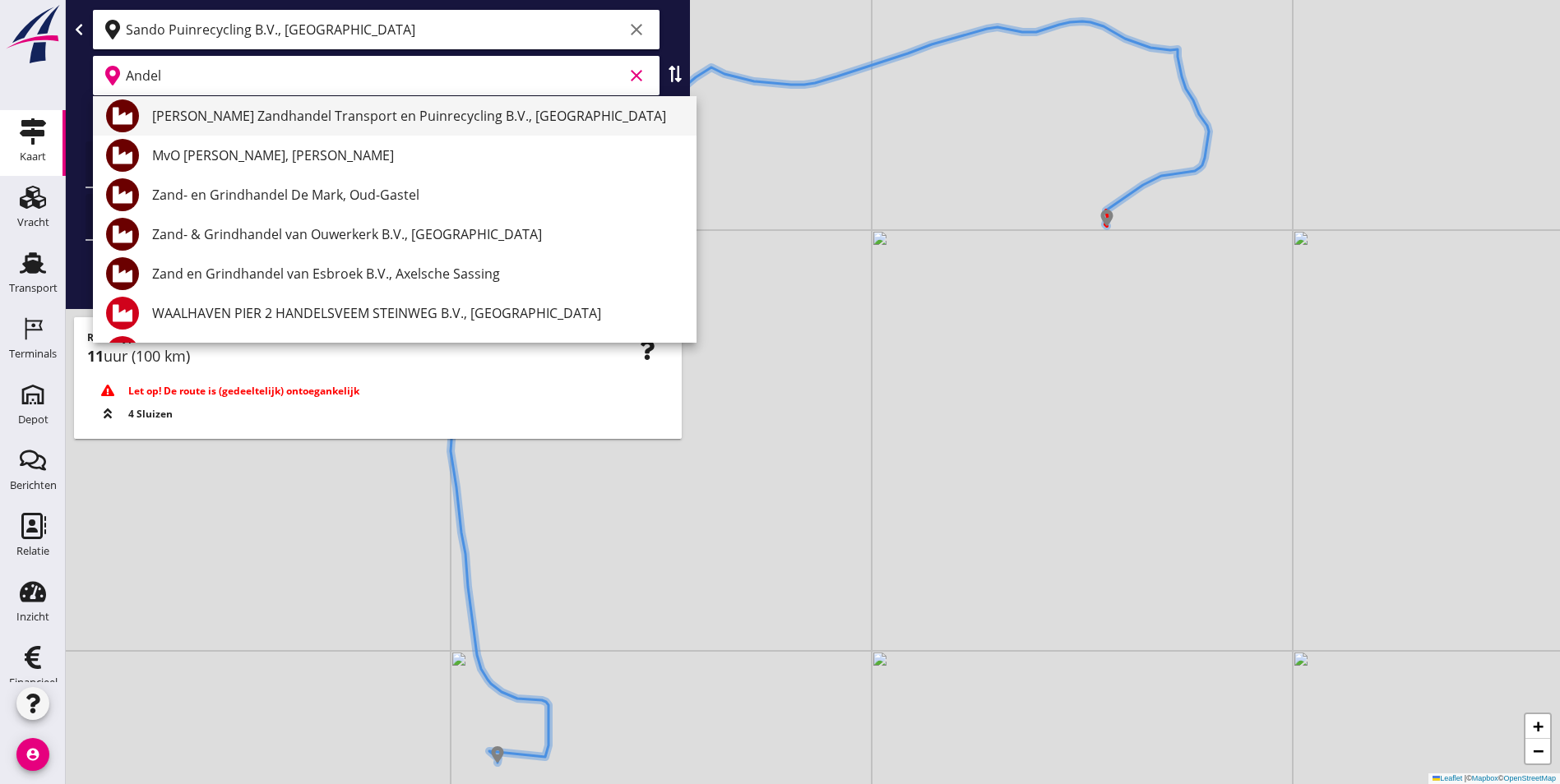
drag, startPoint x: 254, startPoint y: 78, endPoint x: 313, endPoint y: 132, distance: 80.0
click at [313, 132] on div "Geef feedback over deze route A1 (dagvaart 14u) A2 (semi-continuvaart 18u) A2+ …" at bounding box center [780, 392] width 1560 height 784
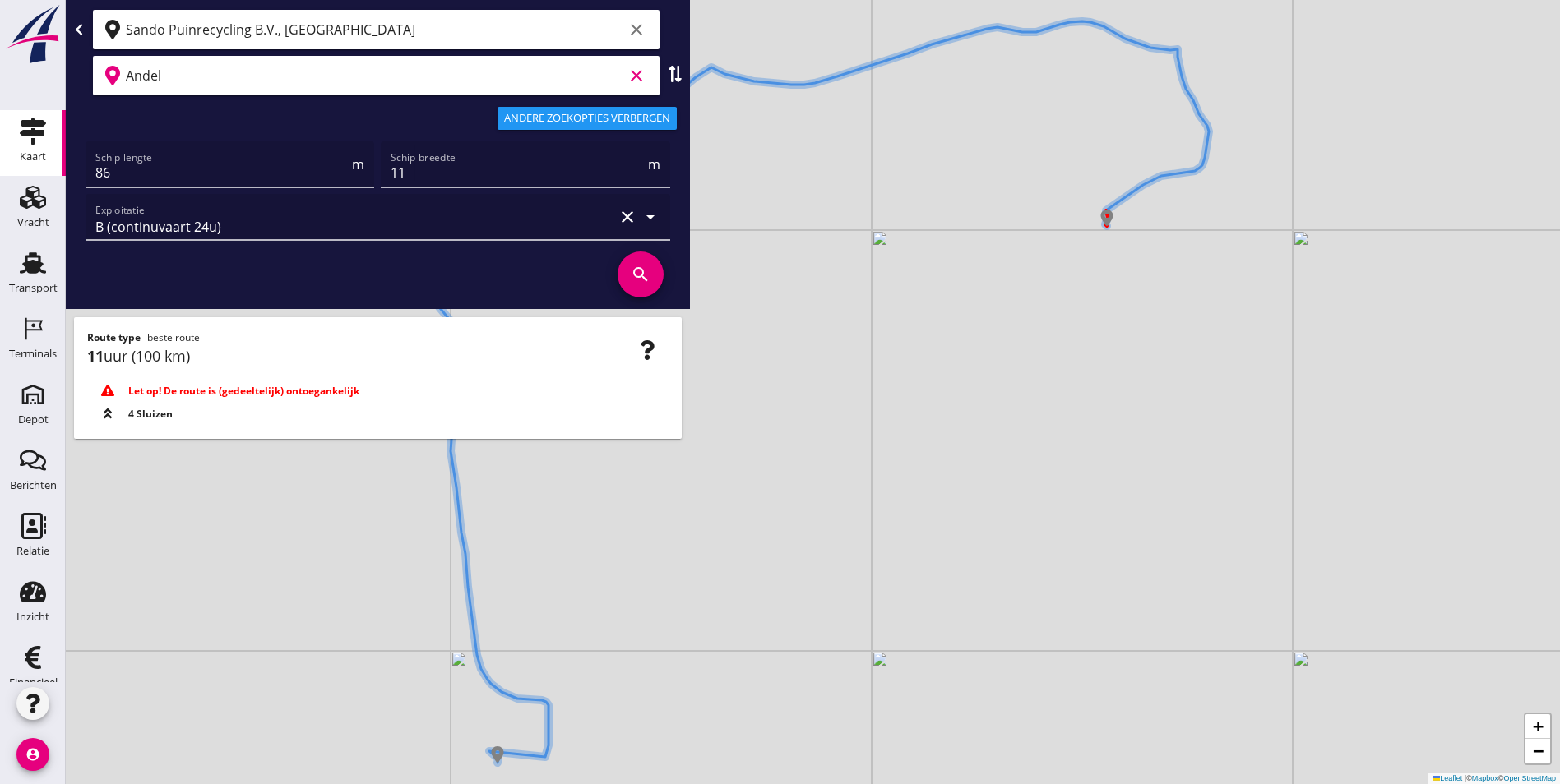
click at [192, 70] on input "Andel" at bounding box center [375, 76] width 498 height 26
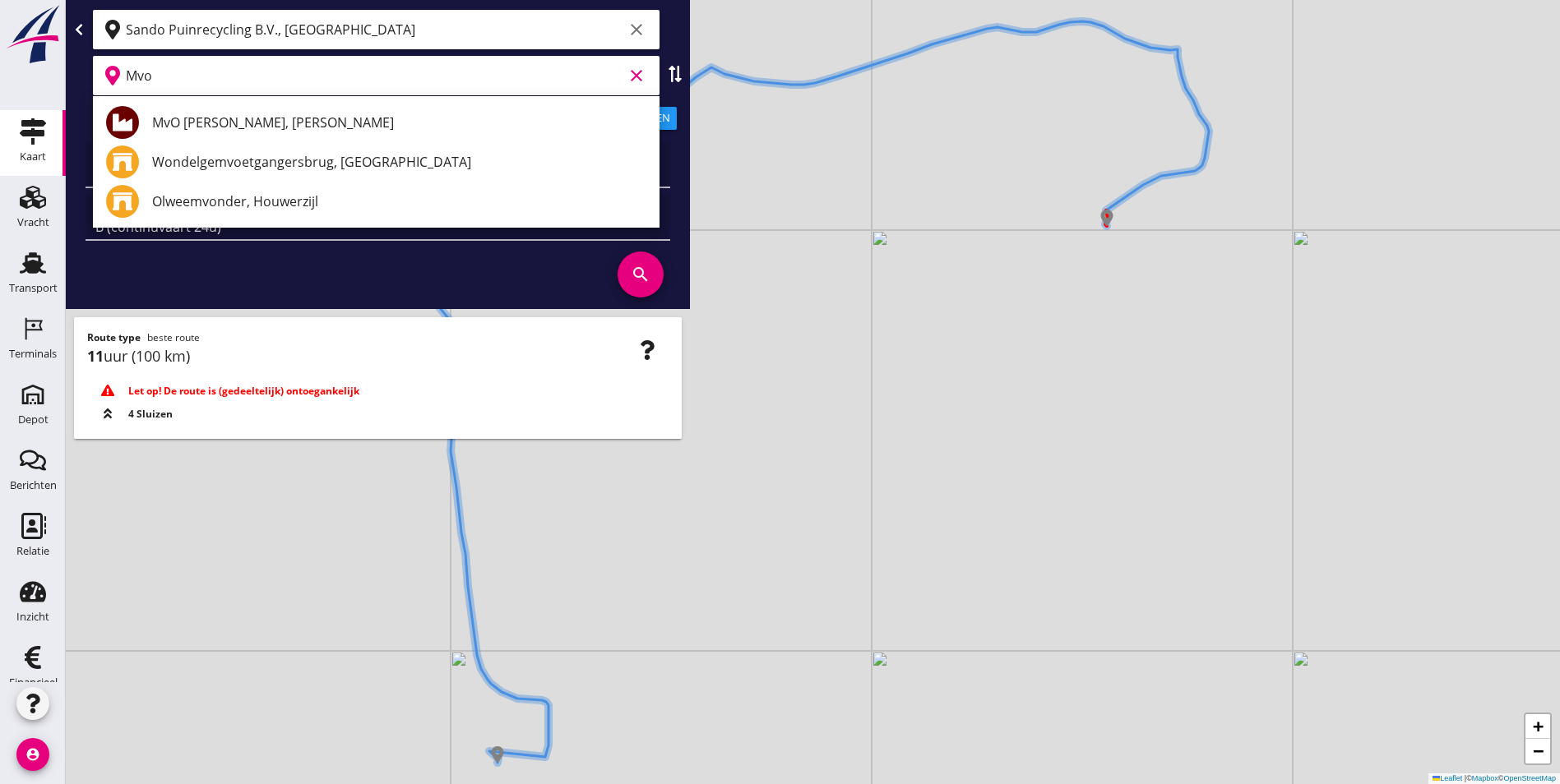
click at [176, 114] on div "MvO [PERSON_NAME], [PERSON_NAME]" at bounding box center [399, 122] width 494 height 20
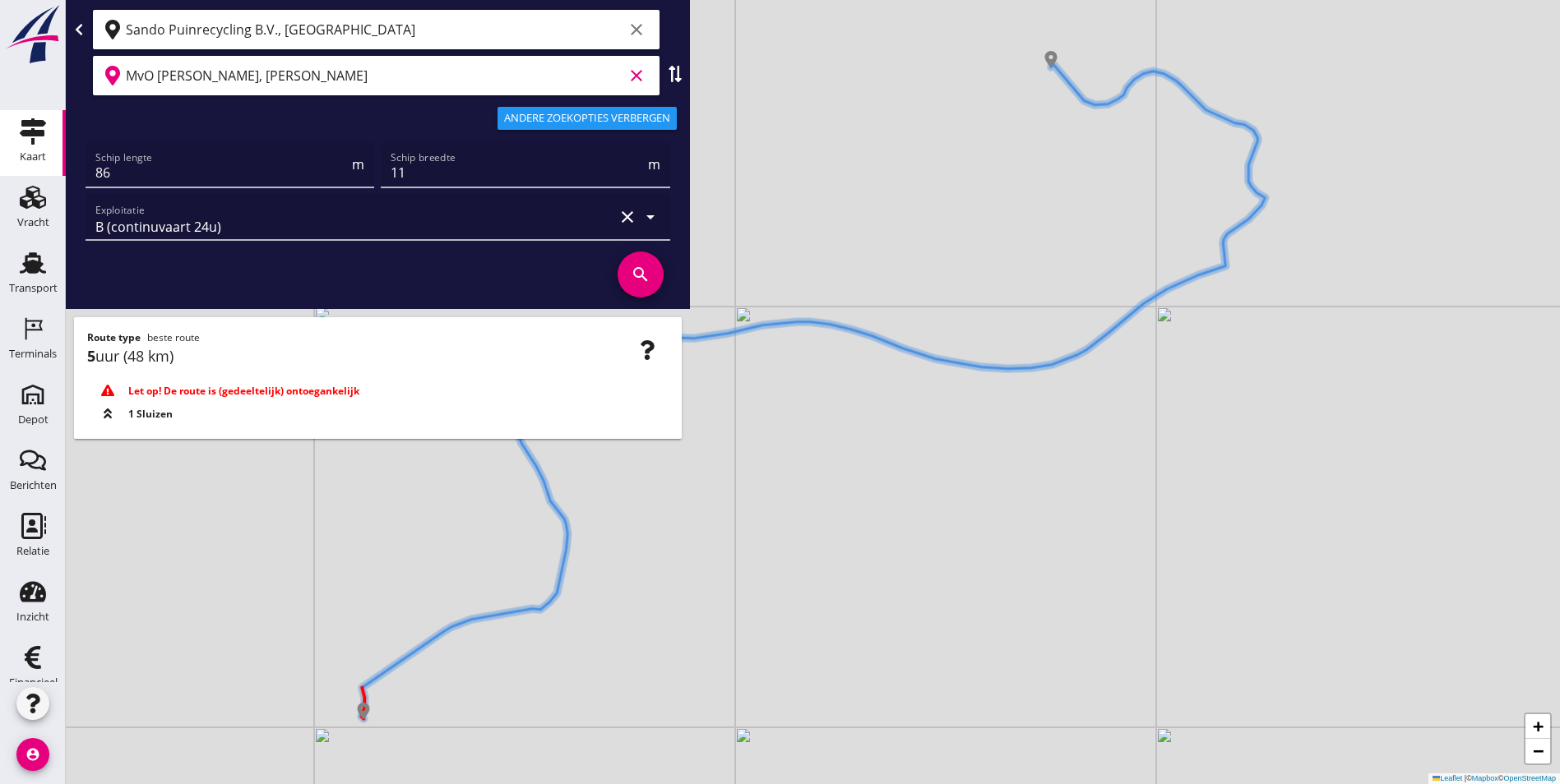
type input "MvO [PERSON_NAME], [PERSON_NAME]"
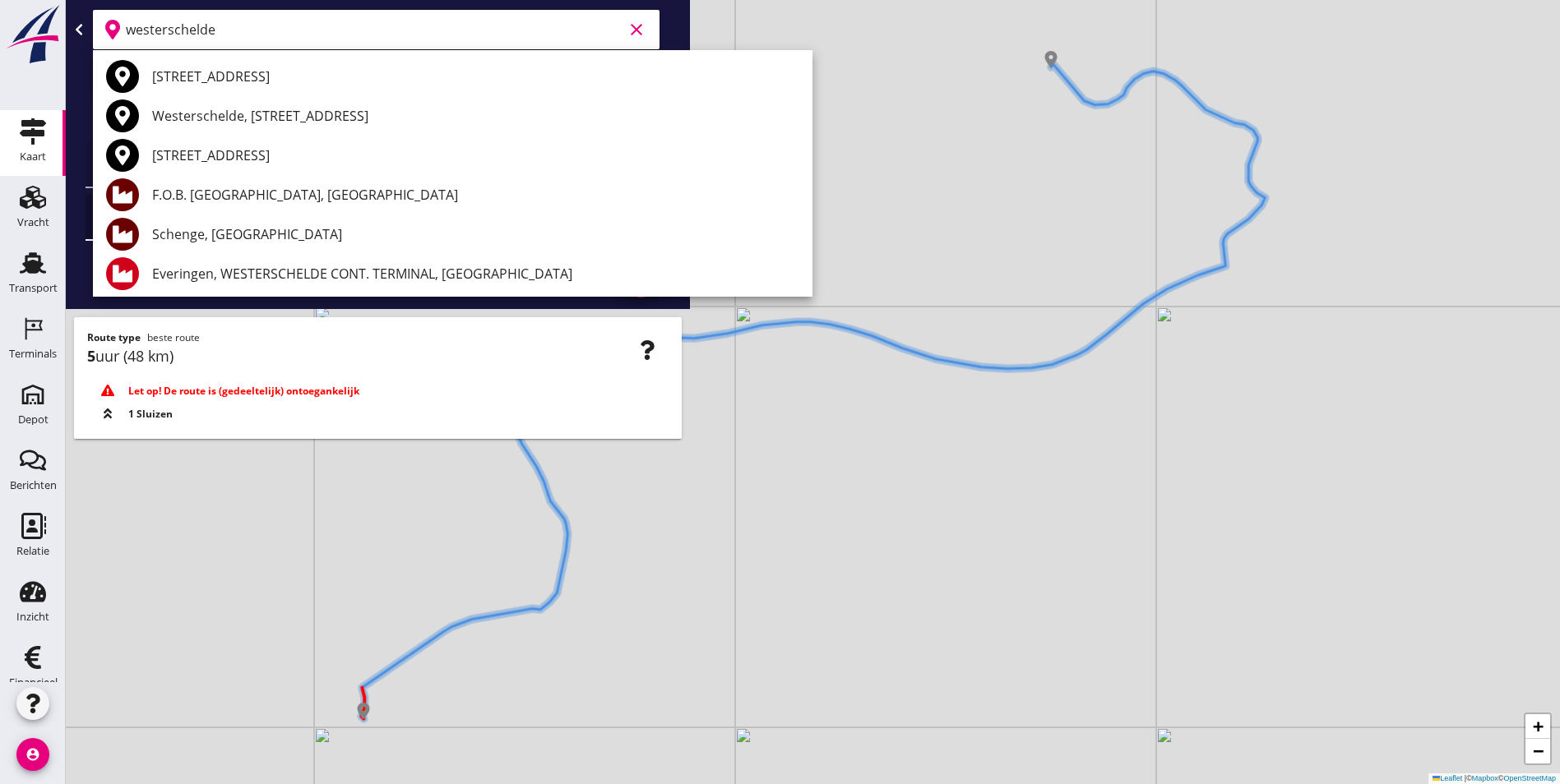
click at [177, 230] on div "Schenge, [GEOGRAPHIC_DATA]" at bounding box center [476, 234] width 647 height 20
type input "Schenge, [GEOGRAPHIC_DATA]"
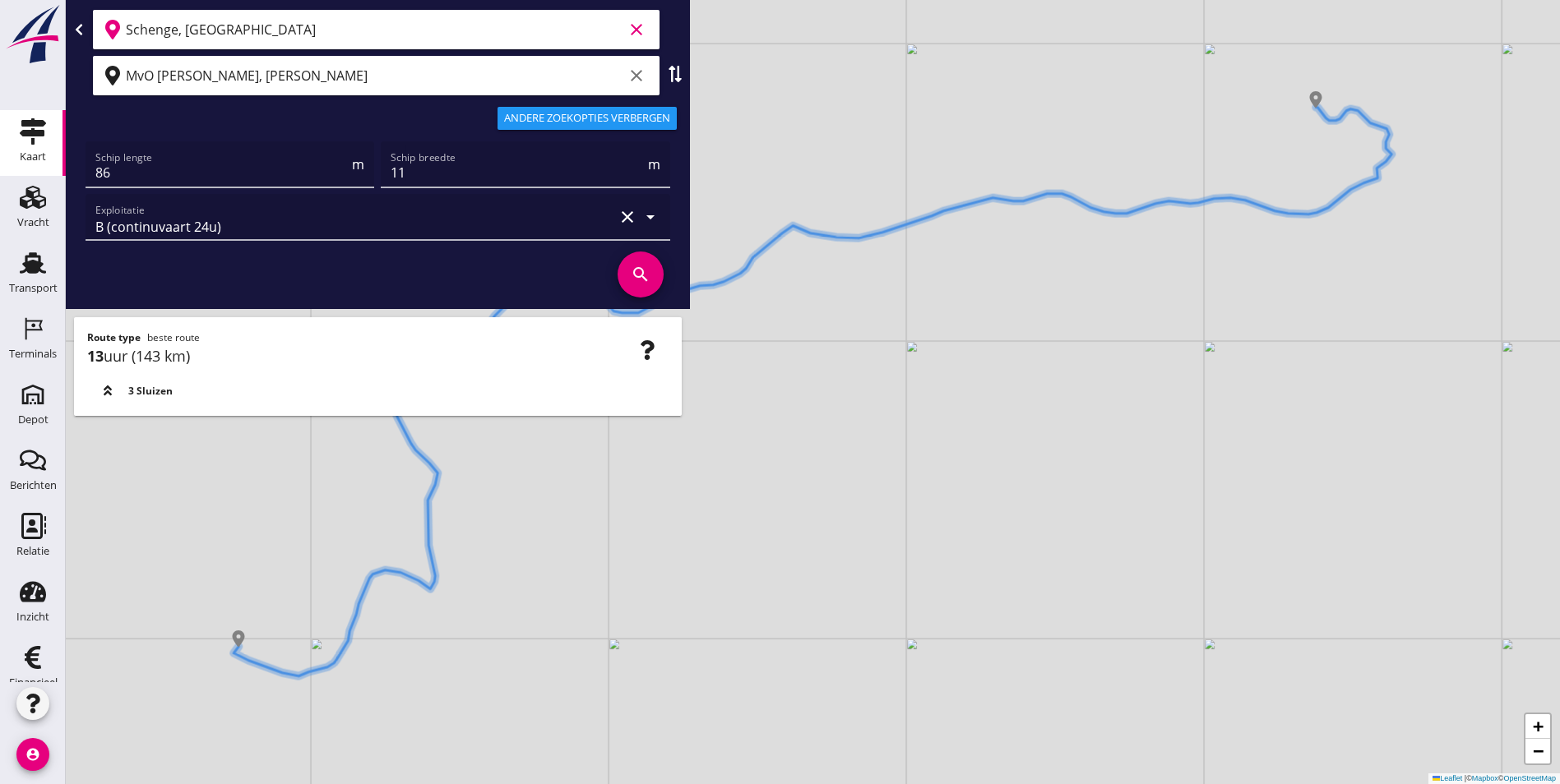
click at [635, 33] on icon "clear" at bounding box center [636, 29] width 20 height 20
click at [368, 41] on input "text" at bounding box center [364, 29] width 478 height 26
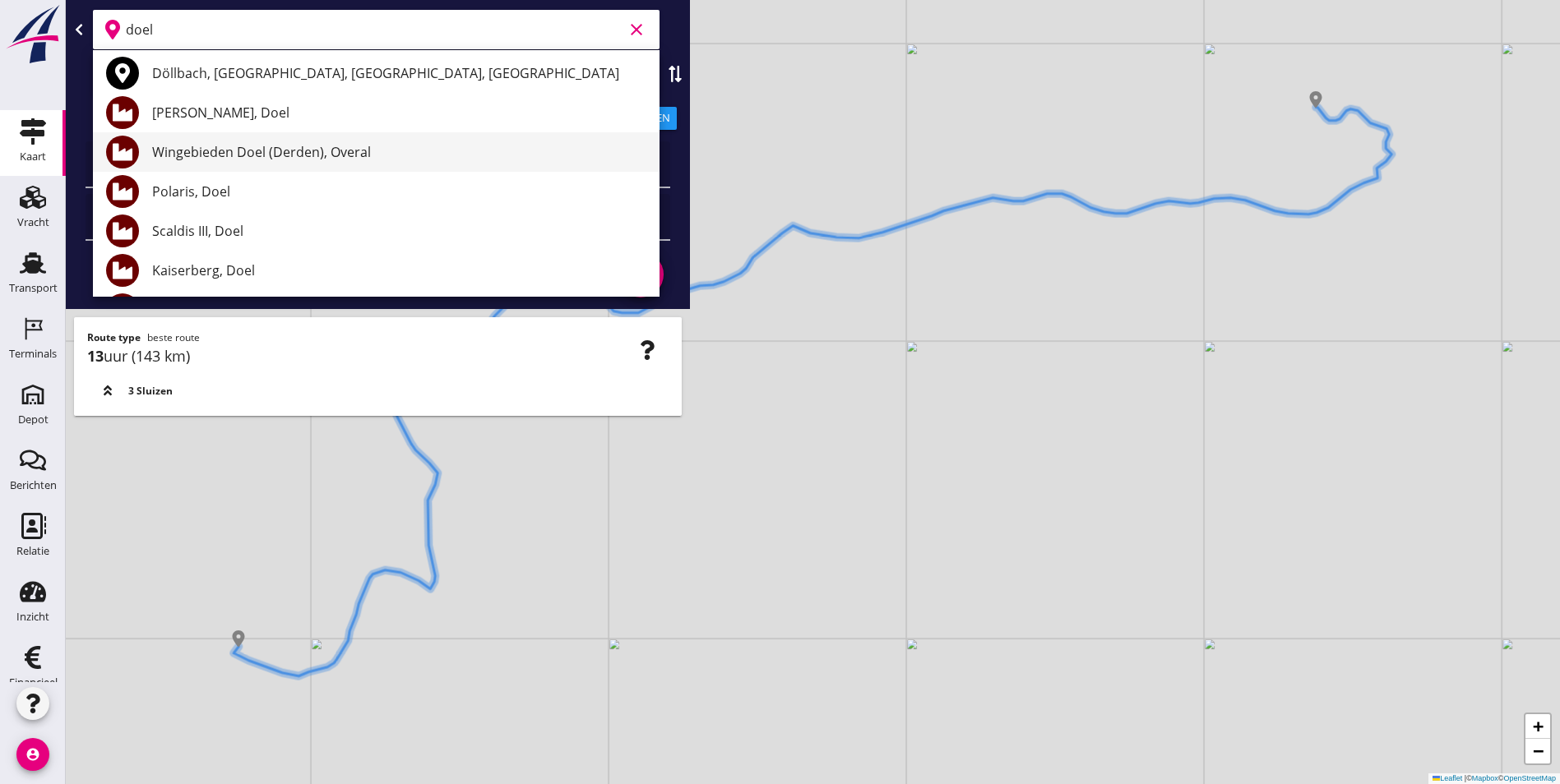
scroll to position [165, 0]
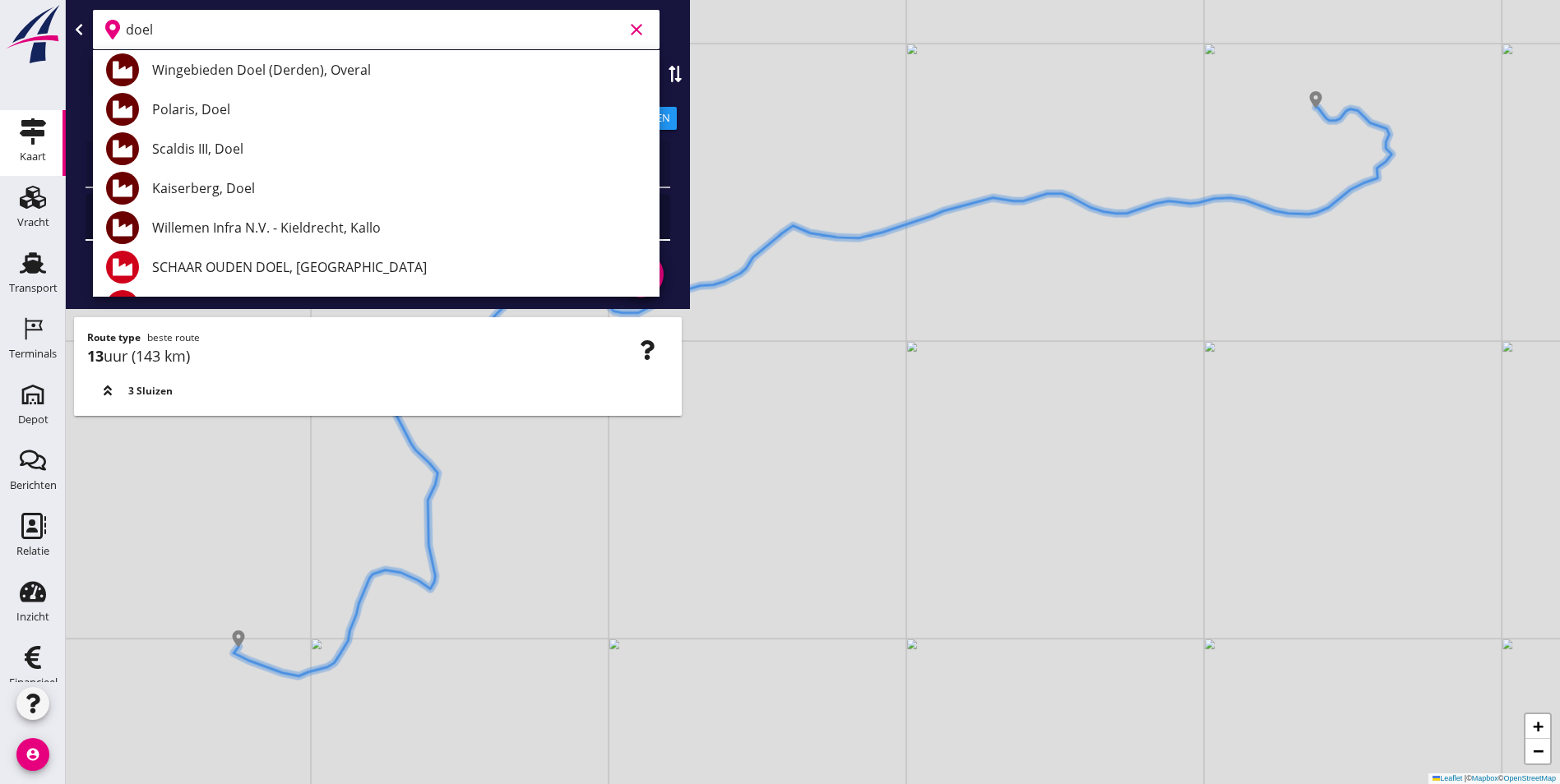
click at [255, 197] on div "Kaiserberg, Doel" at bounding box center [399, 188] width 494 height 20
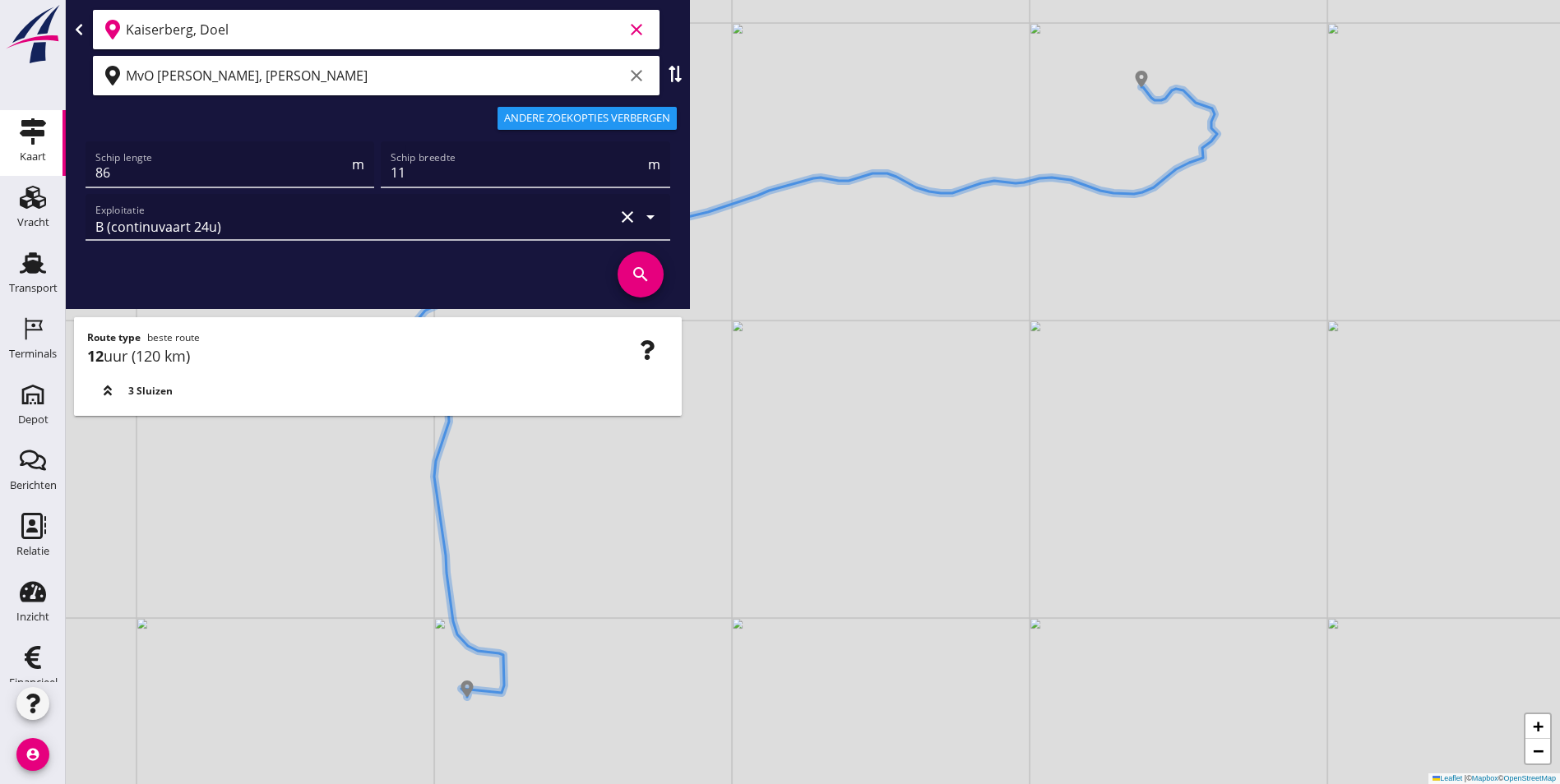
drag, startPoint x: 301, startPoint y: 29, endPoint x: -5, endPoint y: 70, distance: 308.7
click at [0, 70] on html "Geef feedback over deze route A1 (dagvaart 14u) A2 (semi-continuvaart 18u) A2+ …" at bounding box center [780, 392] width 1560 height 784
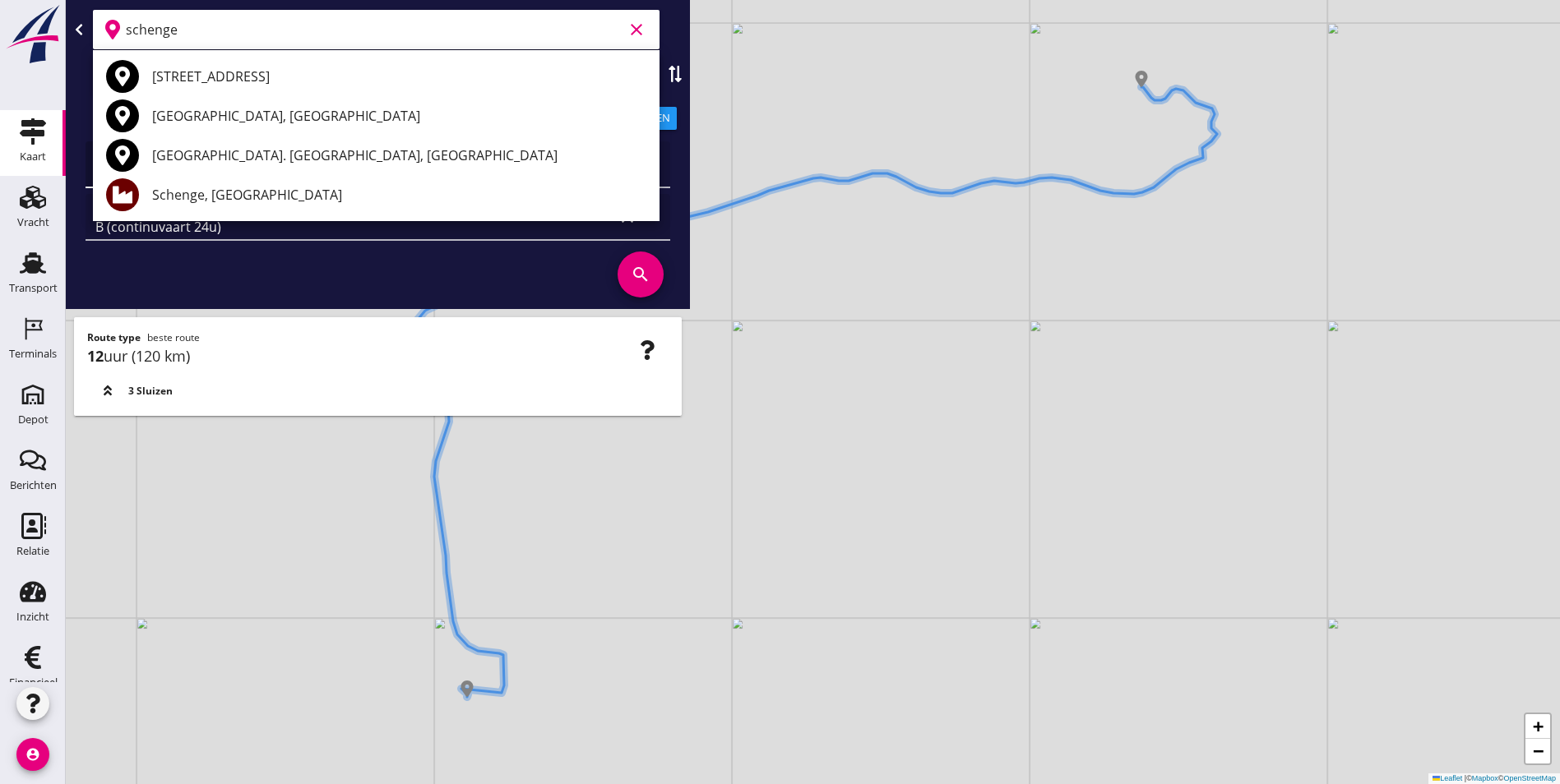
drag, startPoint x: 250, startPoint y: 185, endPoint x: 263, endPoint y: 165, distance: 23.9
click at [251, 183] on div "Schenge, [GEOGRAPHIC_DATA]" at bounding box center [399, 195] width 494 height 40
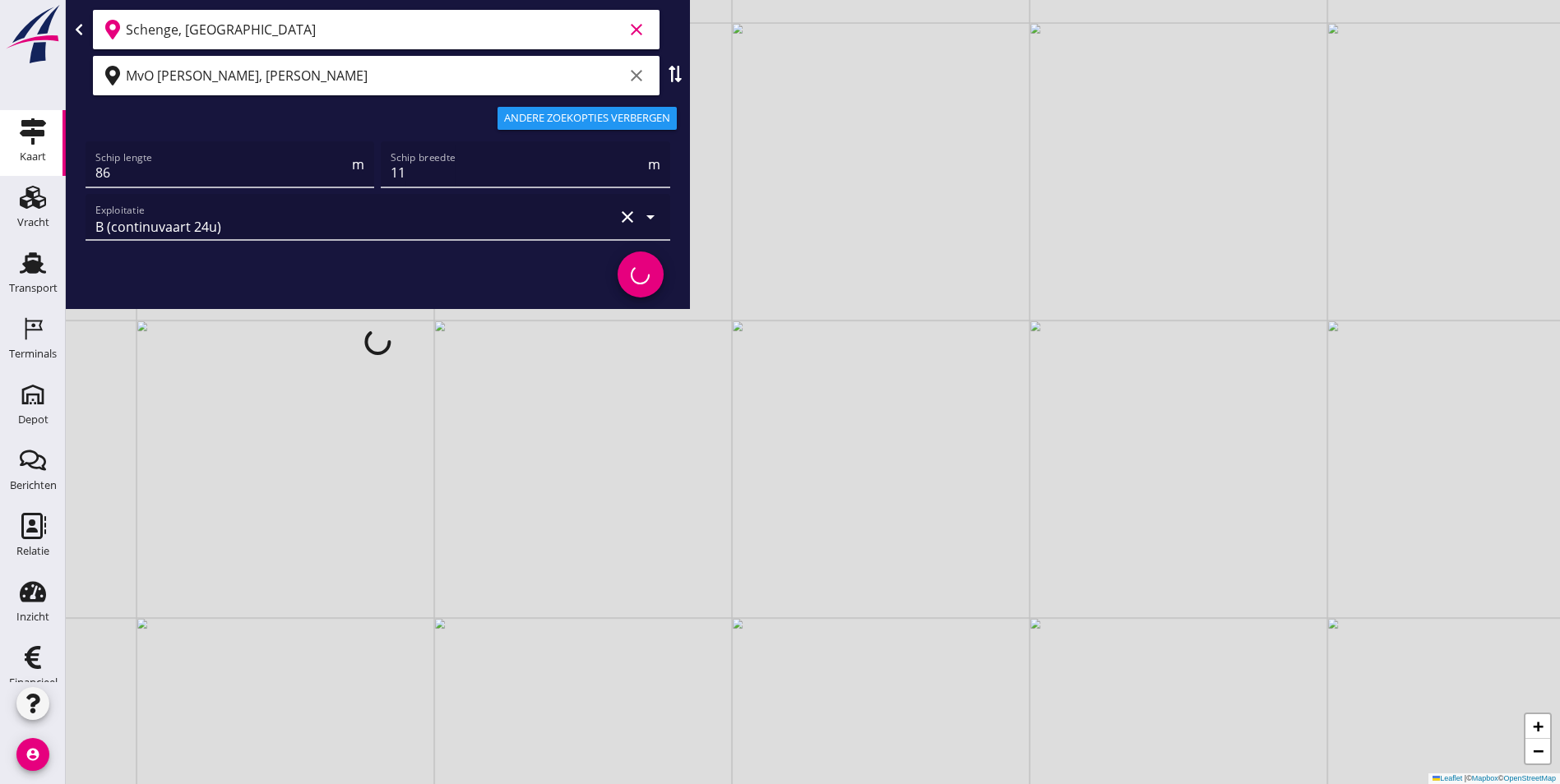
type input "Schenge, [GEOGRAPHIC_DATA]"
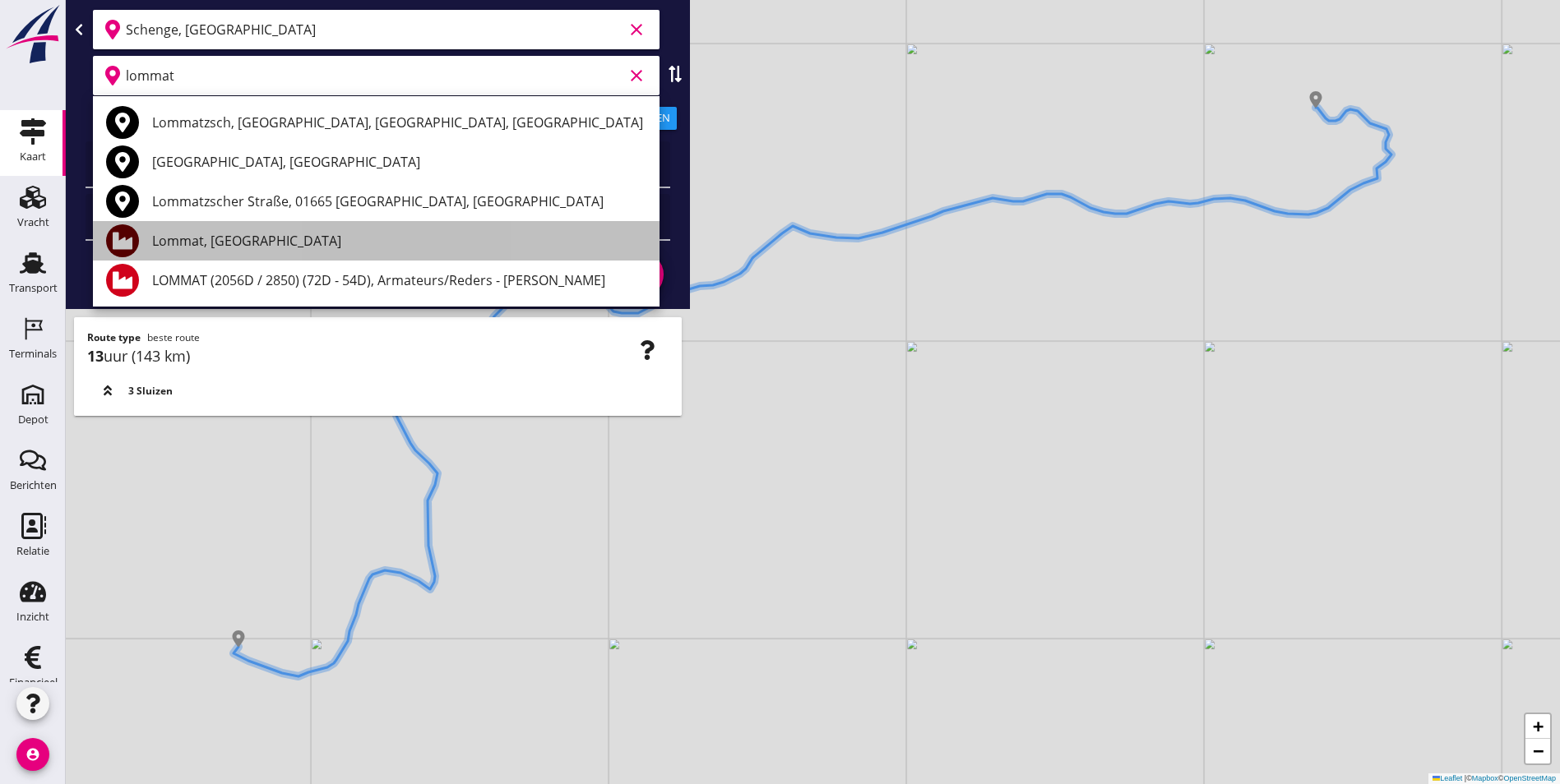
click at [249, 245] on div "Lommat, [GEOGRAPHIC_DATA]" at bounding box center [399, 240] width 494 height 20
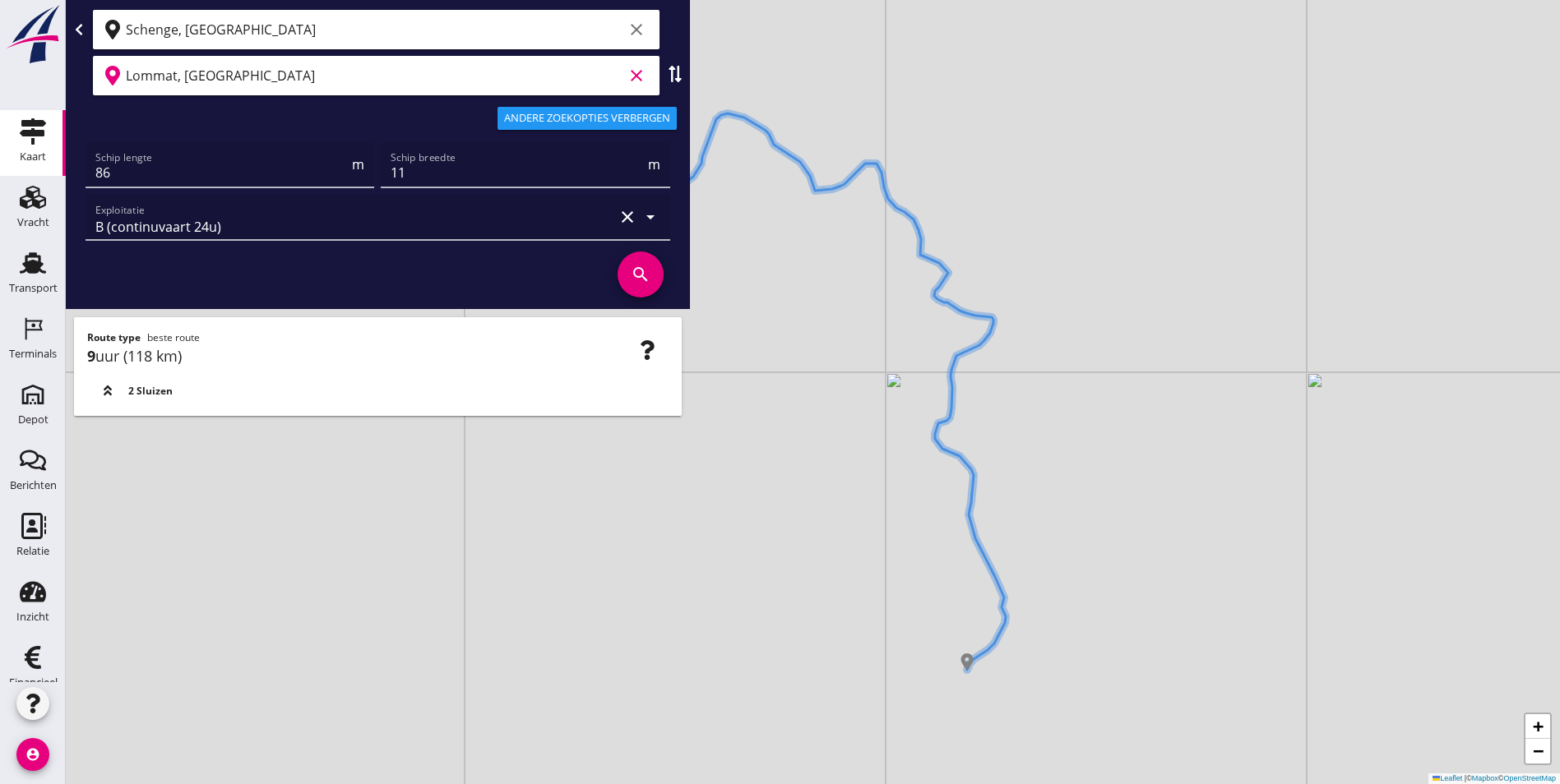
scroll to position [1, 0]
drag, startPoint x: 302, startPoint y: 88, endPoint x: -146, endPoint y: 87, distance: 448.0
click at [0, 87] on html "Geef feedback over deze route A1 (dagvaart 14u) A2 (semi-continuvaart 18u) A2+ …" at bounding box center [780, 392] width 1560 height 784
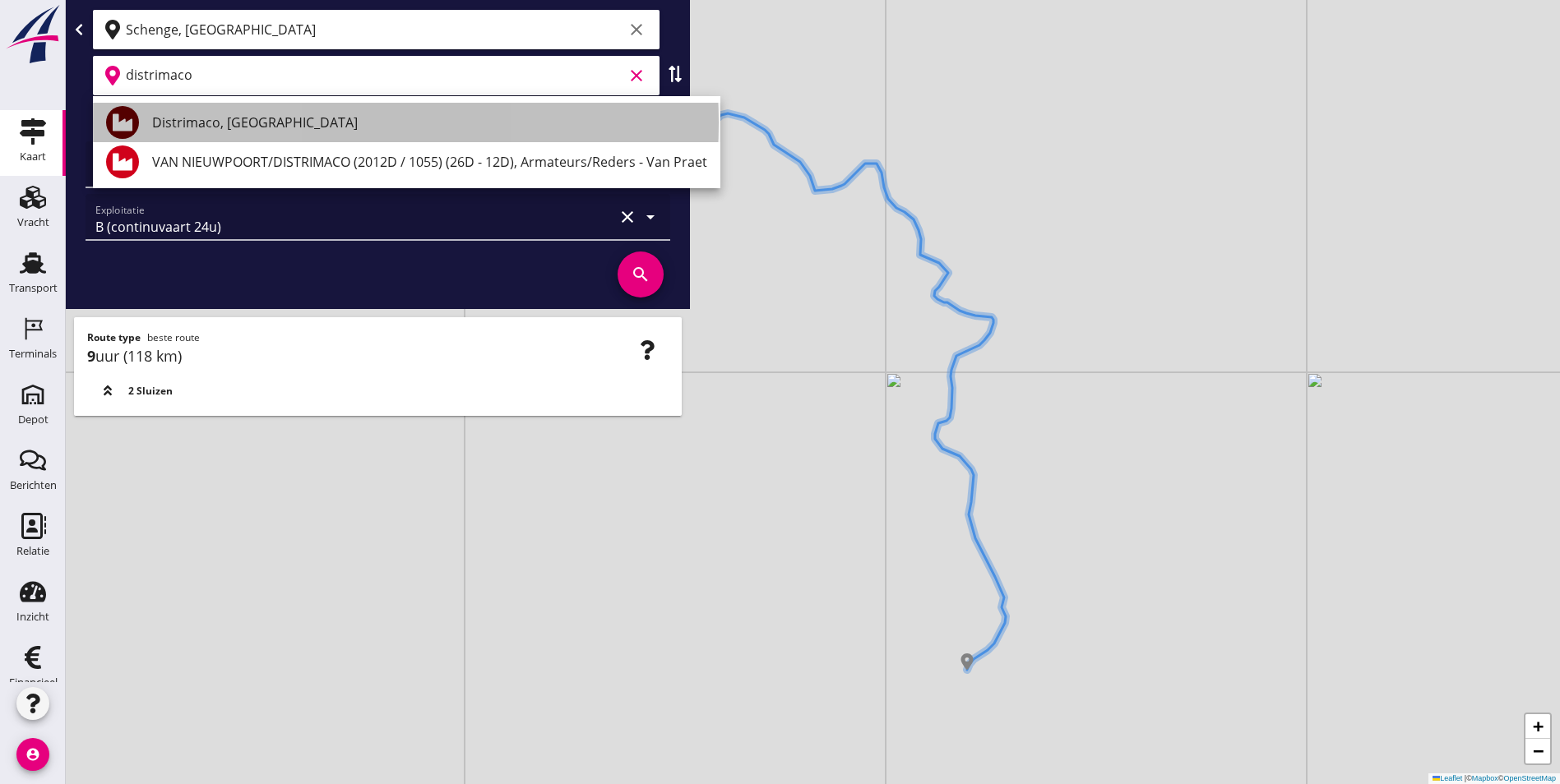
click at [253, 125] on div "Distrimaco, [GEOGRAPHIC_DATA]" at bounding box center [429, 122] width 555 height 20
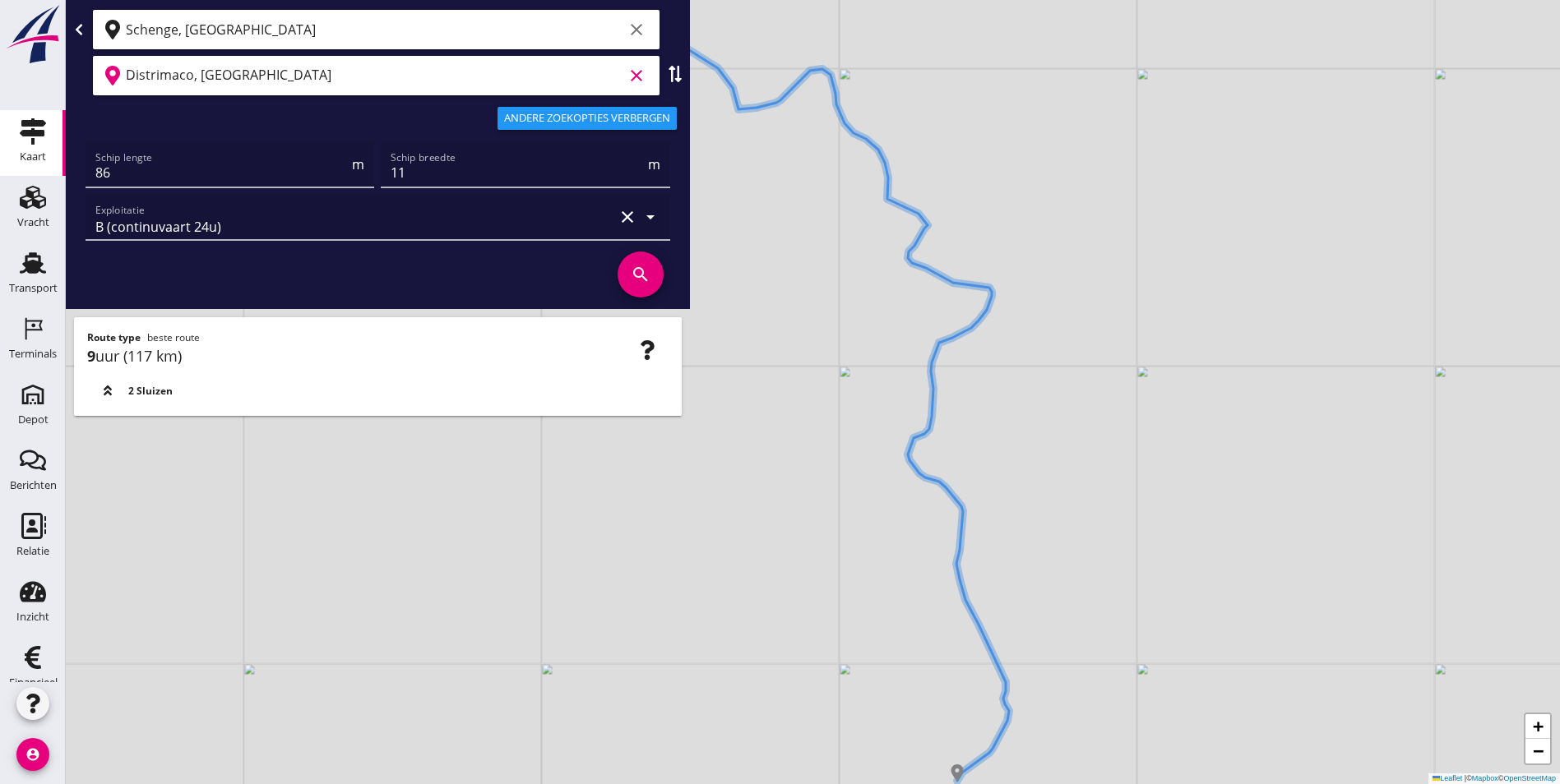
drag, startPoint x: 261, startPoint y: 85, endPoint x: 47, endPoint y: 96, distance: 214.3
click at [47, 96] on div "Kaart Kaart Vracht Vracht Transport Transport Terminals Terminals Depot Depot B…" at bounding box center [780, 392] width 1560 height 784
click at [260, 79] on input "Distrimaco, [GEOGRAPHIC_DATA]" at bounding box center [375, 76] width 498 height 26
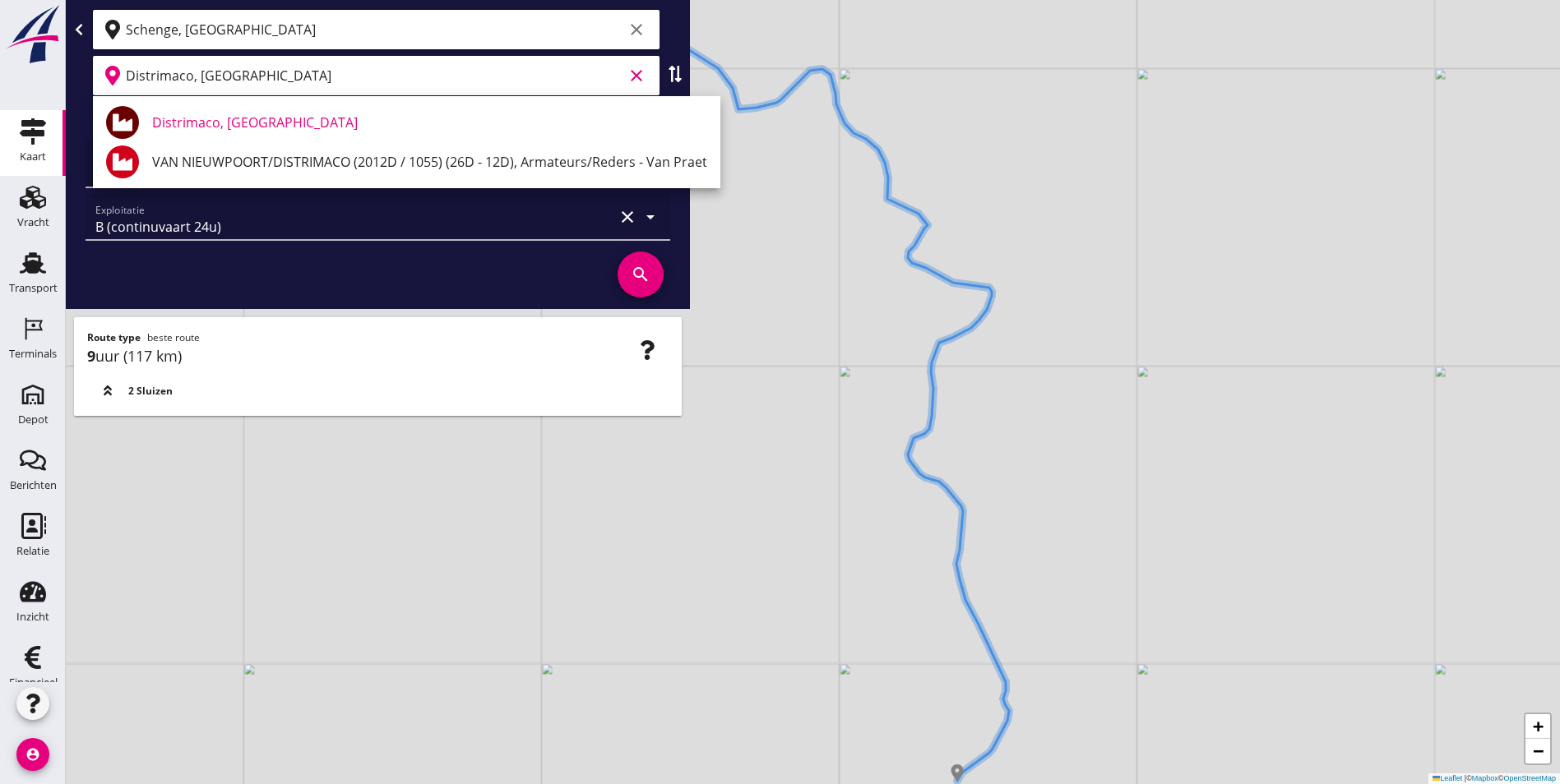
click at [300, 43] on div "Schenge, Westerschelde clear" at bounding box center [376, 29] width 567 height 40
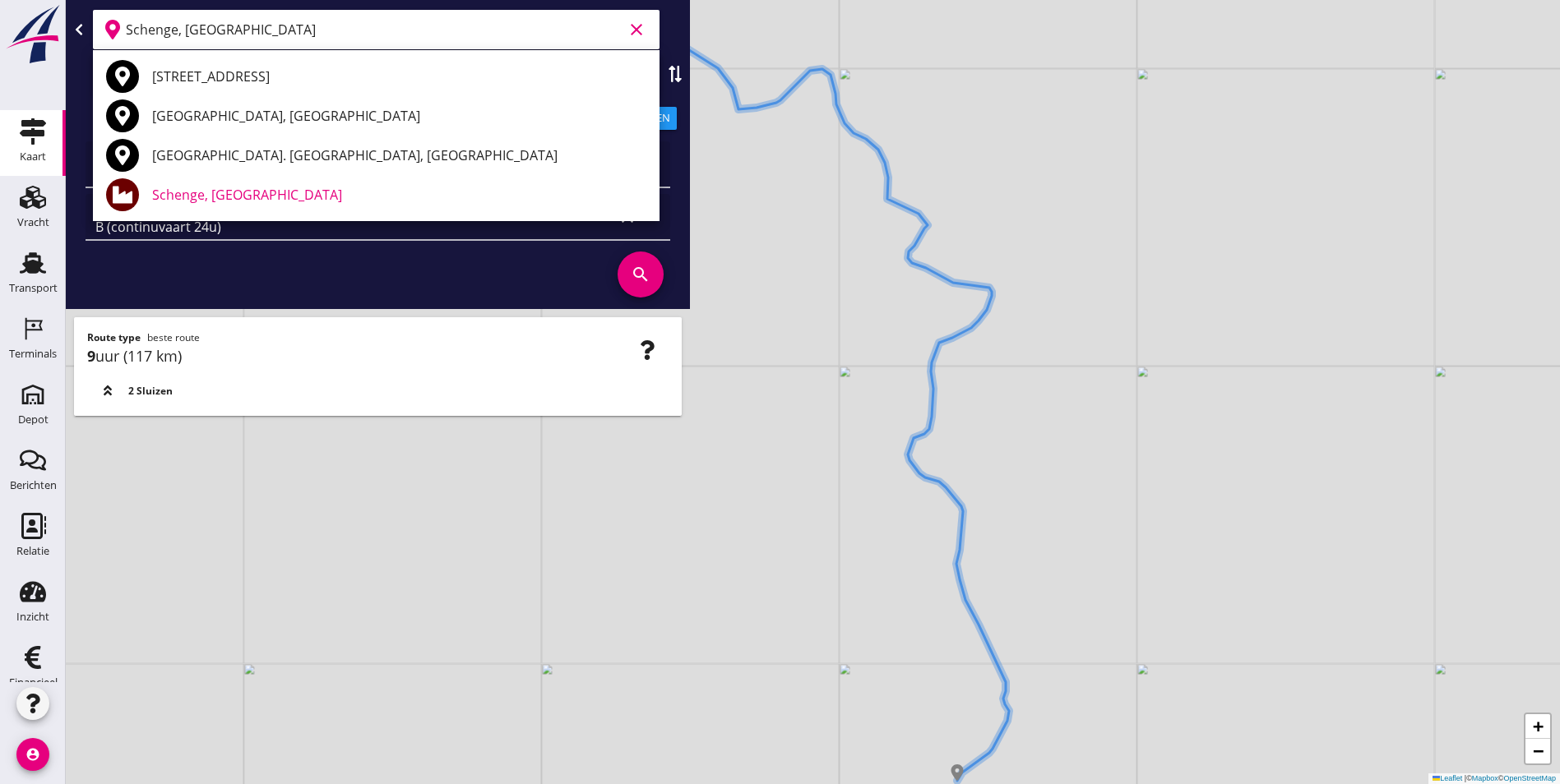
click at [306, 314] on div "Schenge, Westerschelde clear Distrimaco, [GEOGRAPHIC_DATA] clear Andere zoekopt…" at bounding box center [378, 208] width 624 height 416
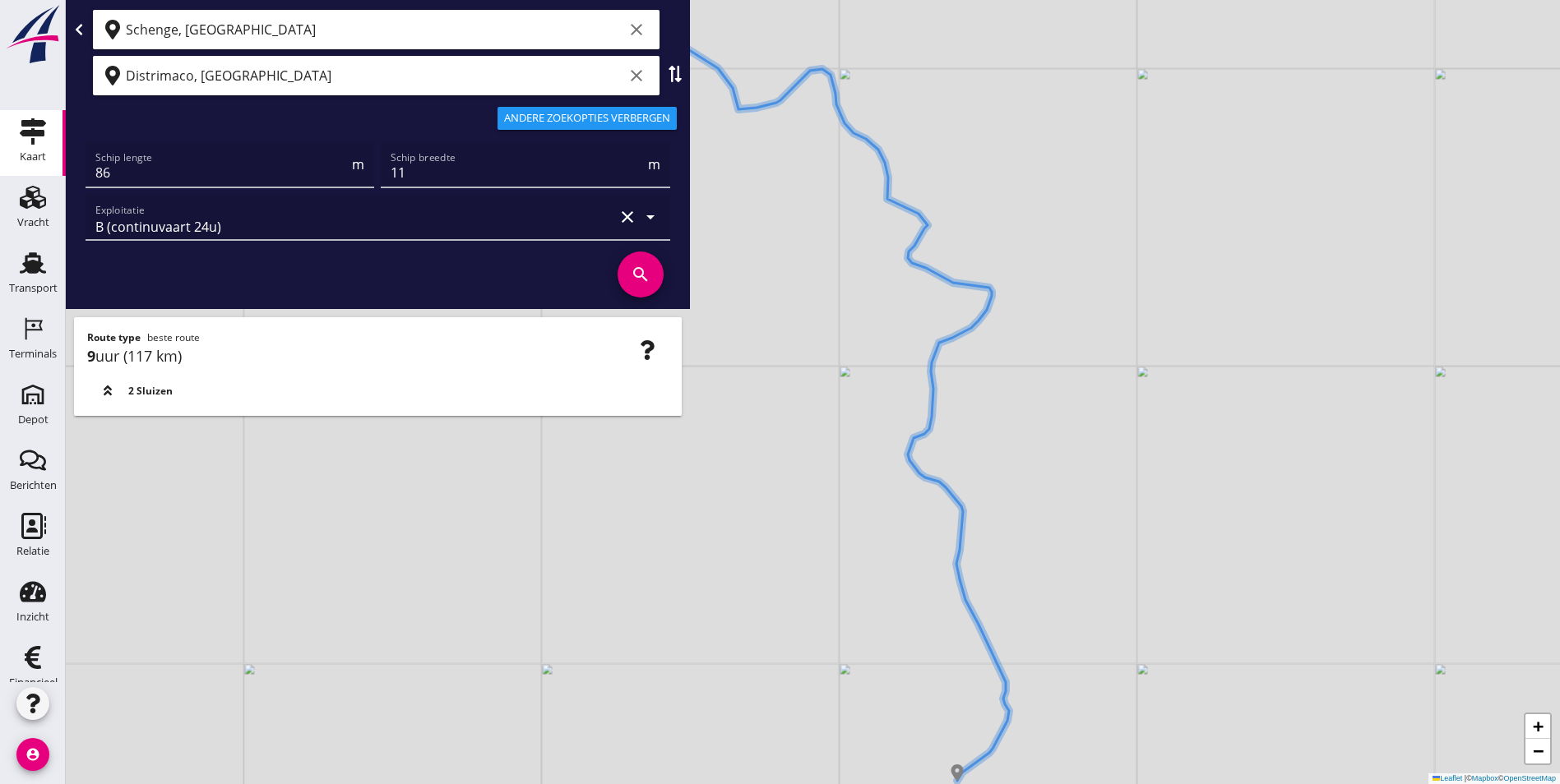
click at [268, 79] on input "Distrimaco, [GEOGRAPHIC_DATA]" at bounding box center [375, 76] width 498 height 26
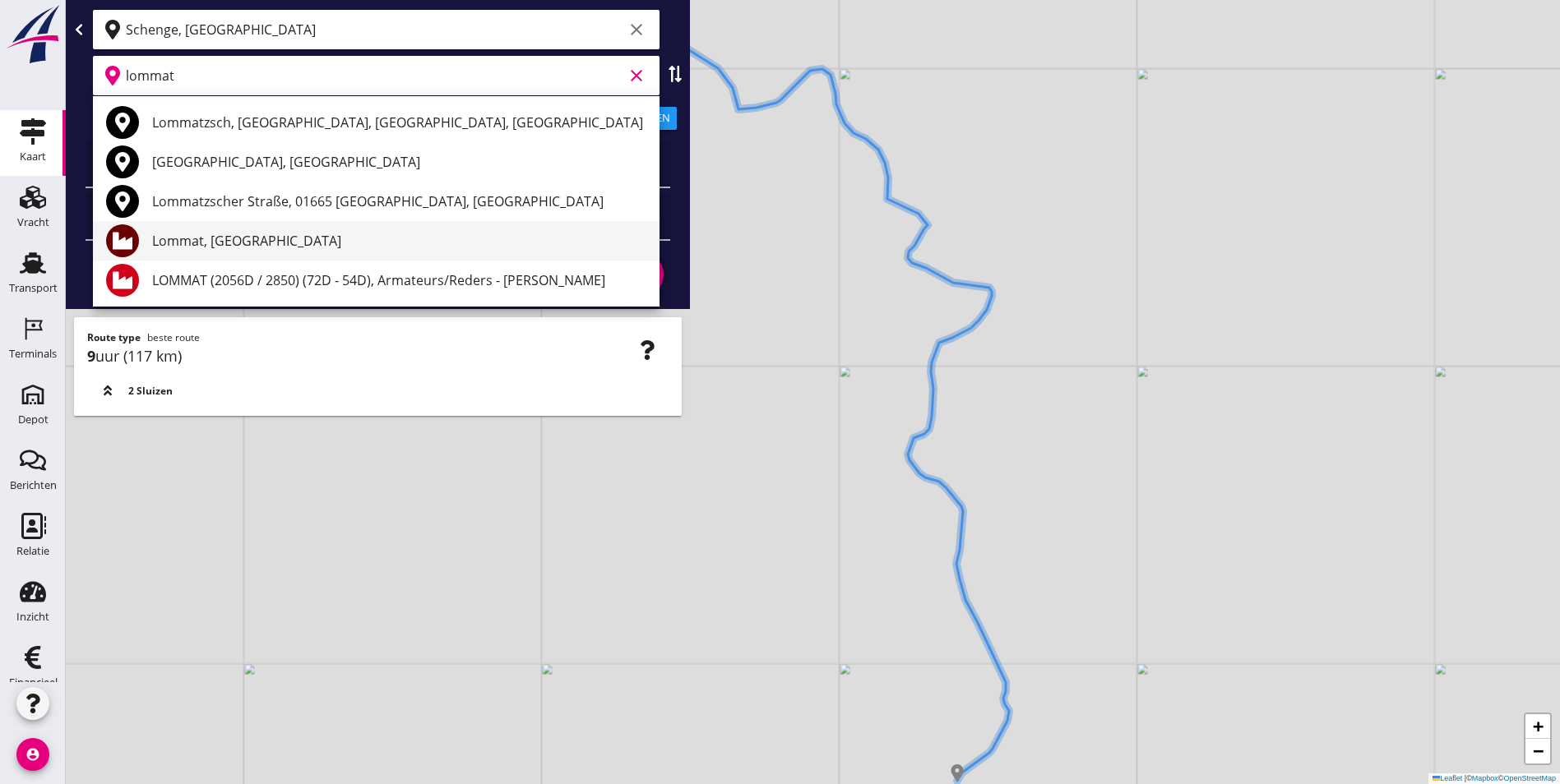
click at [236, 244] on div "Lommat, [GEOGRAPHIC_DATA]" at bounding box center [399, 240] width 494 height 20
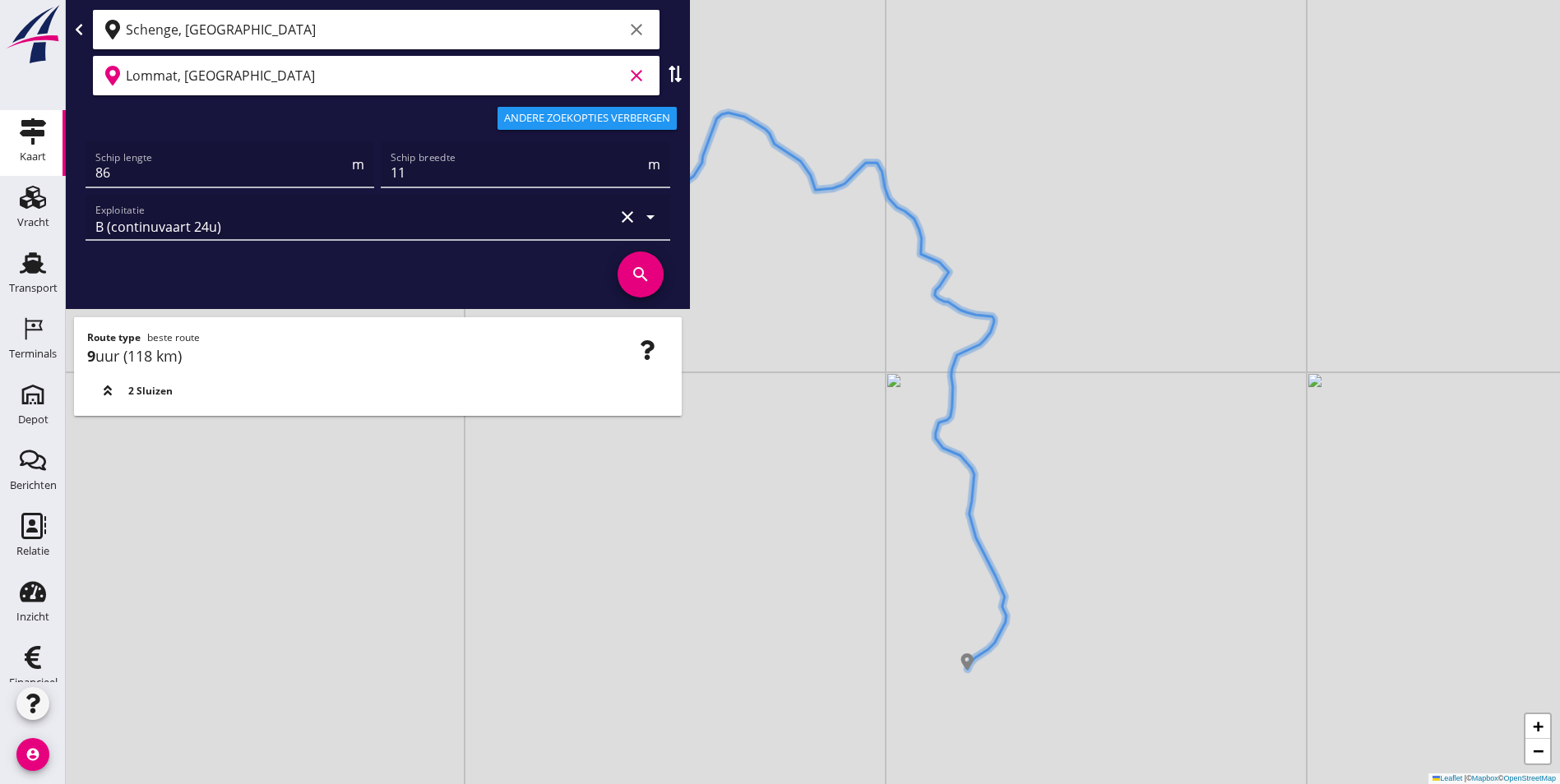
click at [299, 78] on input "Lommat, [GEOGRAPHIC_DATA]" at bounding box center [375, 76] width 498 height 26
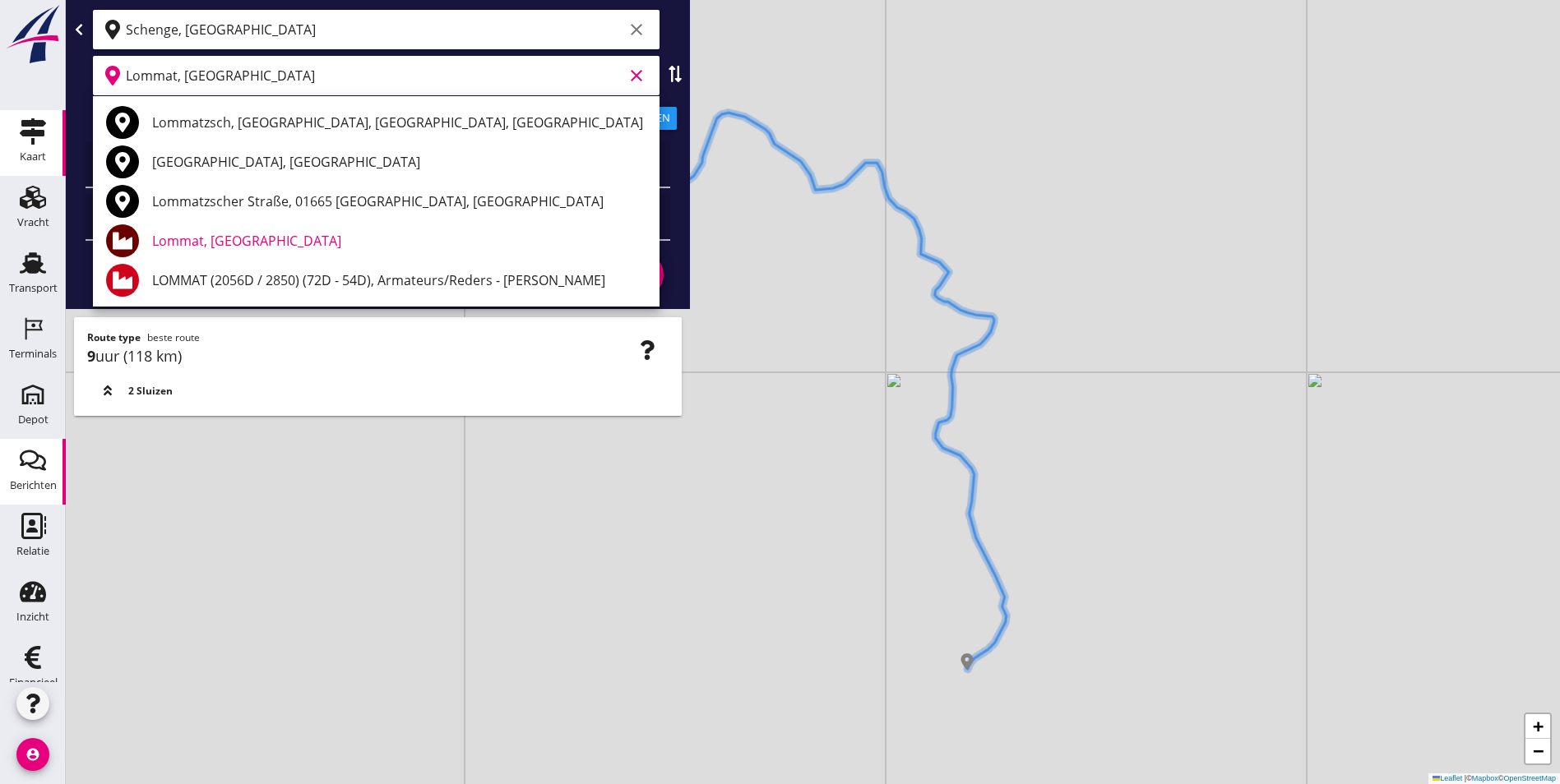
type input "Lommat, [GEOGRAPHIC_DATA]"
